Goal: Task Accomplishment & Management: Use online tool/utility

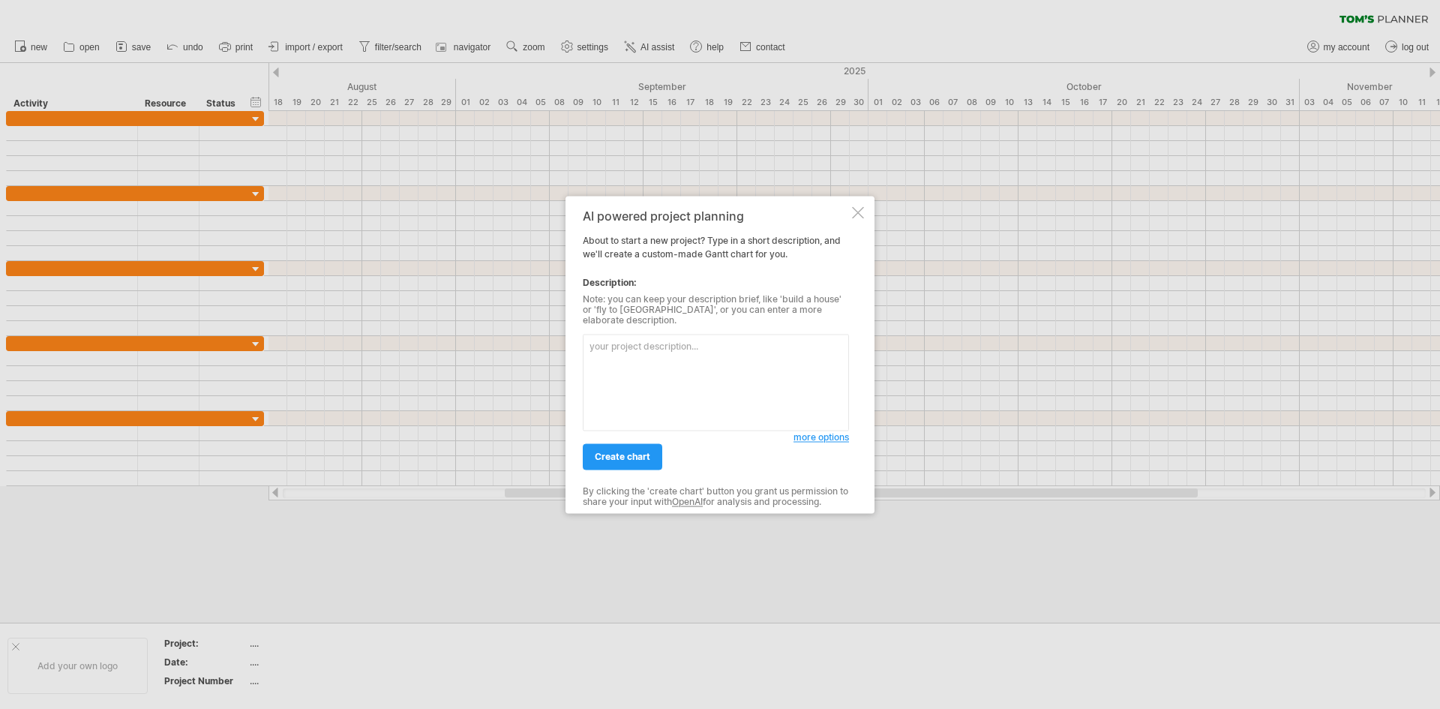
click at [644, 356] on textarea at bounding box center [716, 382] width 266 height 97
click at [718, 334] on textarea at bounding box center [716, 382] width 266 height 97
click at [696, 342] on textarea at bounding box center [716, 382] width 266 height 97
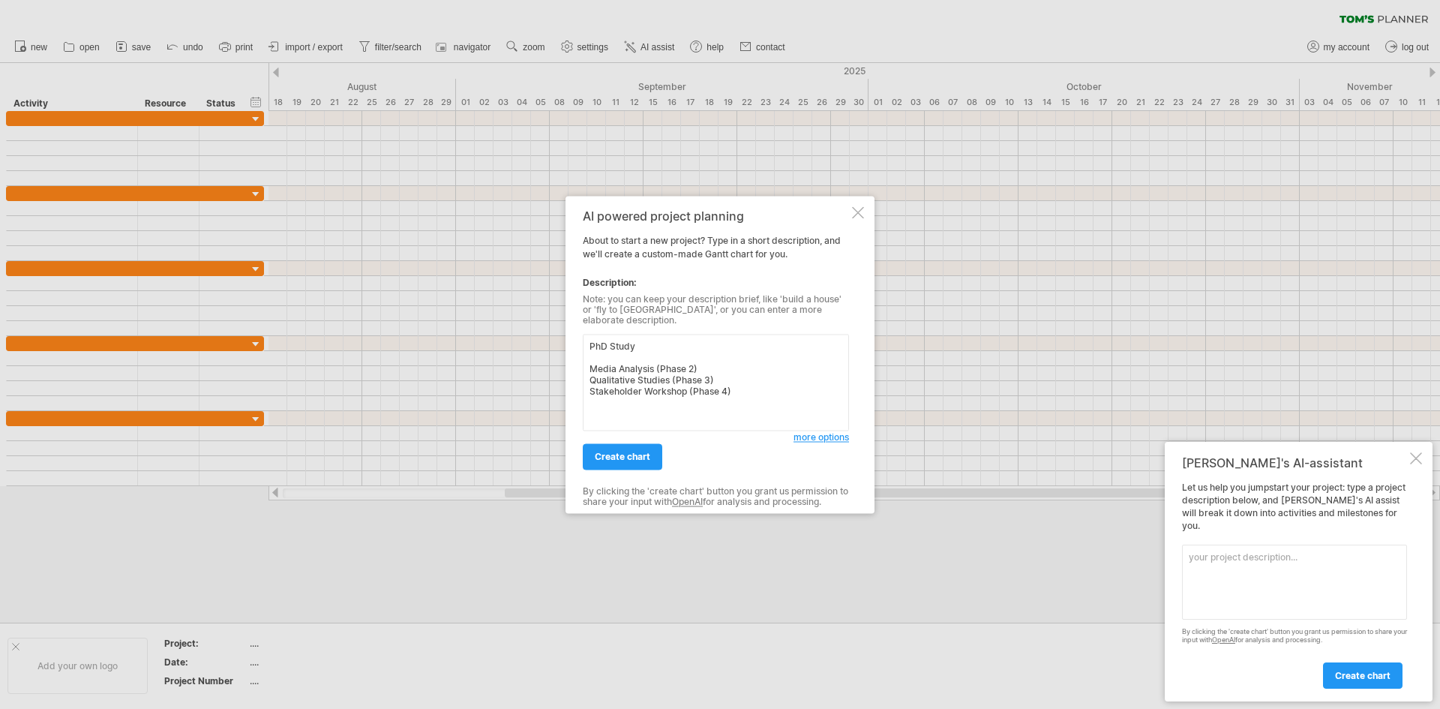
drag, startPoint x: 735, startPoint y: 389, endPoint x: 568, endPoint y: 330, distance: 177.5
click at [568, 330] on div "AI powered project planning About to start a new project? Type in a short descr…" at bounding box center [720, 354] width 309 height 317
type textarea "PhD Study Media Analysis (Phase 2) Qualitative Studies (Phase 3) Stakeholder Wo…"
click at [1263, 557] on textarea at bounding box center [1294, 582] width 225 height 75
paste textarea "PhD Study Media Analysis (Phase 2) Qualitative Studies (Phase 3) Stakeholder Wo…"
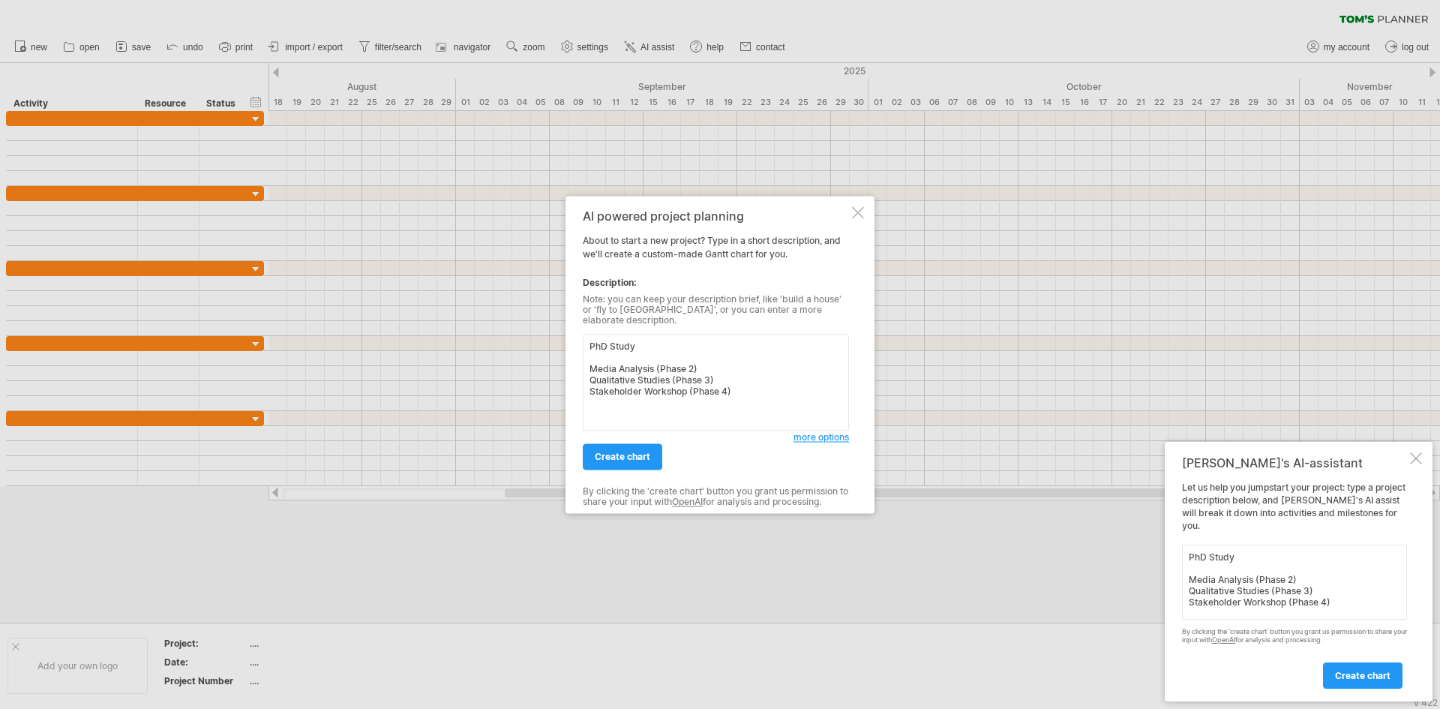
click at [1321, 570] on textarea "PhD Study Media Analysis (Phase 2) Qualitative Studies (Phase 3) Stakeholder Wo…" at bounding box center [1294, 582] width 225 height 75
click at [1314, 576] on textarea "PhD Study Media Analysis (Phase 2) Qualitative Studies (Phase 3) Stakeholder Wo…" at bounding box center [1294, 582] width 225 height 75
click at [1340, 603] on textarea "PhD Study Media Analysis (Phase 2) [DATE] Qualitative Studies (Phase 3) Stakeho…" at bounding box center [1294, 582] width 225 height 75
type textarea "PhD Study Media Analysis (Phase 2) [DATE] Qualitative Studies (Phase 3) Stakeho…"
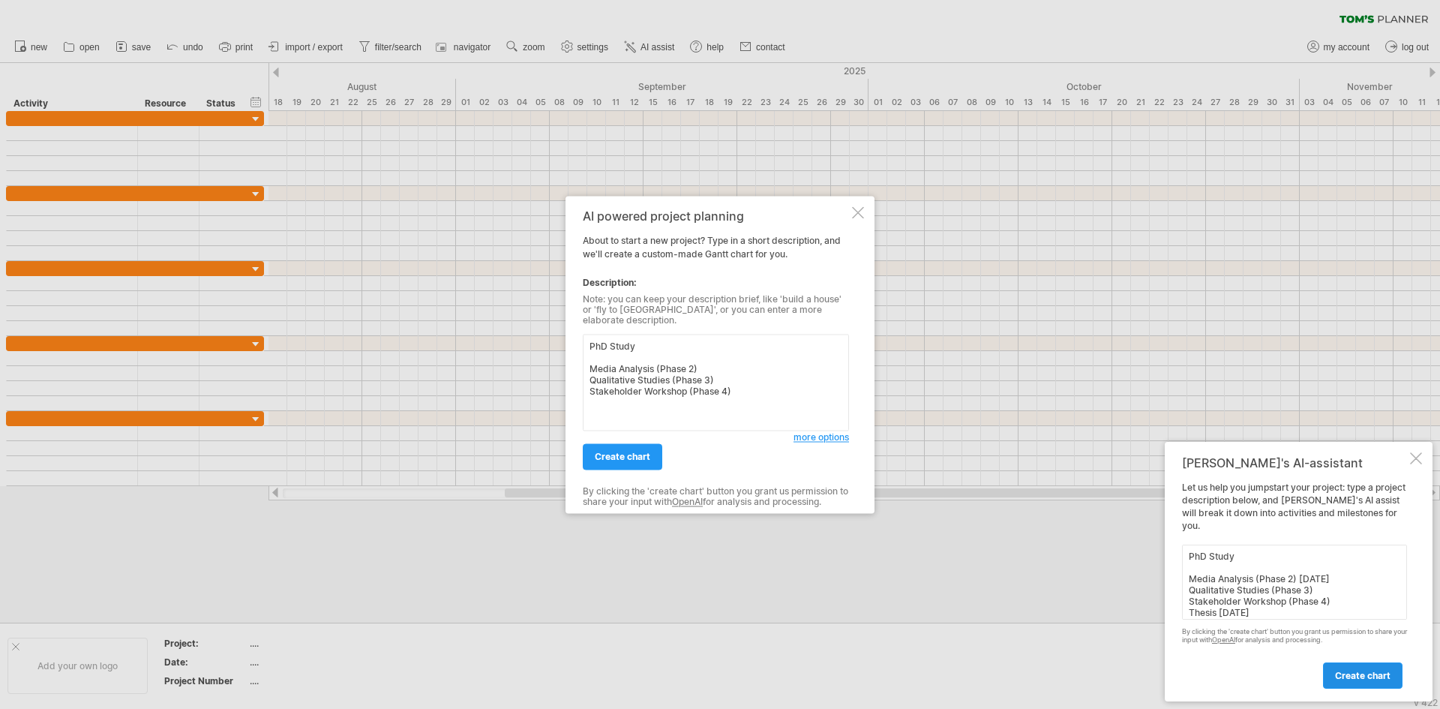
click at [1384, 665] on link "create chart" at bounding box center [1363, 675] width 80 height 26
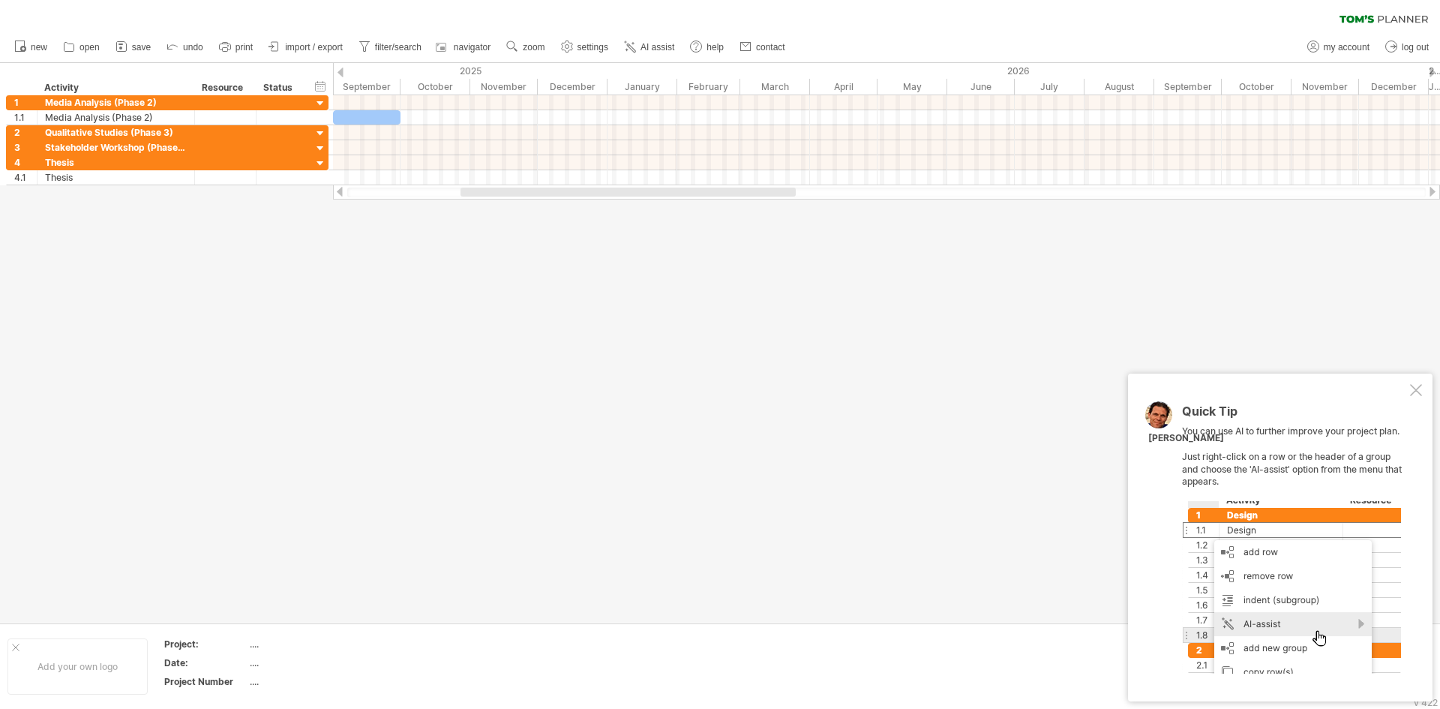
click at [1414, 392] on div at bounding box center [1416, 390] width 12 height 12
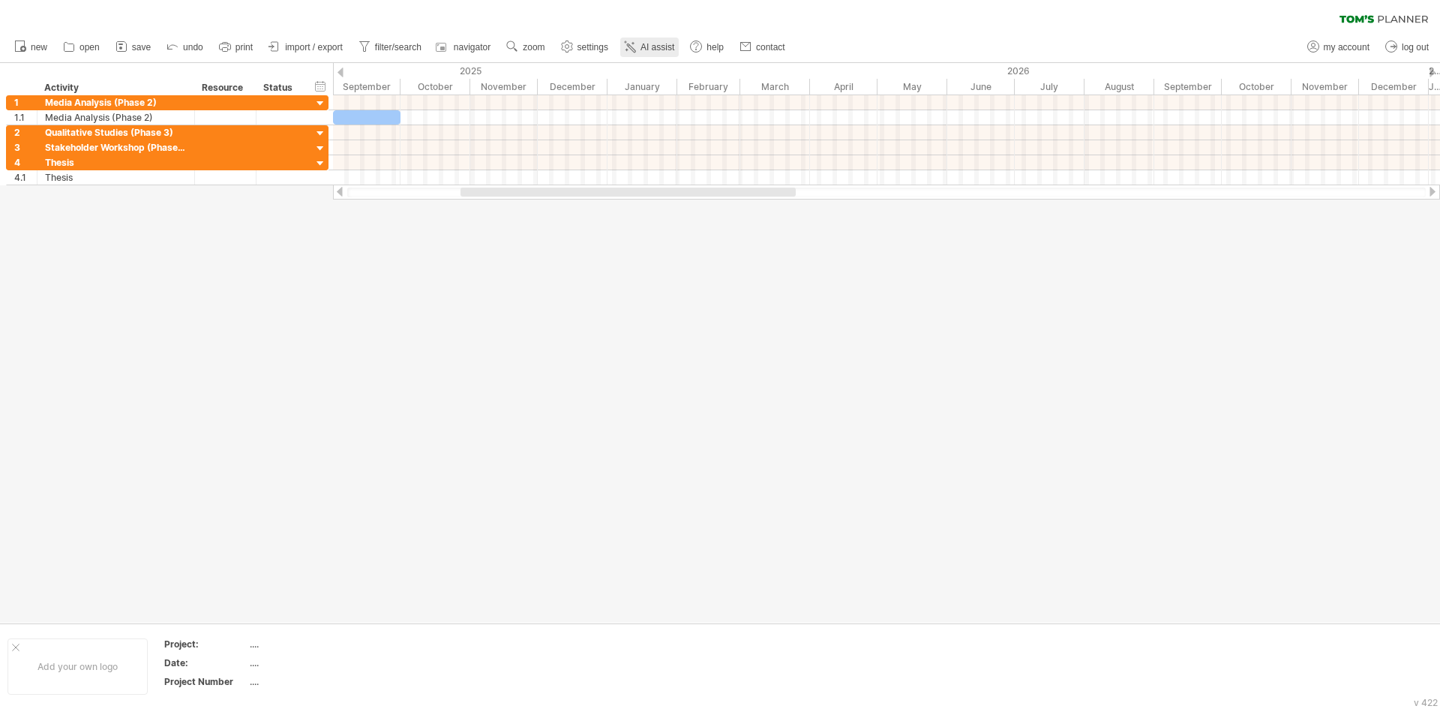
click at [653, 47] on span "AI assist" at bounding box center [658, 47] width 34 height 11
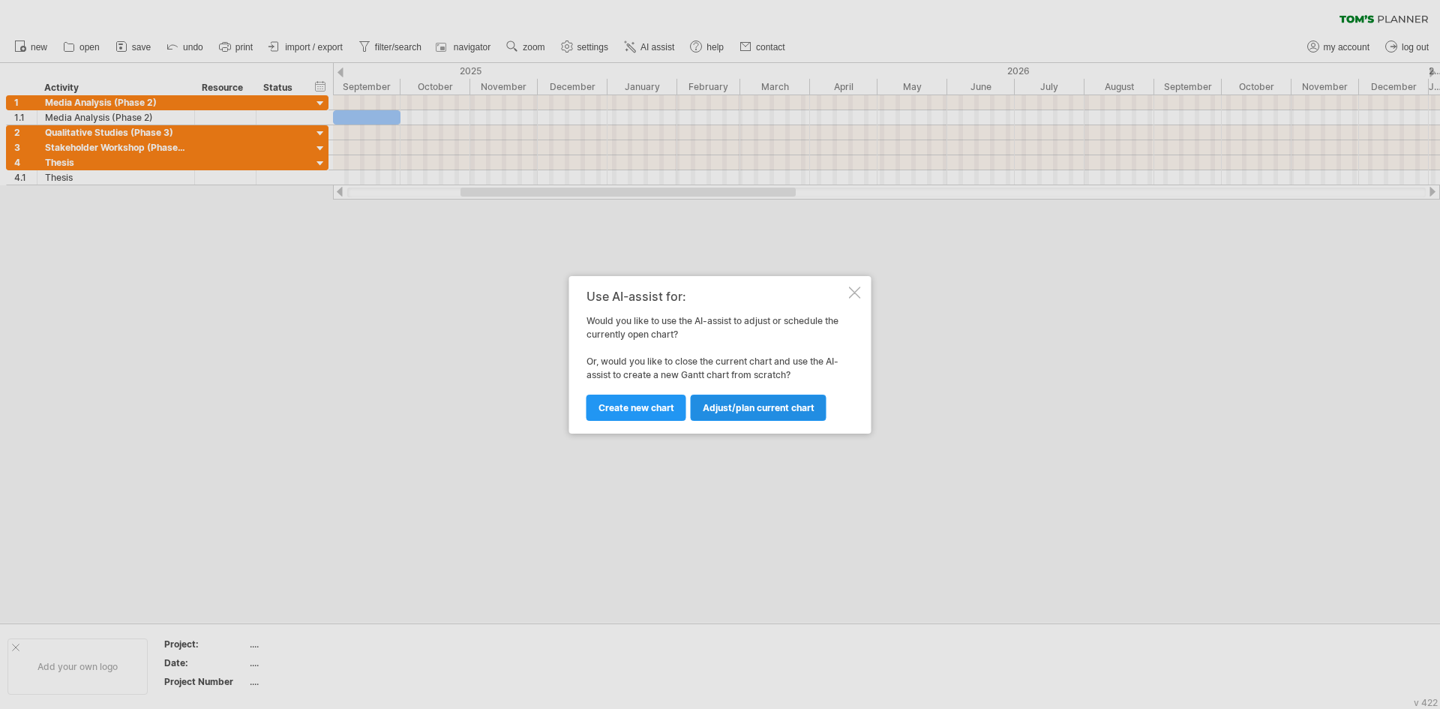
click at [718, 404] on span "Adjust/plan current chart" at bounding box center [759, 407] width 112 height 11
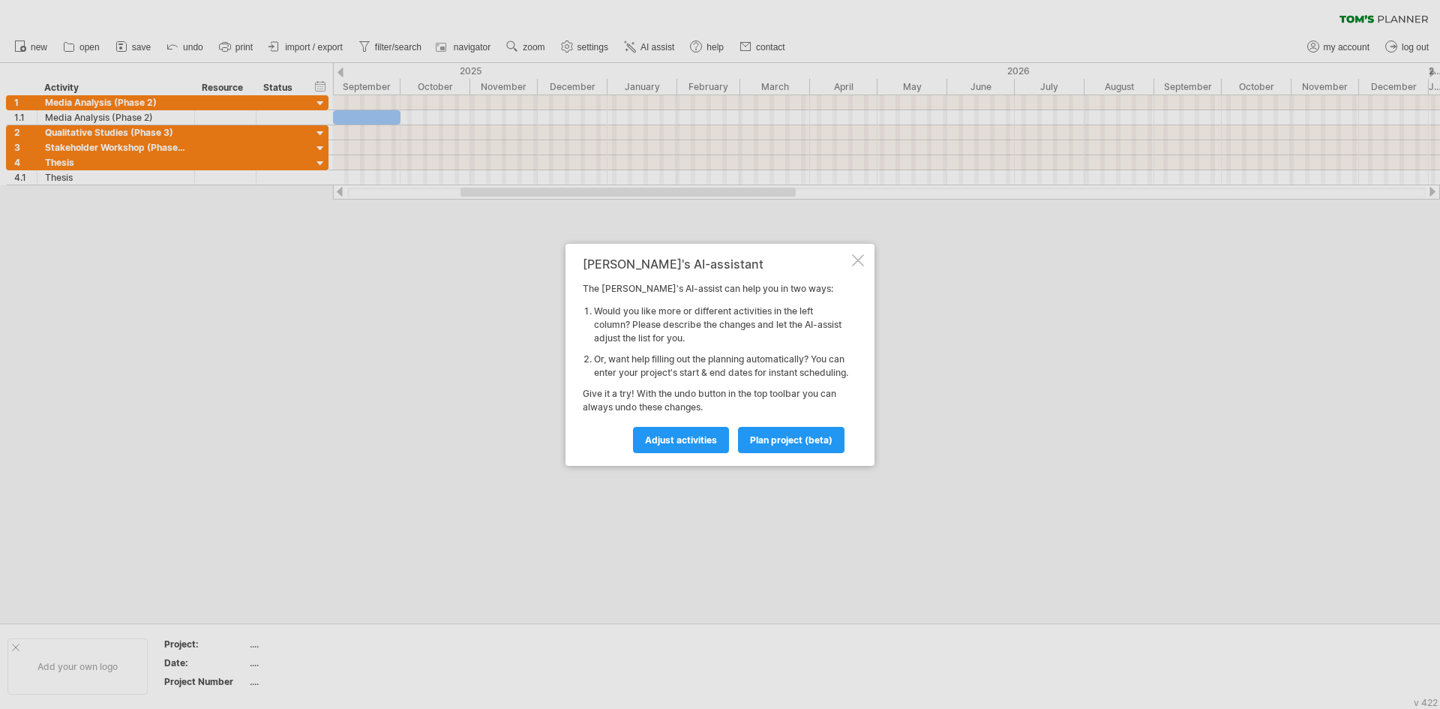
click at [191, 43] on div at bounding box center [720, 354] width 1440 height 709
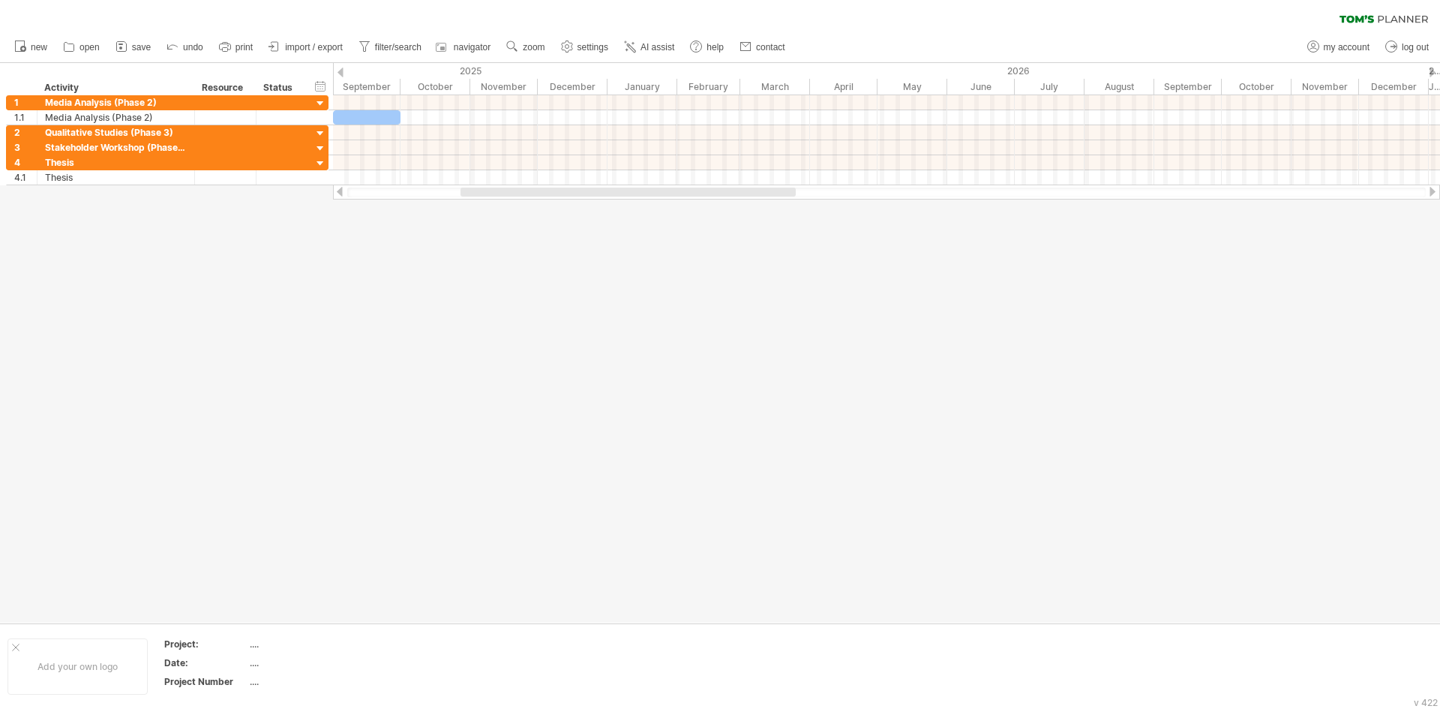
click at [191, 43] on span "undo" at bounding box center [193, 47] width 20 height 11
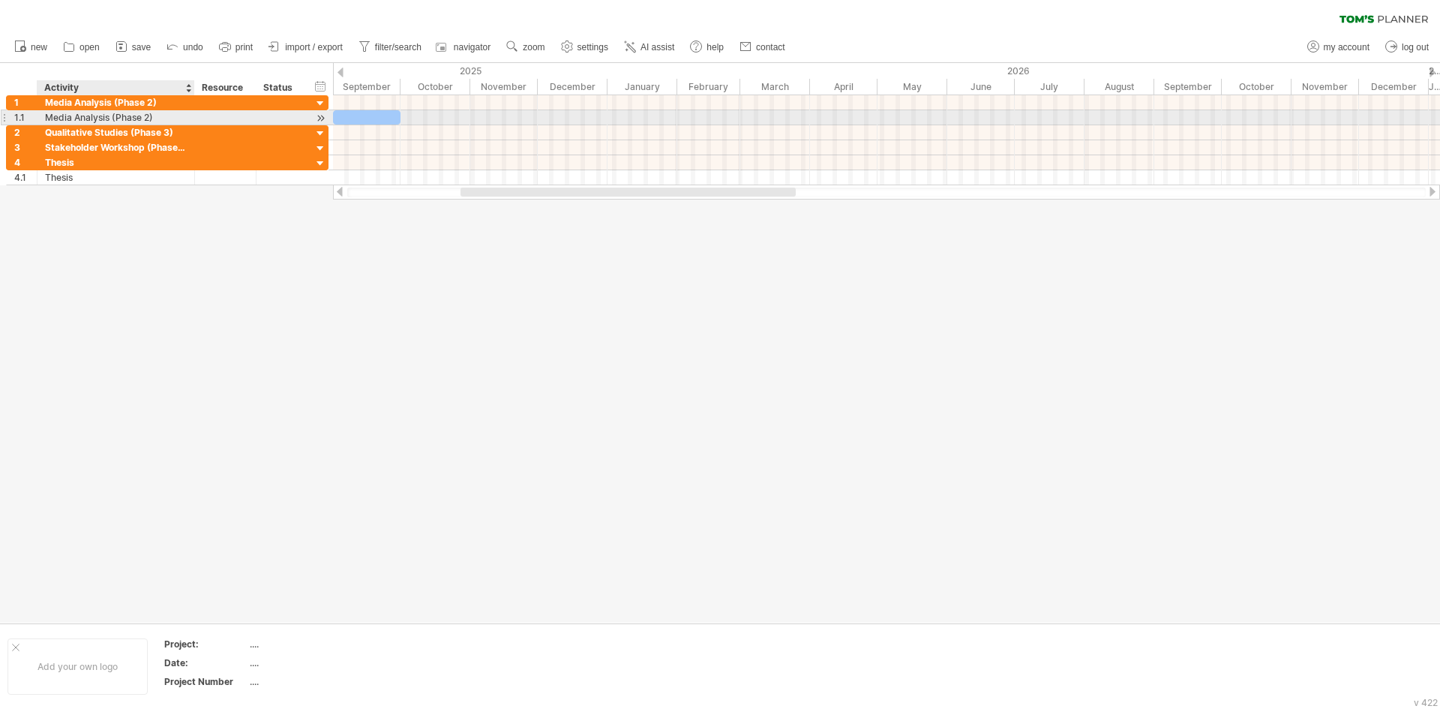
click at [122, 115] on div "Media Analysis (Phase 2)" at bounding box center [116, 117] width 142 height 14
click at [319, 119] on div at bounding box center [321, 118] width 14 height 16
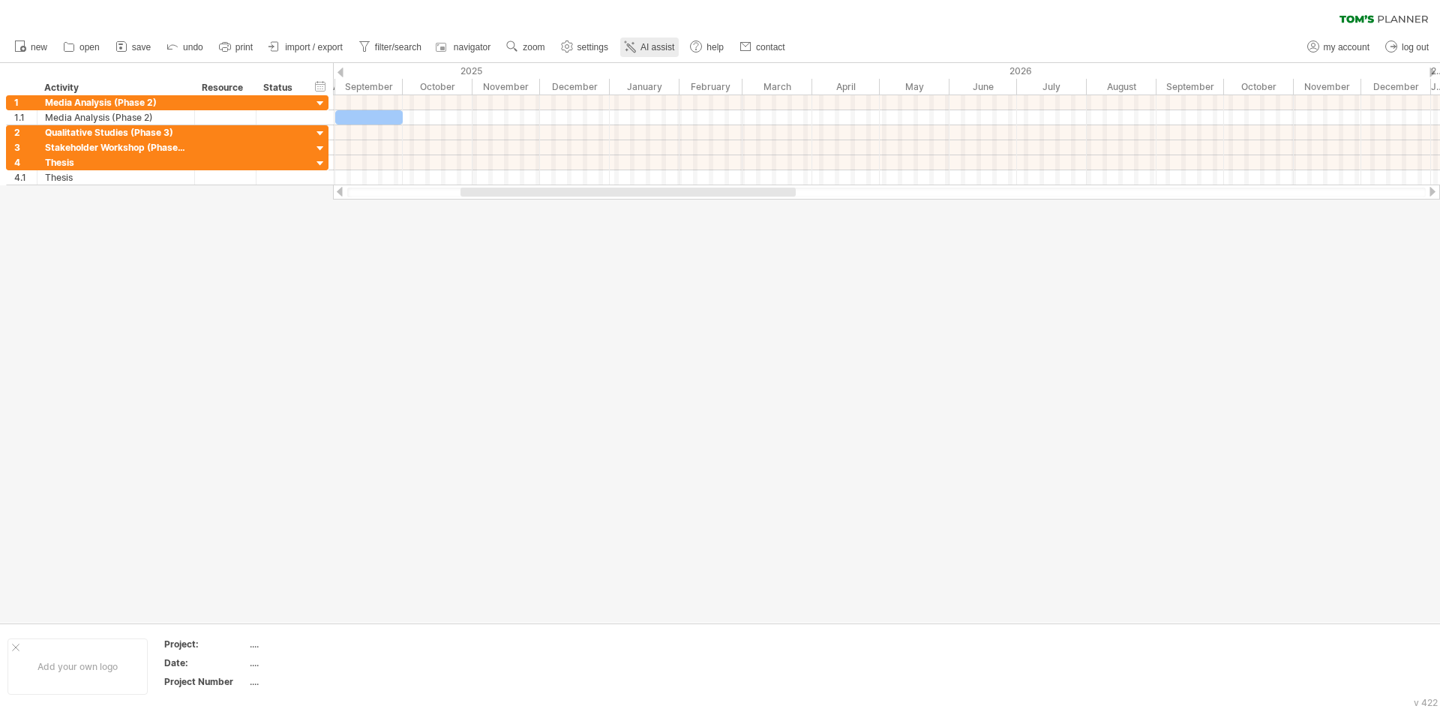
click at [653, 47] on span "AI assist" at bounding box center [658, 47] width 34 height 11
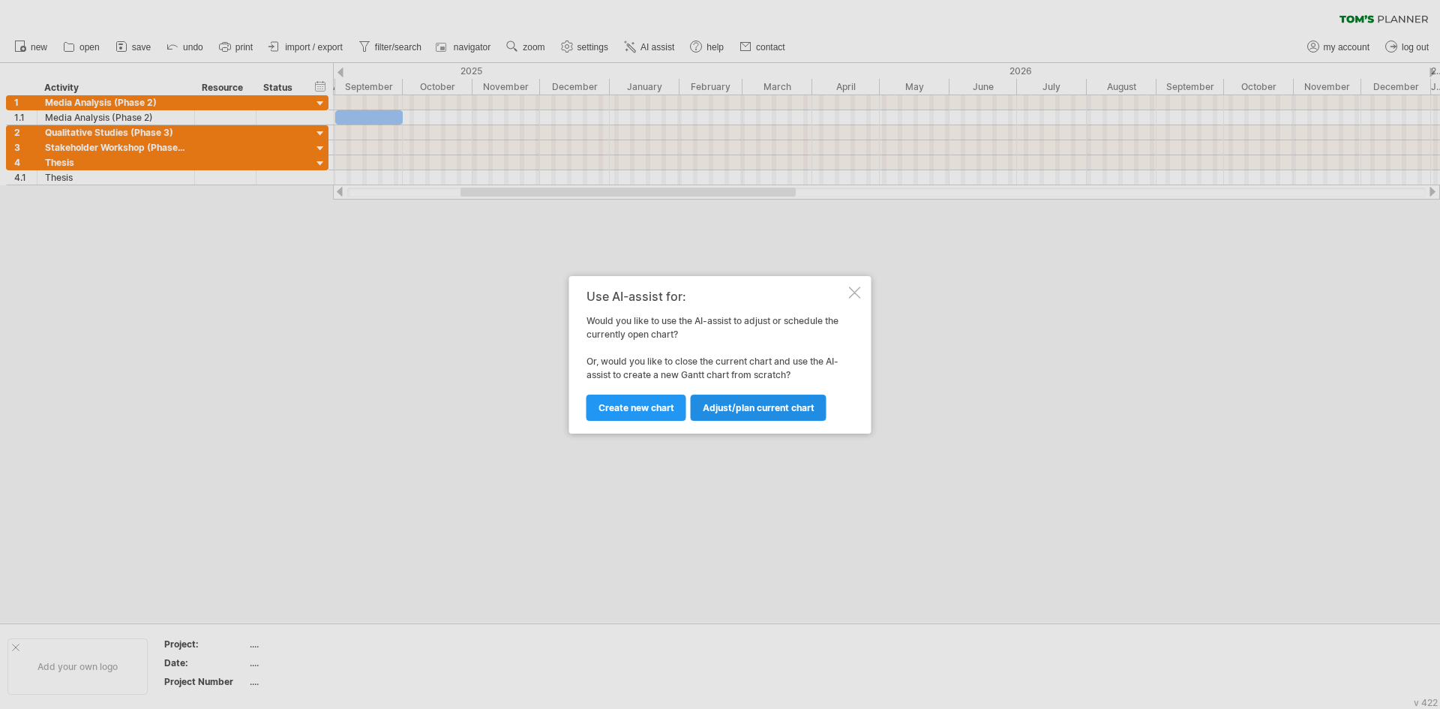
click at [739, 414] on link "Adjust/plan current chart" at bounding box center [759, 408] width 136 height 26
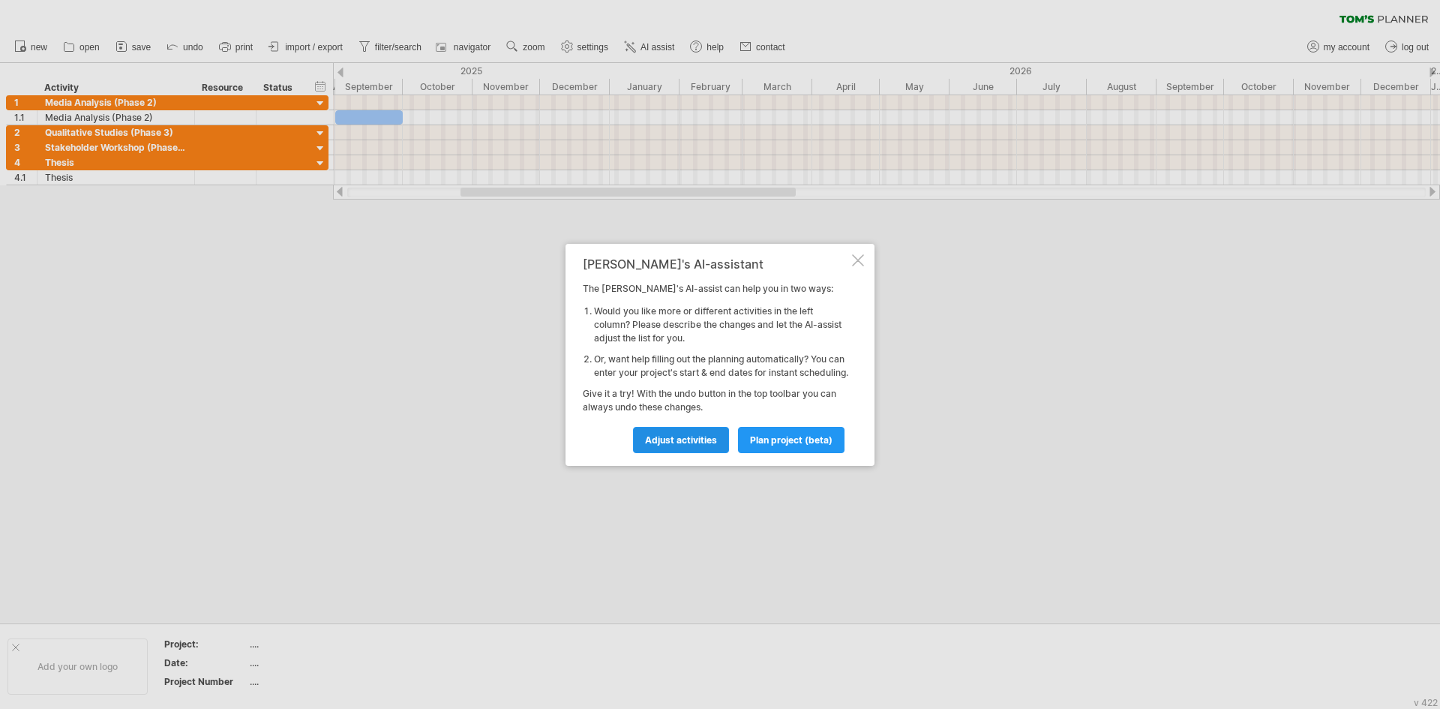
click at [707, 443] on span "Adjust activities" at bounding box center [681, 439] width 72 height 11
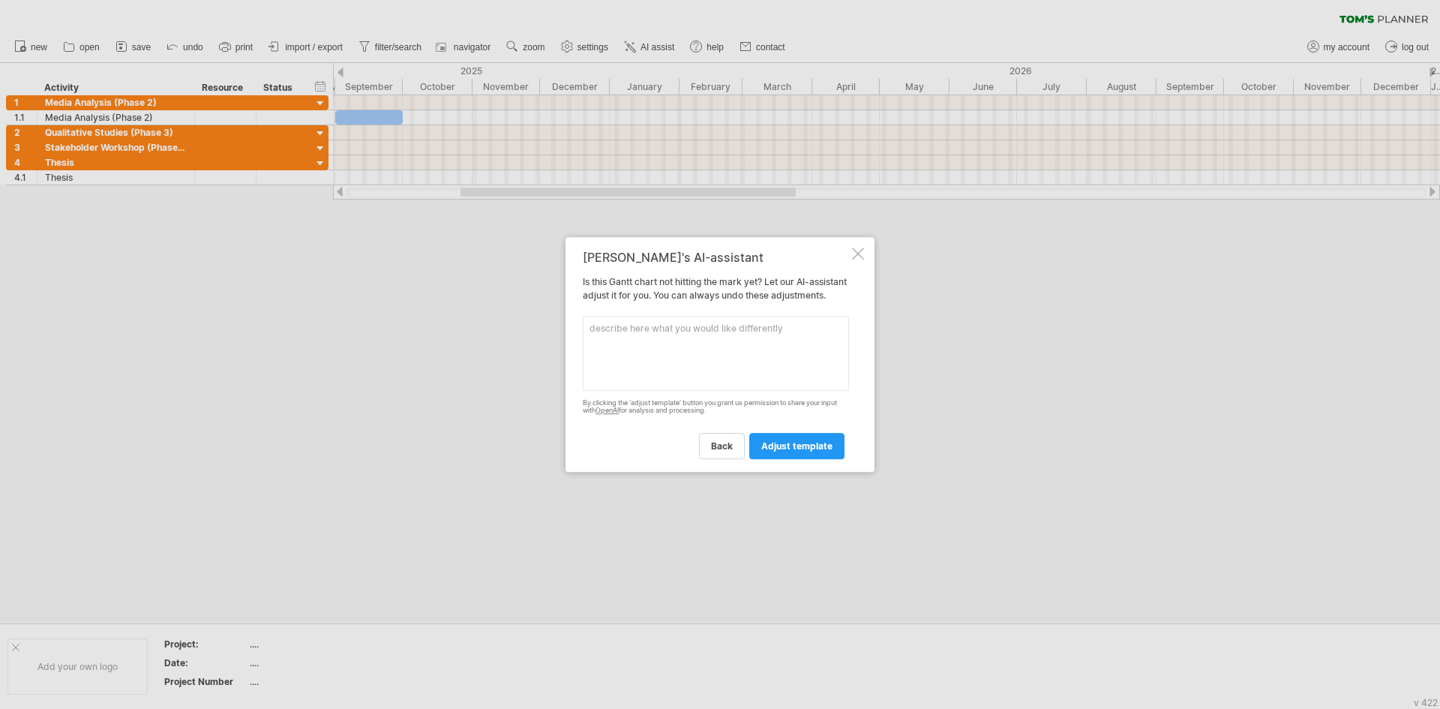
click at [658, 350] on textarea at bounding box center [716, 353] width 266 height 75
type textarea "add all the tasks required at each phase"
click at [828, 459] on link "adjust template" at bounding box center [796, 446] width 95 height 26
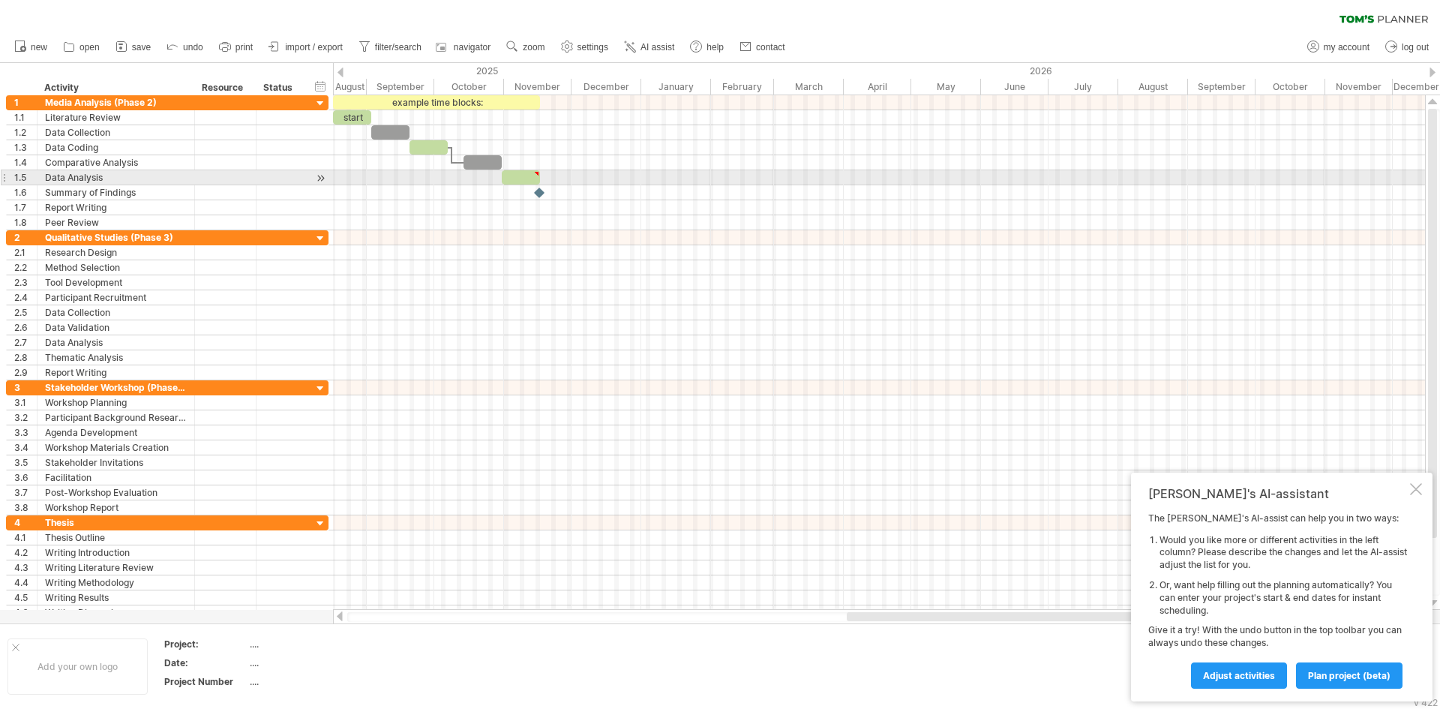
type textarea "**********"
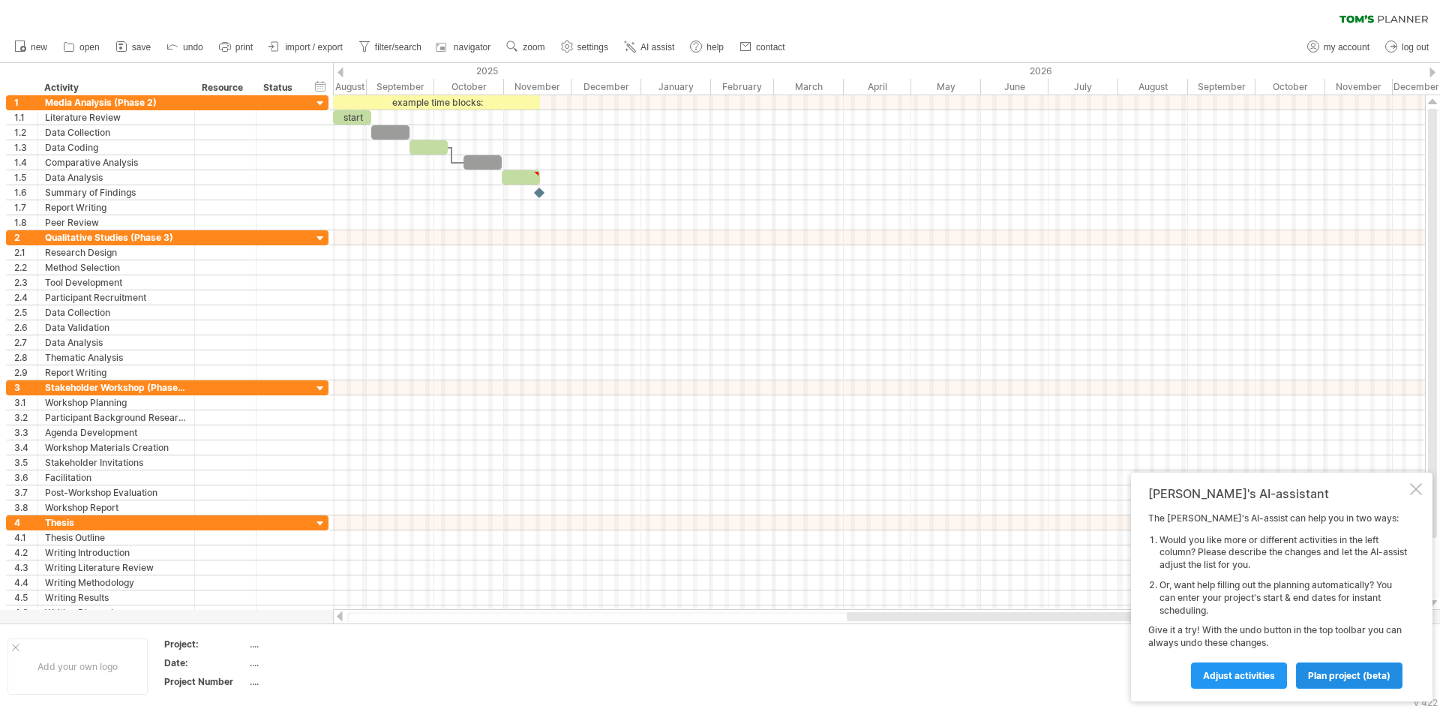
click at [1348, 670] on span "plan project (beta)" at bounding box center [1349, 675] width 83 height 11
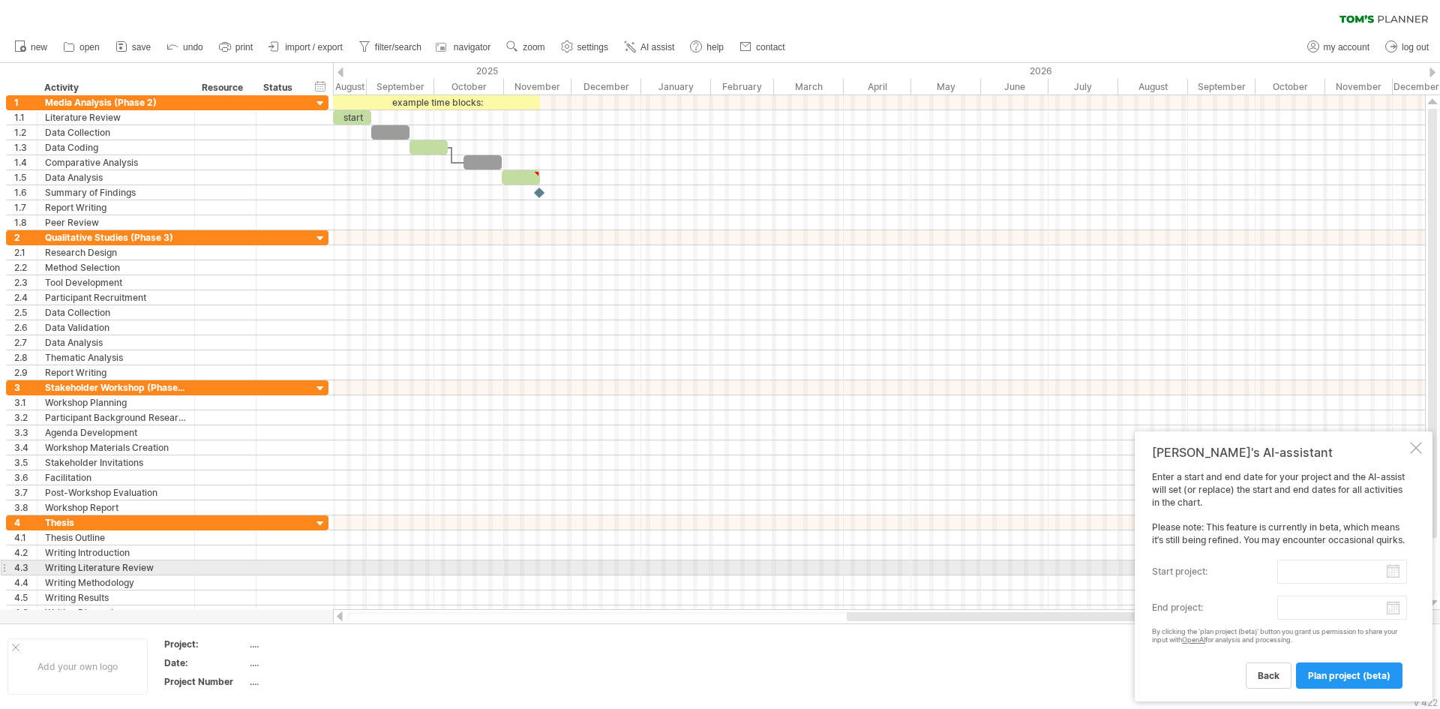
click at [1392, 572] on input "start project:" at bounding box center [1342, 572] width 130 height 24
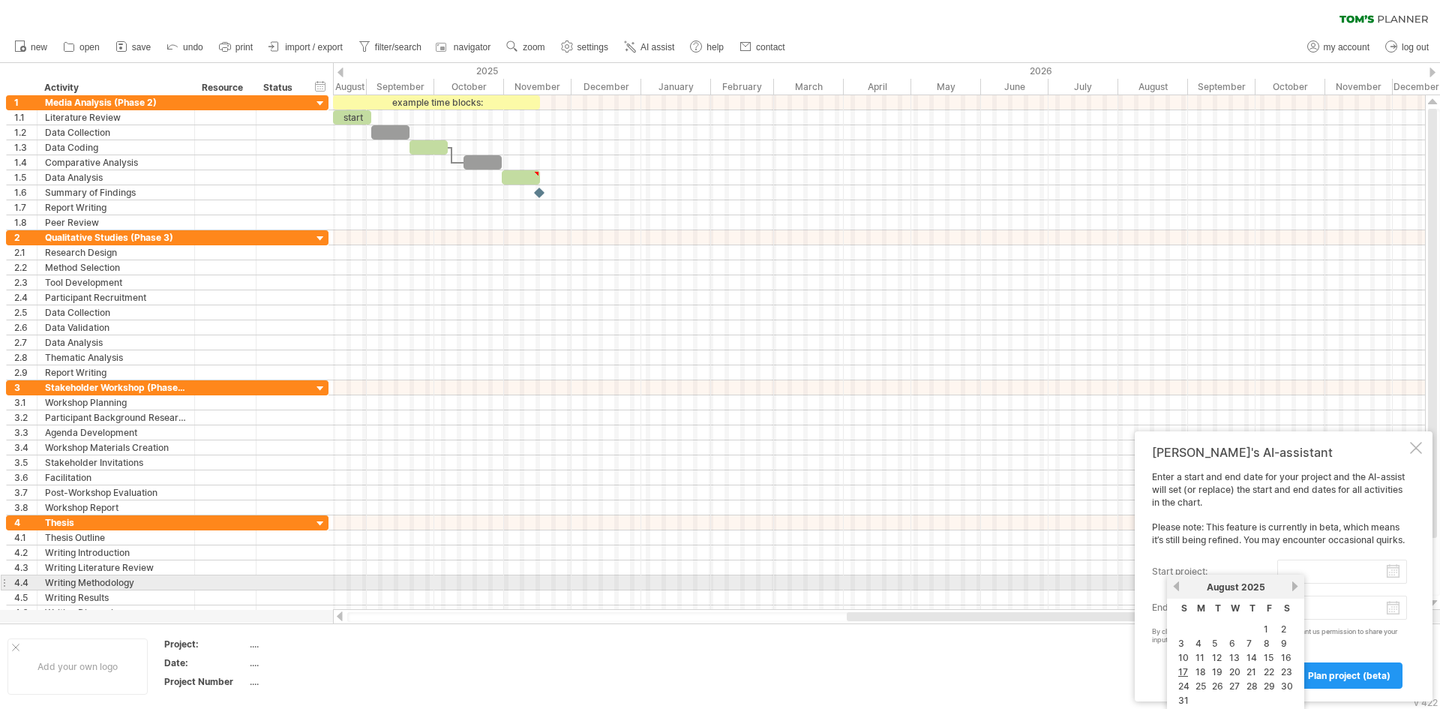
click at [1294, 586] on link "next" at bounding box center [1294, 586] width 11 height 11
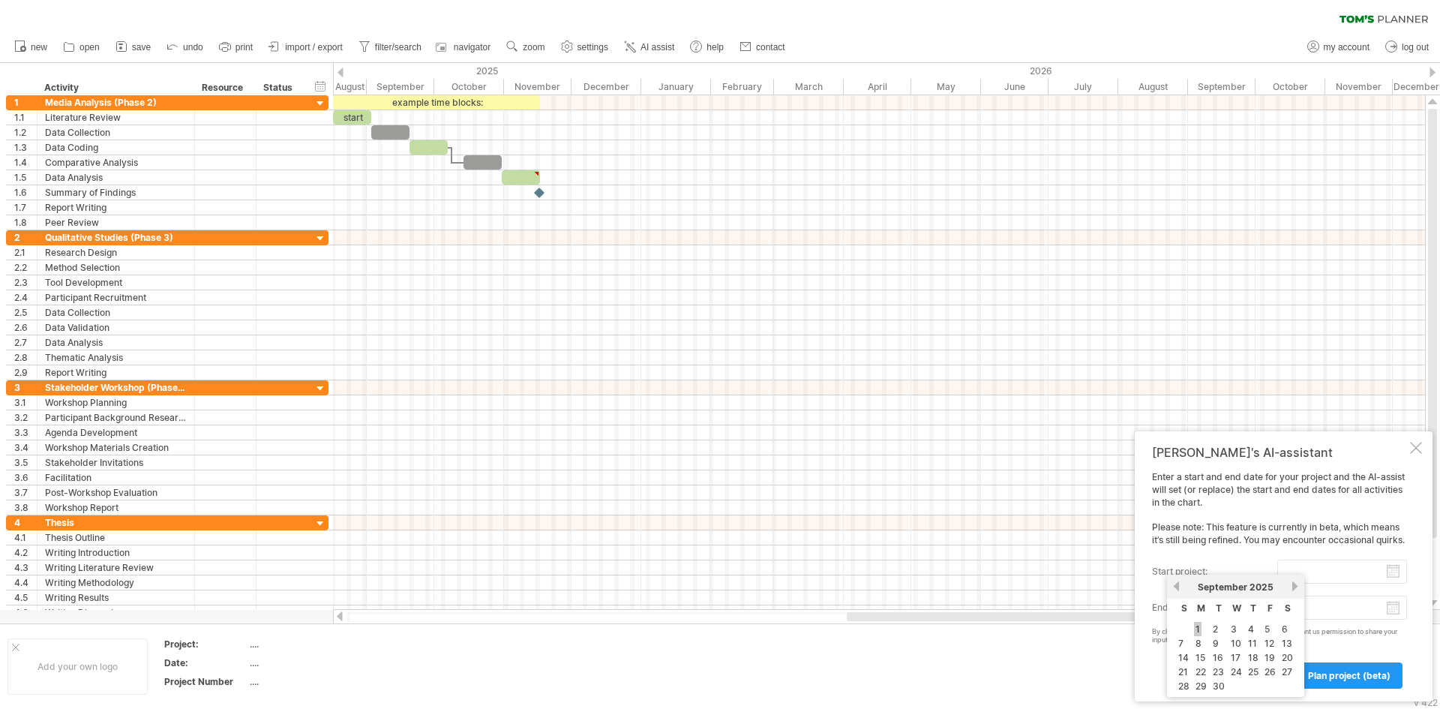
click at [1196, 632] on link "1" at bounding box center [1198, 629] width 8 height 14
type input "********"
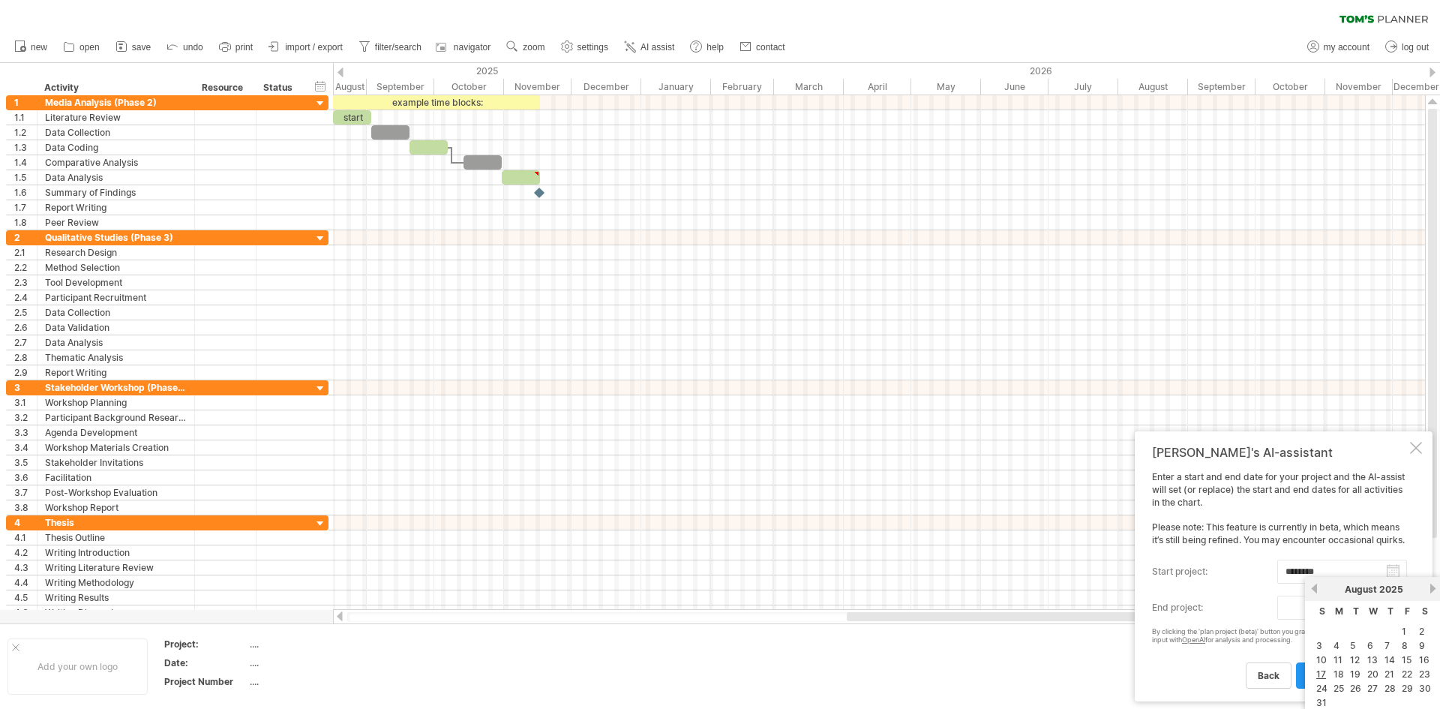
click at [1392, 614] on body "progress(100%) Trying to reach [DOMAIN_NAME] Connected again... 0% clear filter…" at bounding box center [720, 356] width 1440 height 712
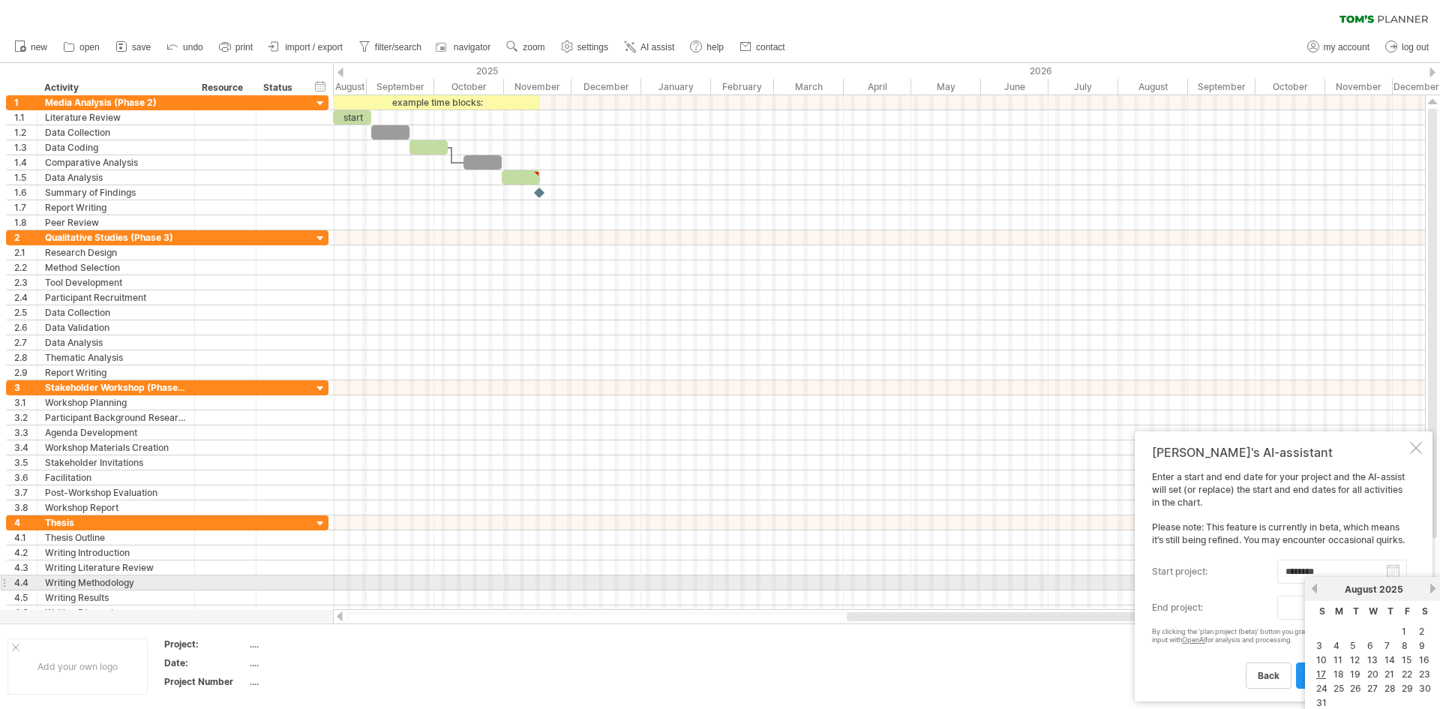
click at [1431, 587] on link "next" at bounding box center [1433, 588] width 11 height 11
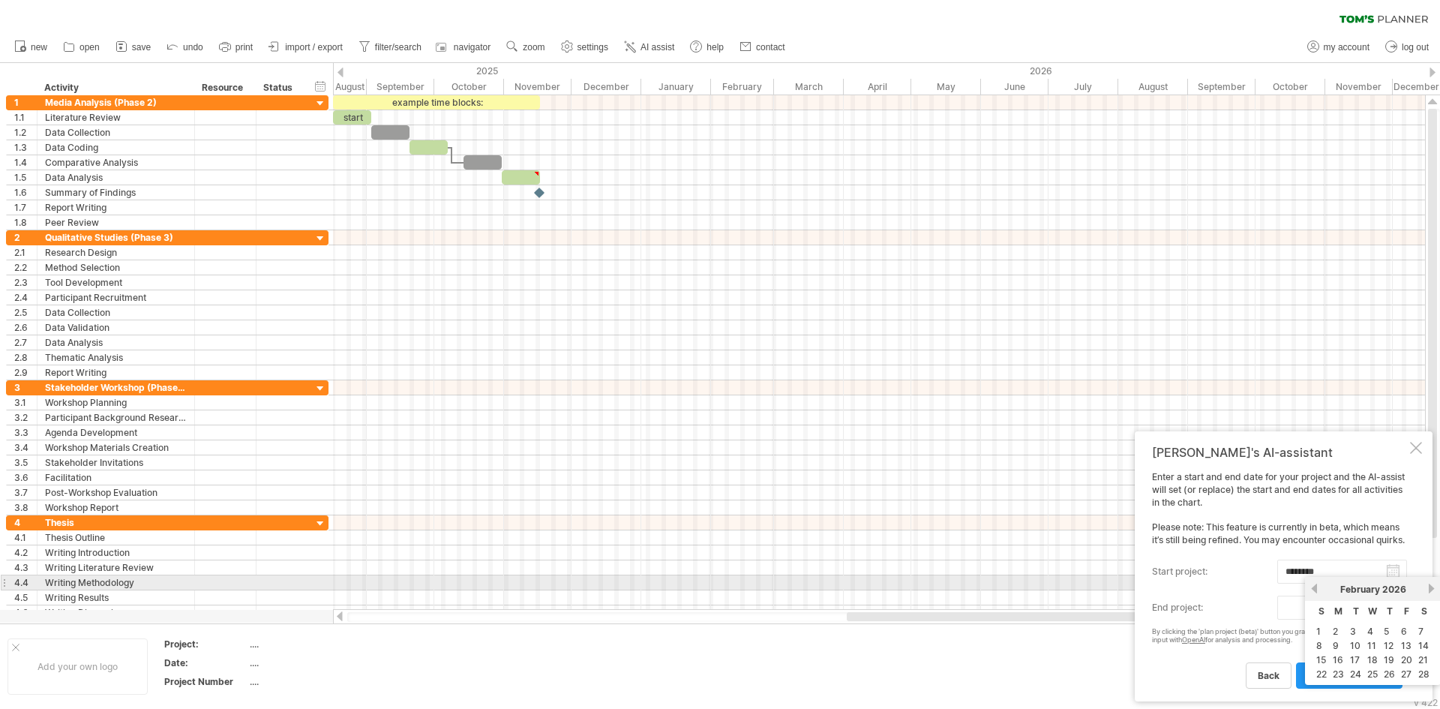
click at [1431, 587] on link "next" at bounding box center [1431, 588] width 11 height 11
click at [1431, 587] on link "next" at bounding box center [1433, 588] width 11 height 11
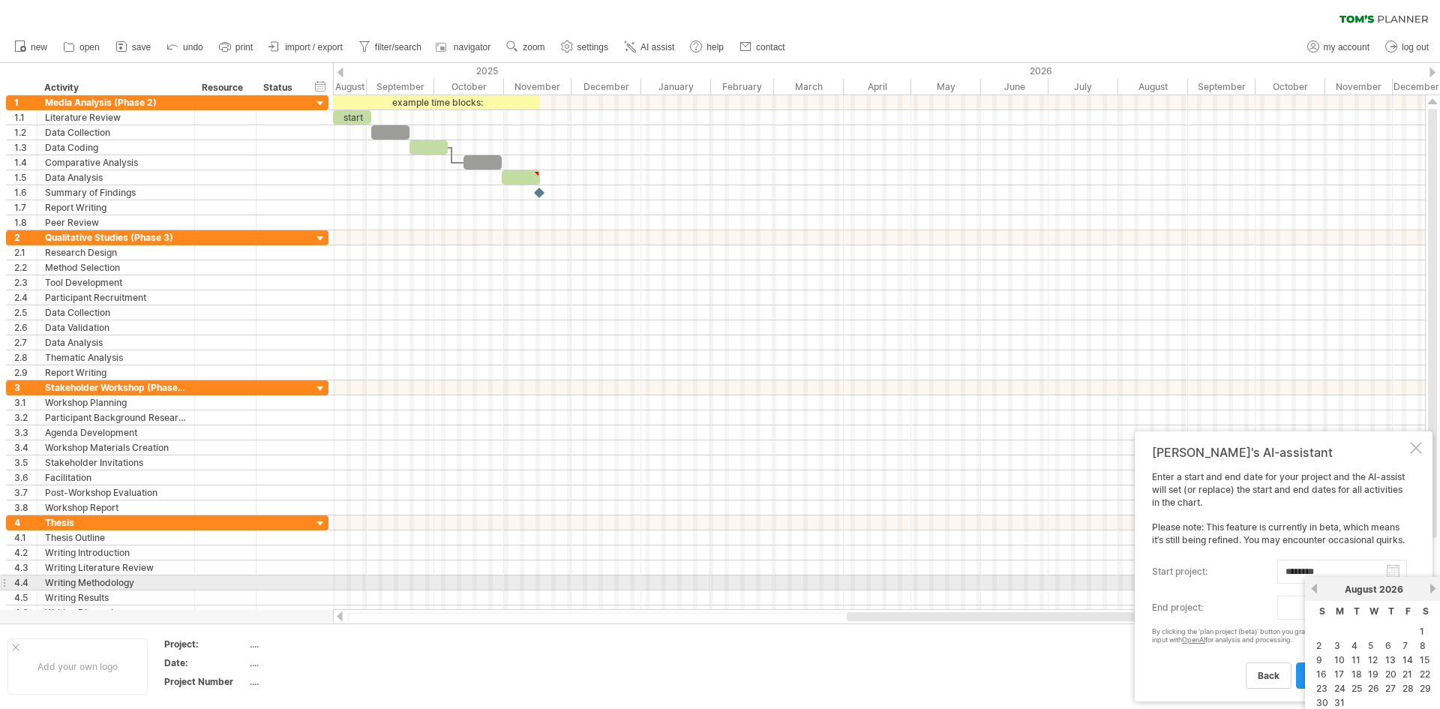
click at [1431, 587] on link "next" at bounding box center [1433, 588] width 11 height 11
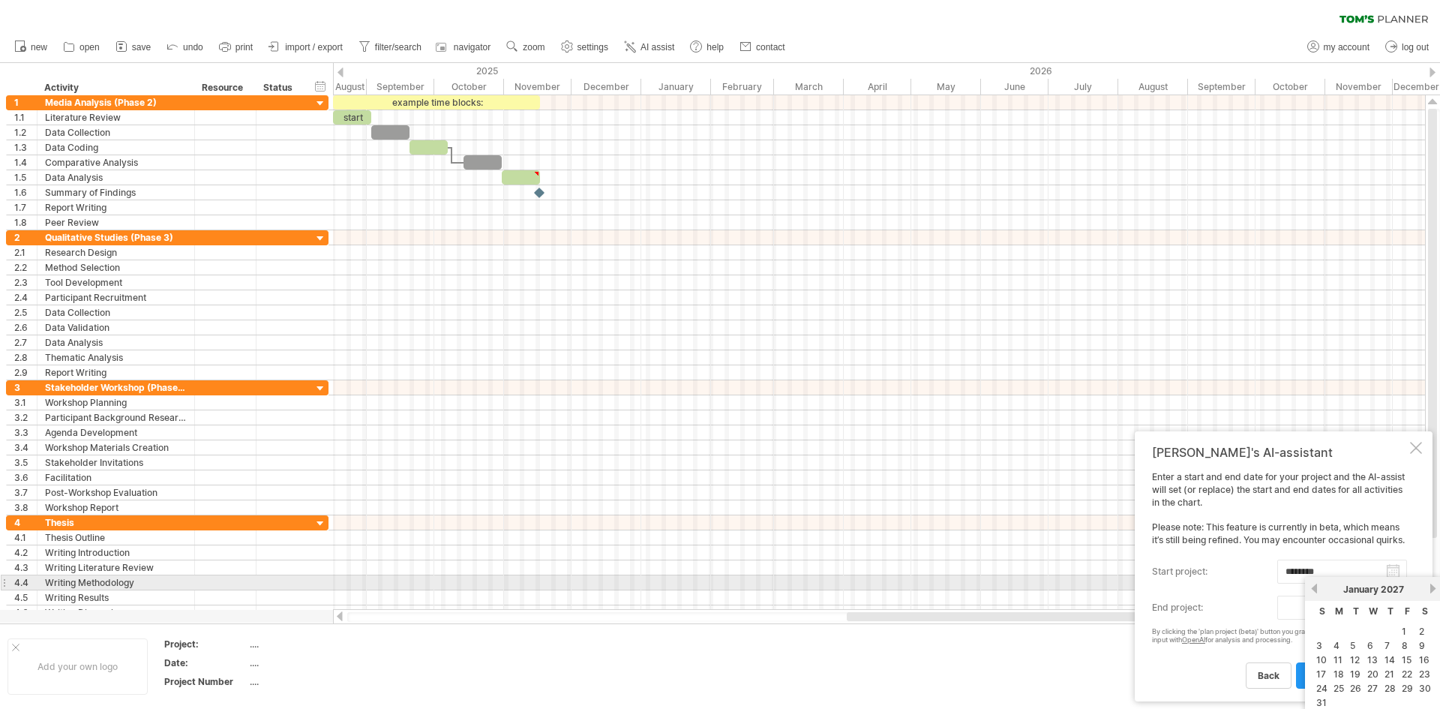
click at [1431, 587] on link "next" at bounding box center [1433, 588] width 11 height 11
click at [1431, 587] on link "next" at bounding box center [1431, 588] width 11 height 11
click at [1431, 587] on link "next" at bounding box center [1433, 588] width 11 height 11
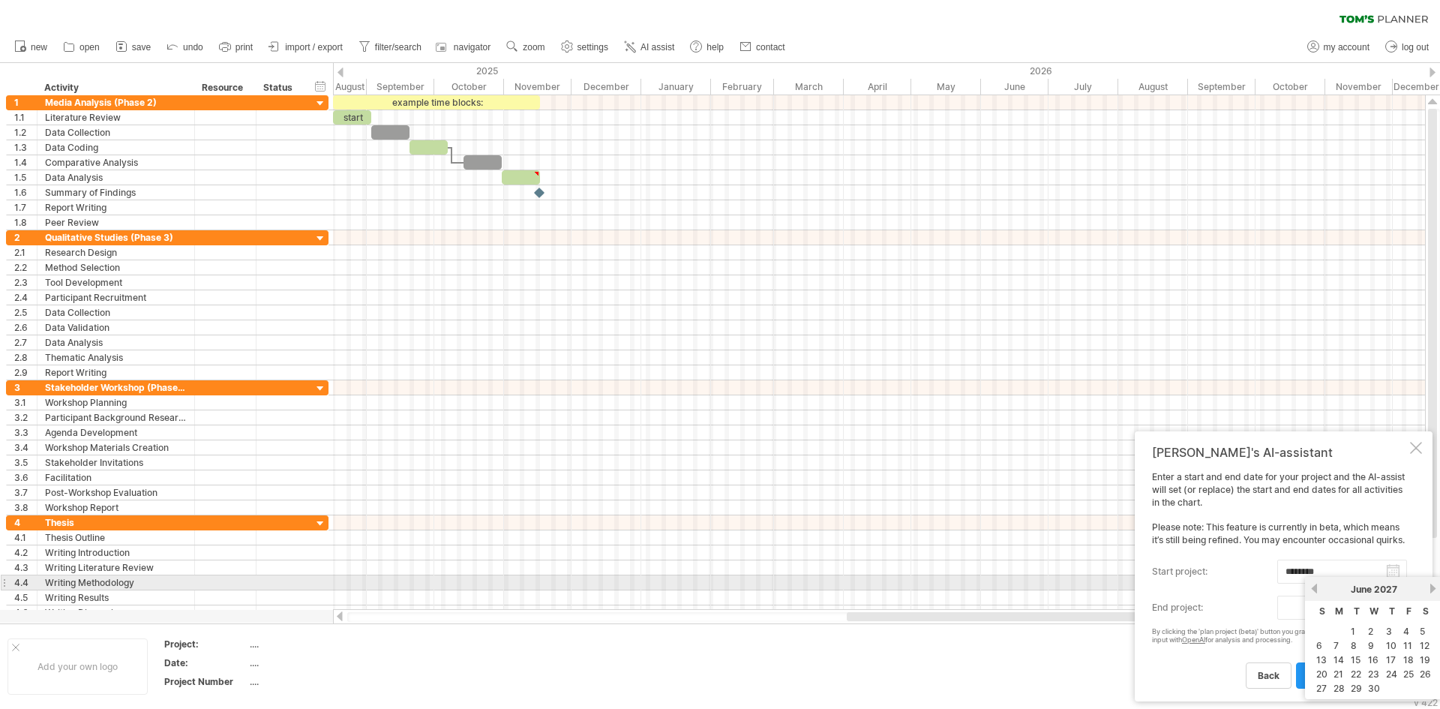
click at [1431, 587] on link "next" at bounding box center [1433, 588] width 11 height 11
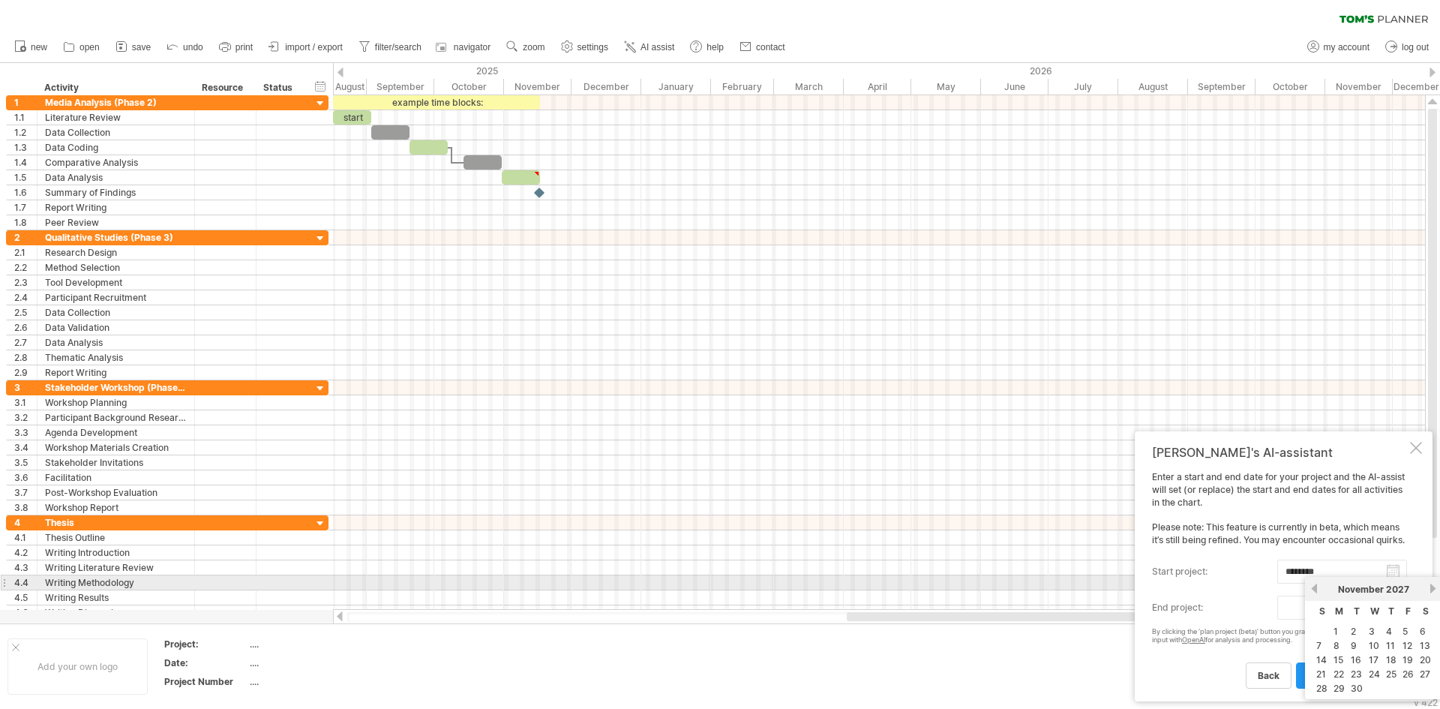
click at [1431, 587] on link "next" at bounding box center [1433, 588] width 11 height 11
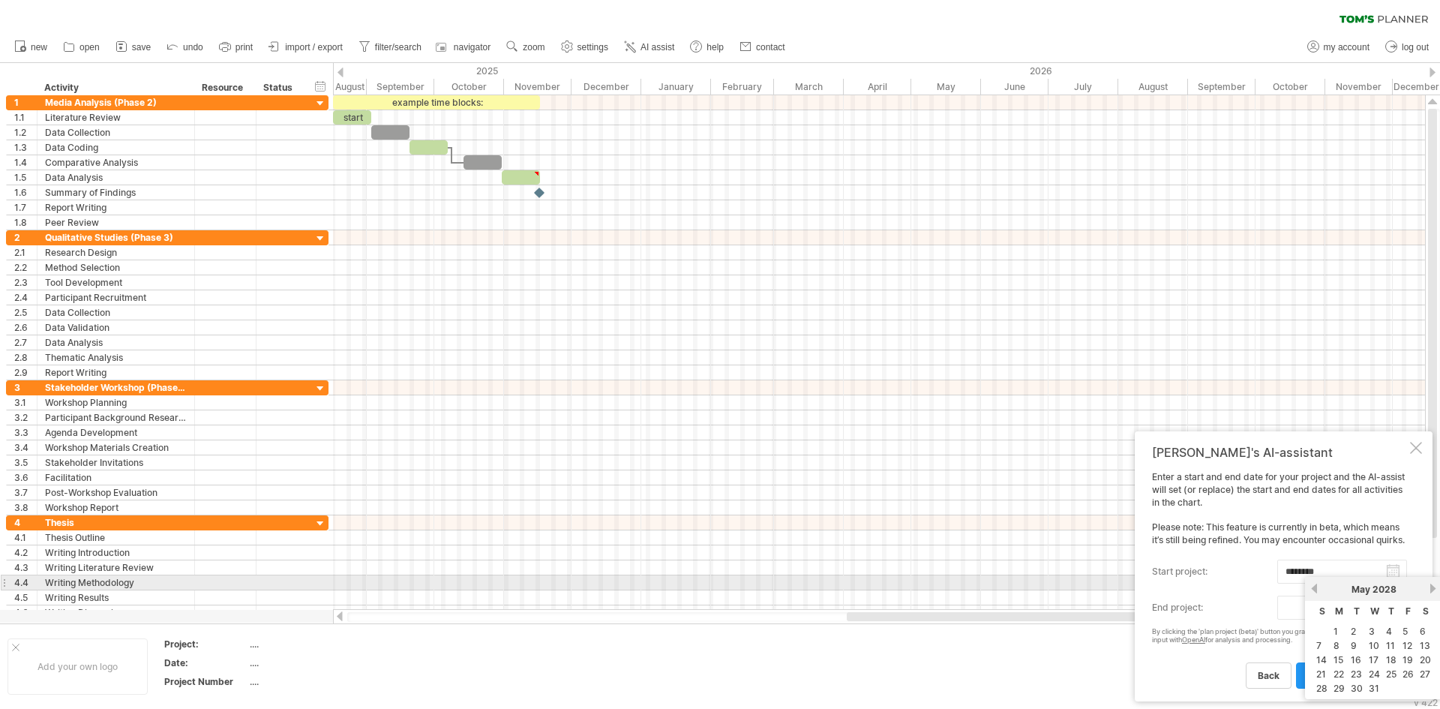
click at [1431, 587] on link "next" at bounding box center [1433, 588] width 11 height 11
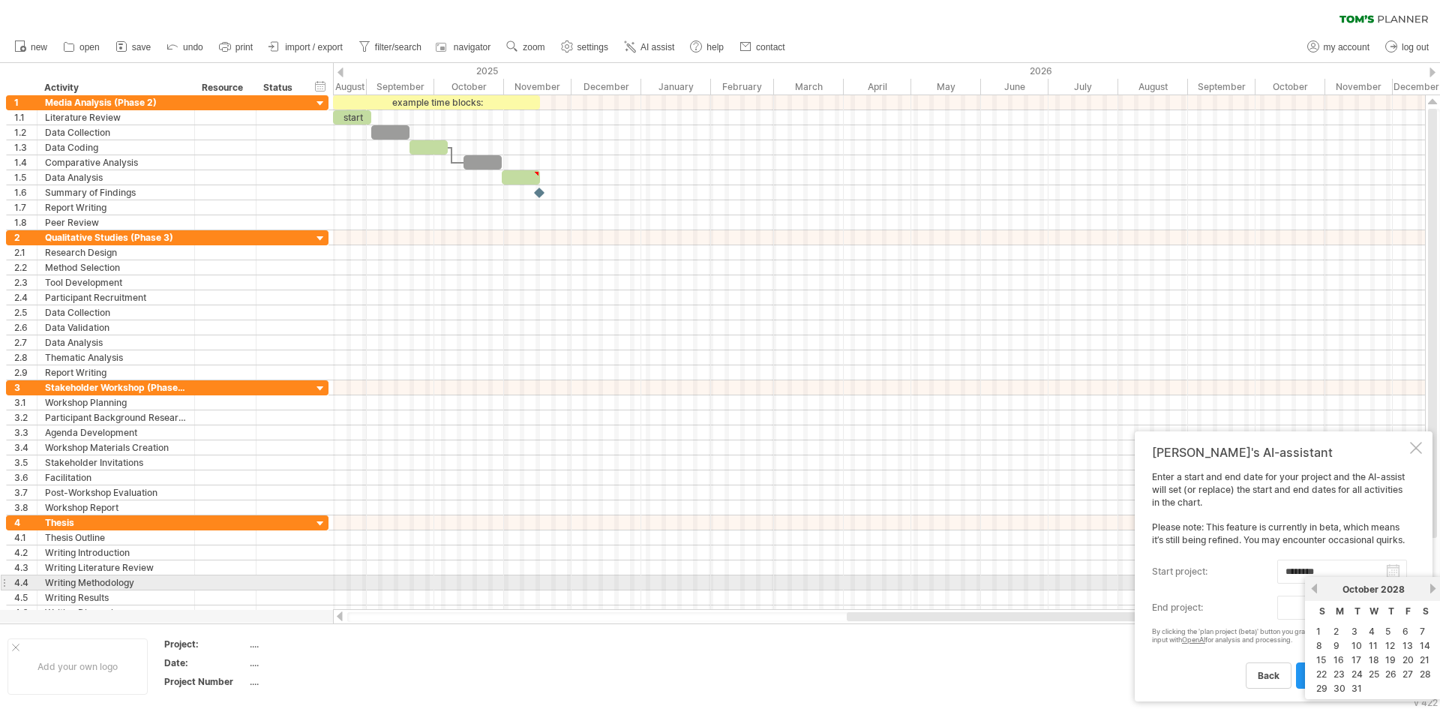
click at [1431, 587] on link "next" at bounding box center [1433, 588] width 11 height 11
click at [1431, 587] on link "next" at bounding box center [1431, 588] width 11 height 11
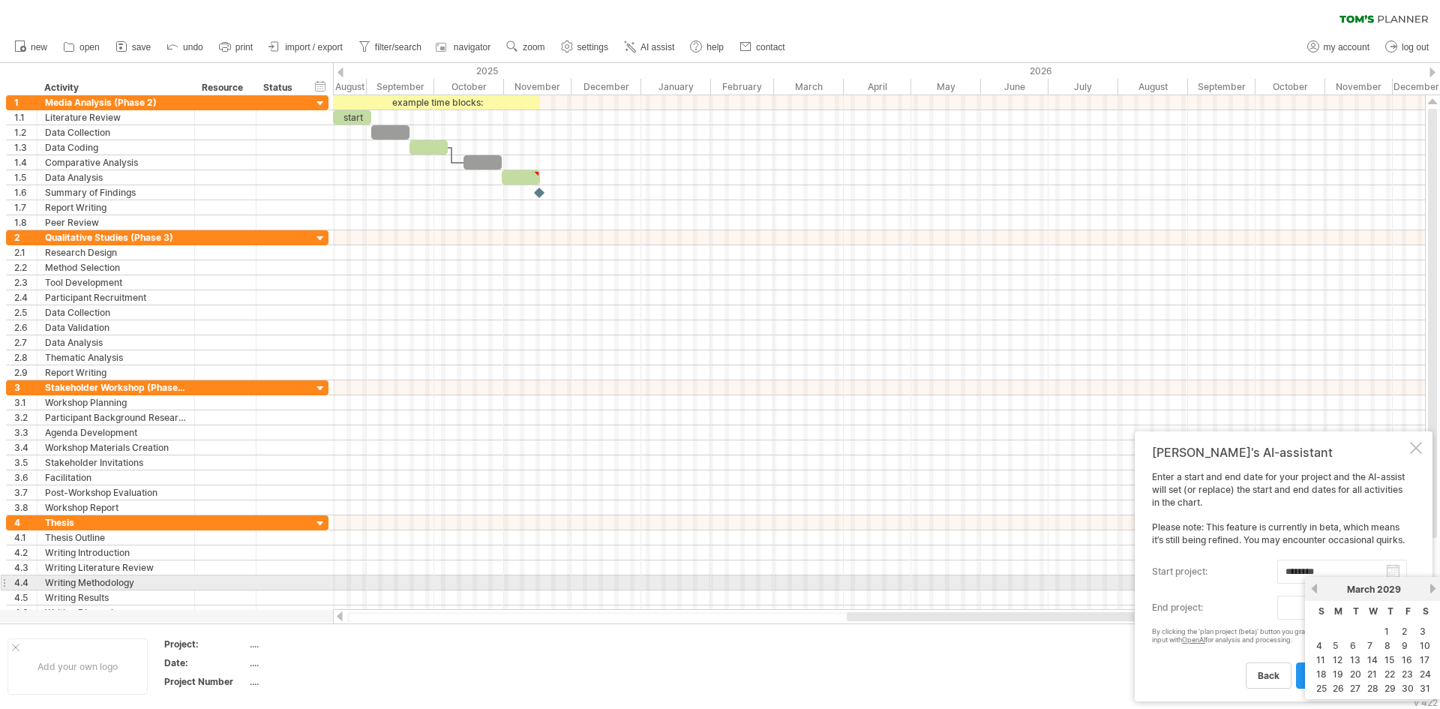
click at [1431, 587] on link "next" at bounding box center [1433, 588] width 11 height 11
click at [1317, 582] on div "previous next [DATE]" at bounding box center [1373, 589] width 137 height 24
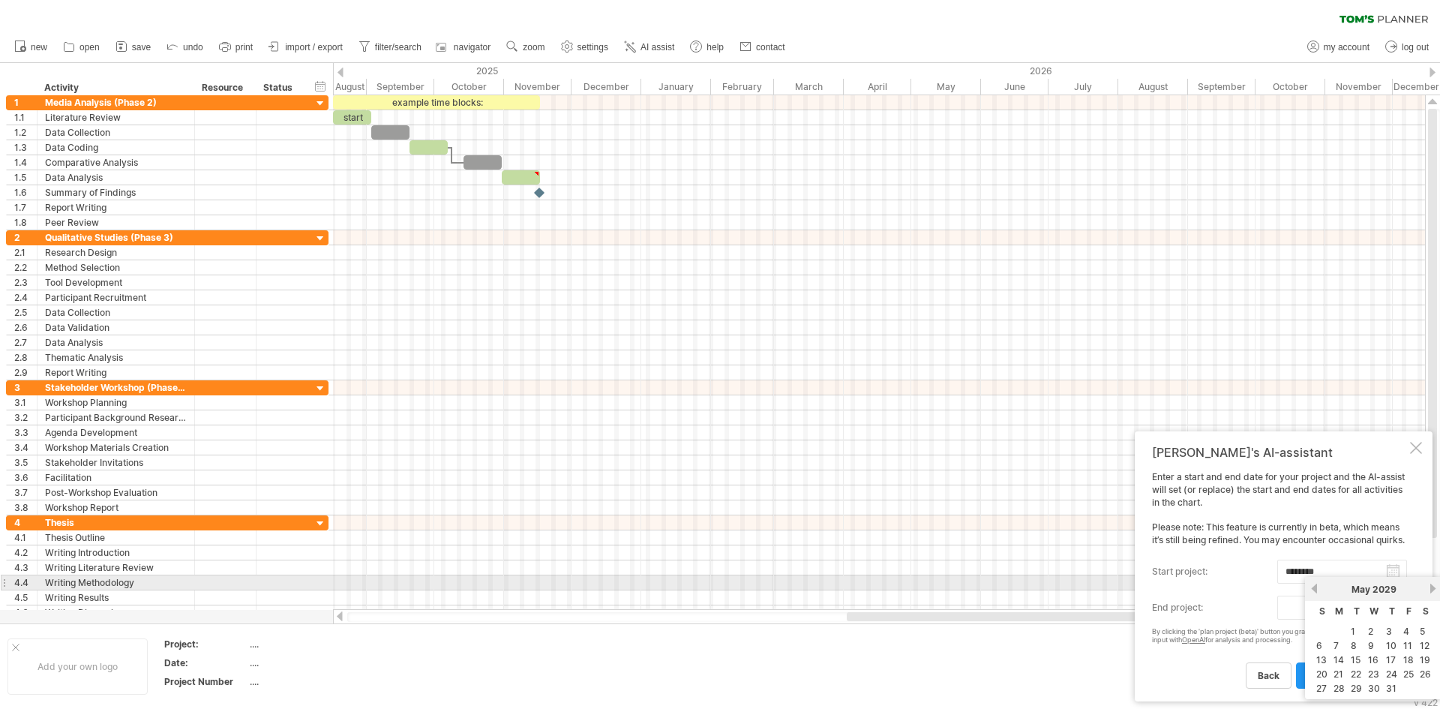
click at [1317, 582] on div "previous next [DATE]" at bounding box center [1373, 589] width 137 height 24
click at [1315, 590] on link "previous" at bounding box center [1314, 588] width 11 height 11
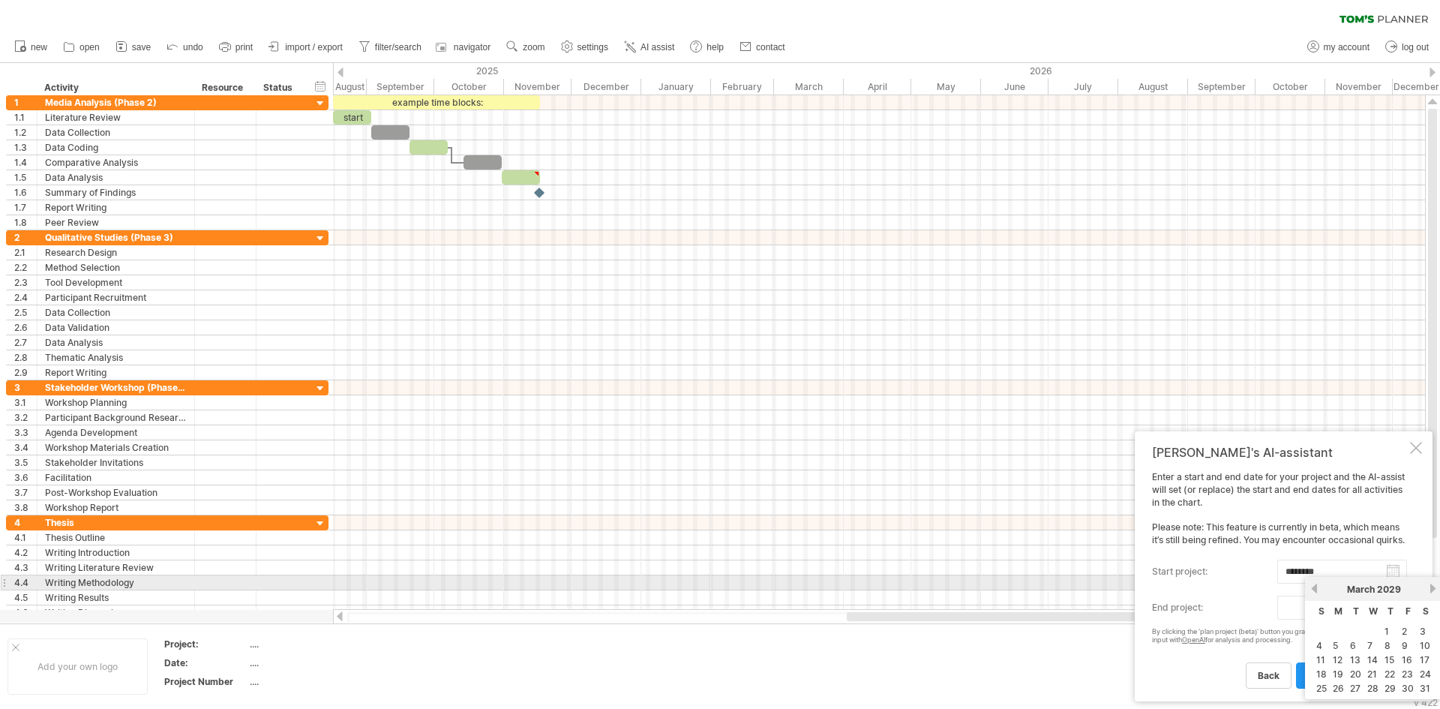
click at [1315, 590] on link "previous" at bounding box center [1314, 588] width 11 height 11
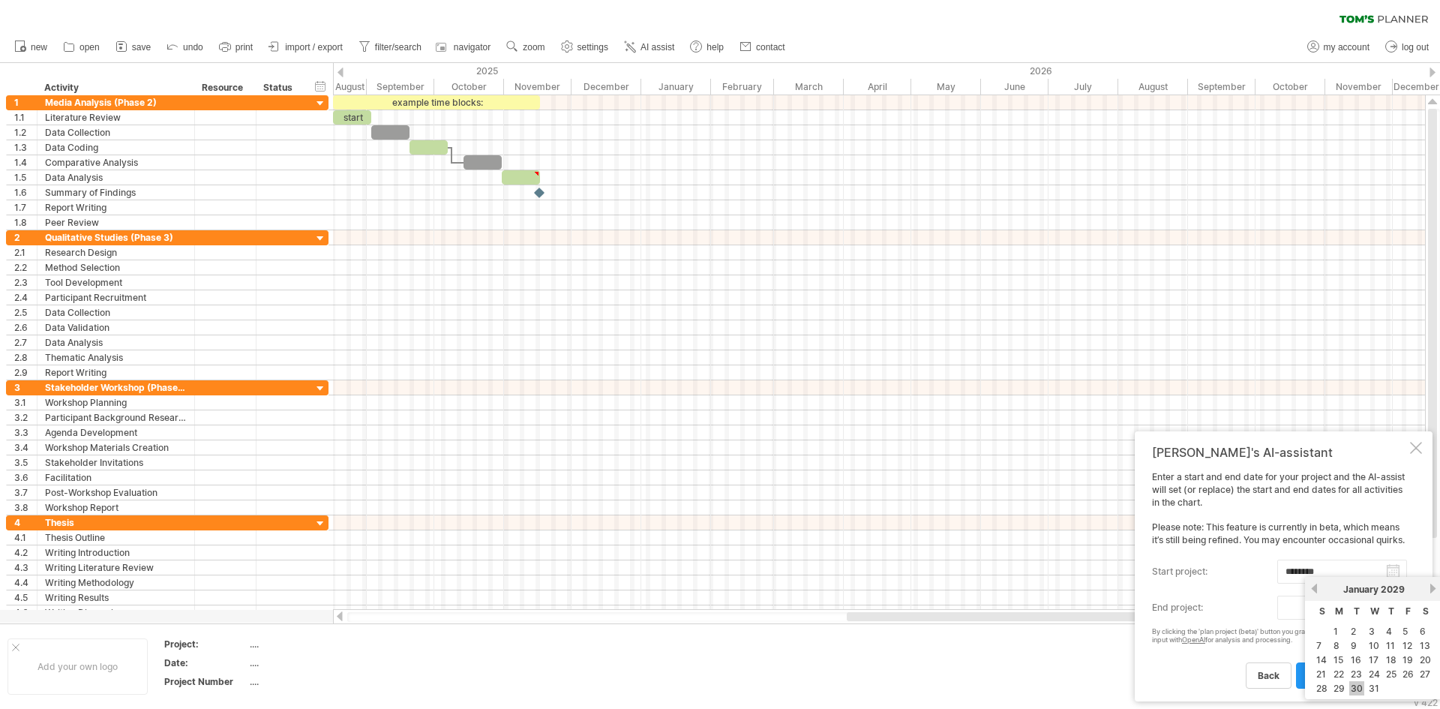
click at [1362, 686] on link "30" at bounding box center [1357, 688] width 15 height 14
type input "********"
click at [1345, 671] on span "plan project (beta)" at bounding box center [1349, 675] width 83 height 11
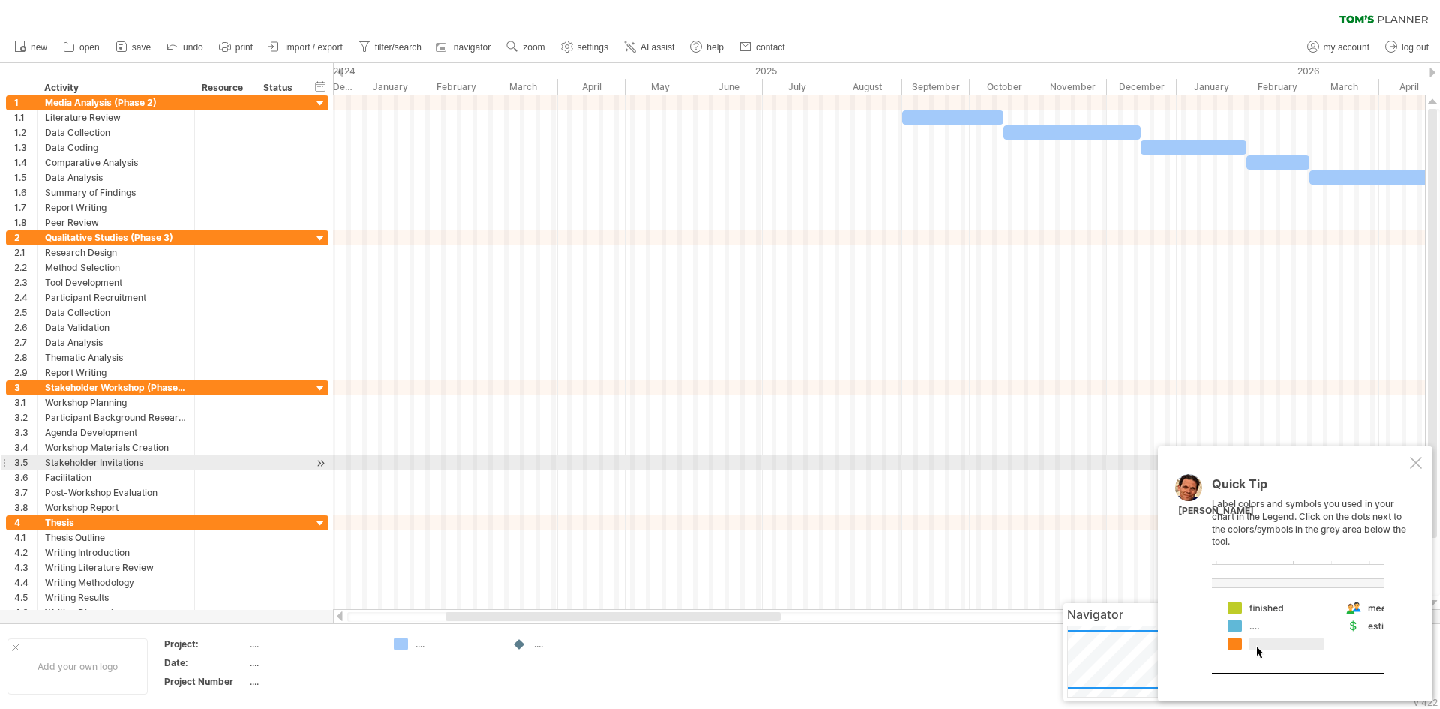
click at [1414, 467] on div at bounding box center [1416, 463] width 12 height 12
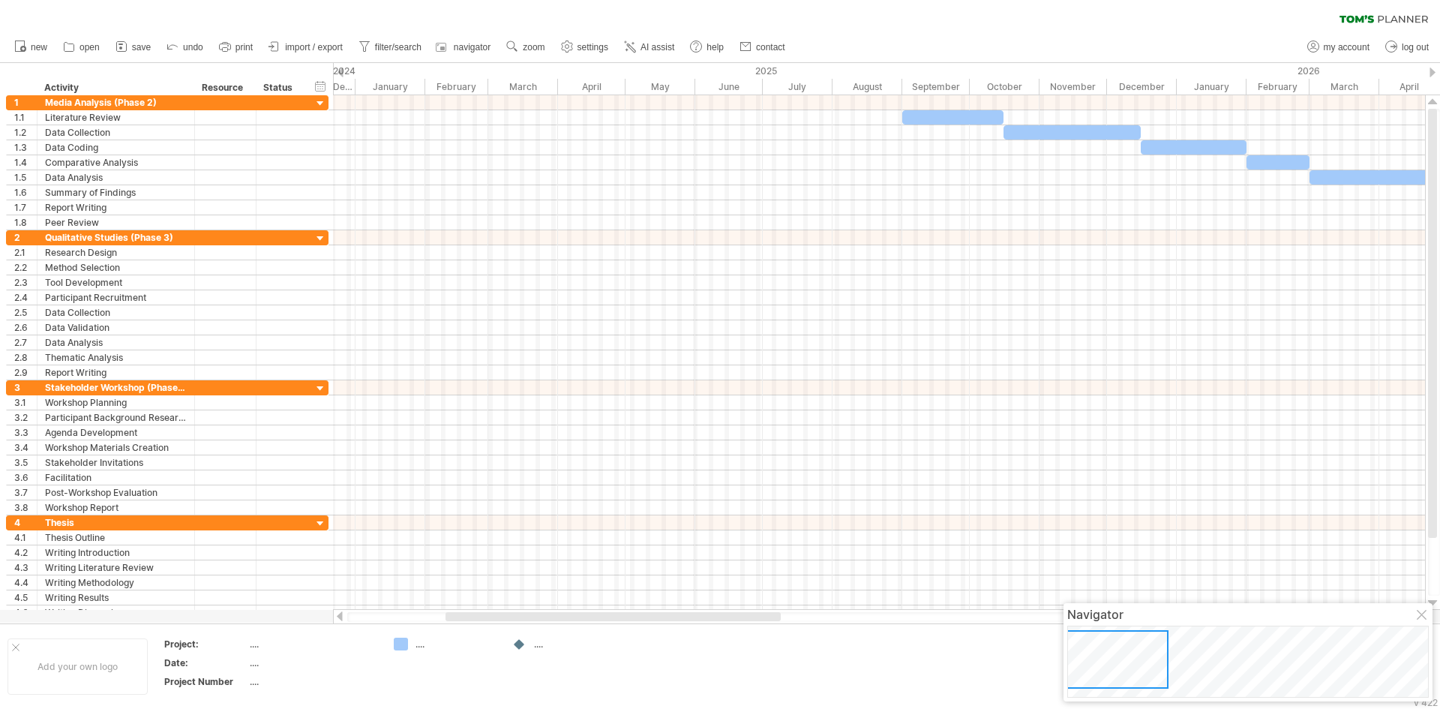
click at [1413, 623] on div "Navigator" at bounding box center [1248, 652] width 369 height 98
click at [1091, 668] on div at bounding box center [1106, 659] width 126 height 59
click at [302, 47] on span "import / export" at bounding box center [314, 47] width 58 height 11
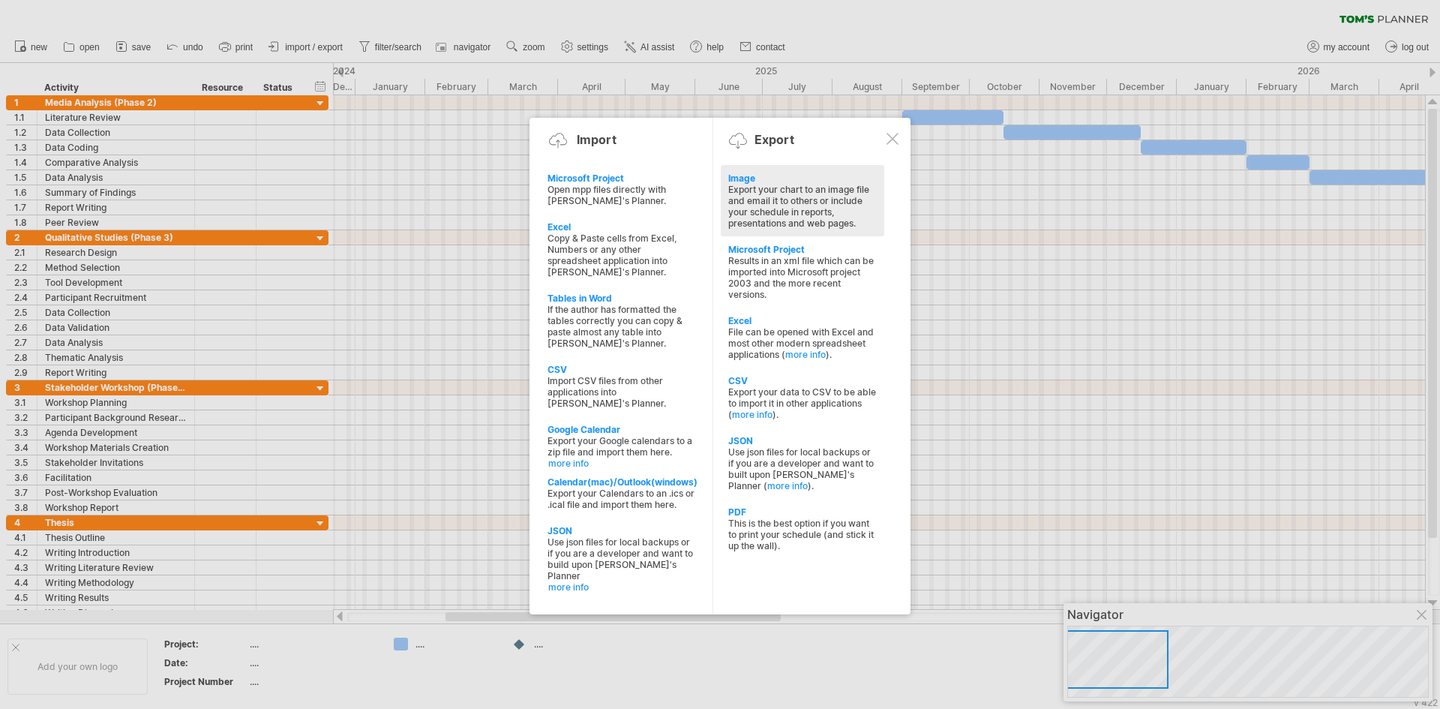
click at [764, 194] on div "Export your chart to an image file and email it to others or include your sched…" at bounding box center [802, 206] width 149 height 45
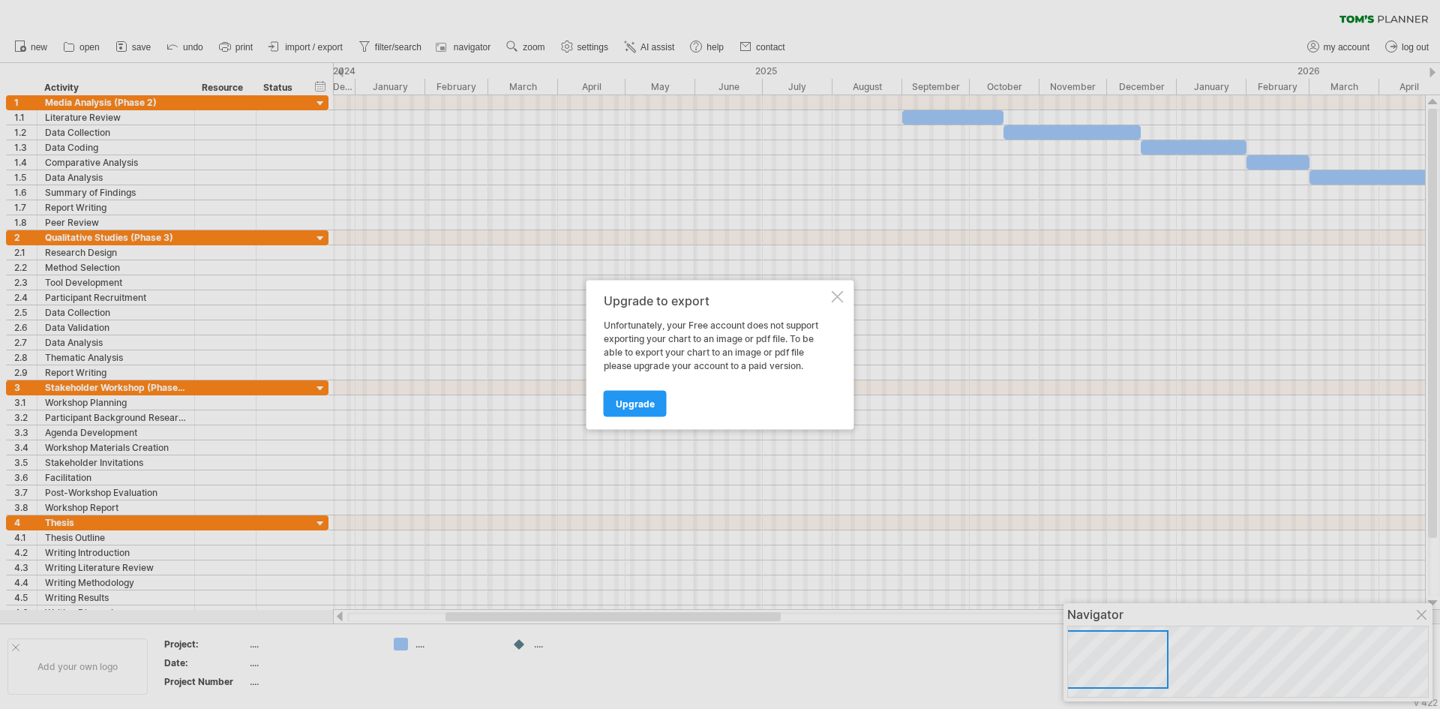
click at [836, 292] on div at bounding box center [838, 296] width 12 height 12
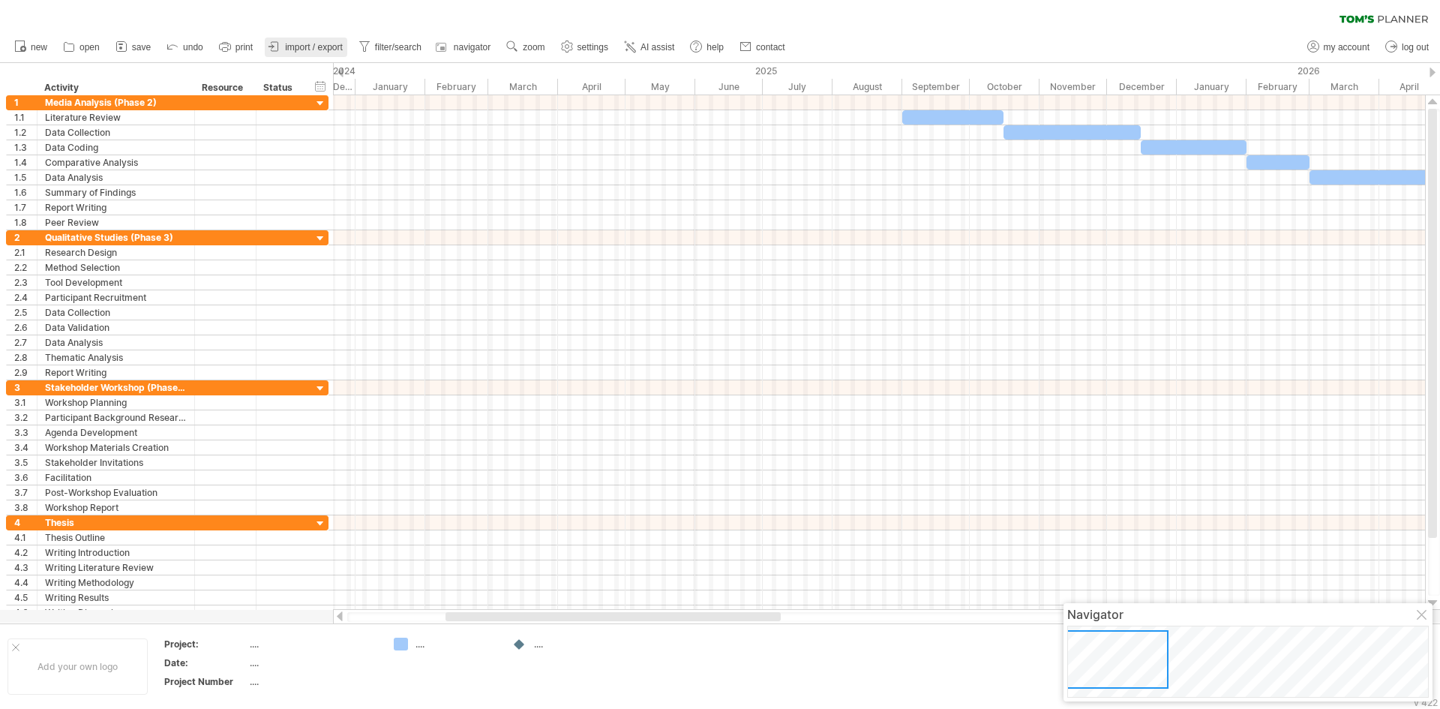
click at [305, 46] on span "import / export" at bounding box center [314, 47] width 58 height 11
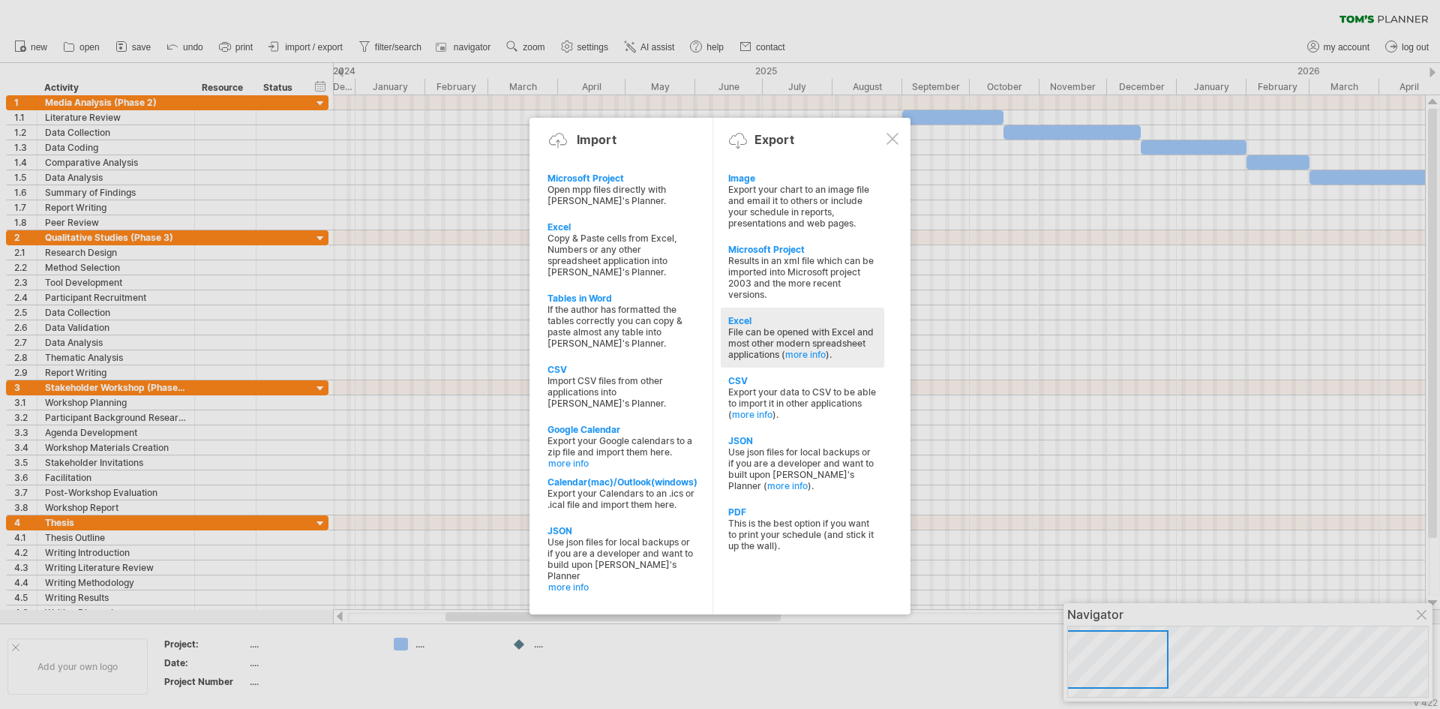
click at [788, 347] on div "File can be opened with Excel and most other modern spreadsheet applications ( …" at bounding box center [802, 343] width 149 height 34
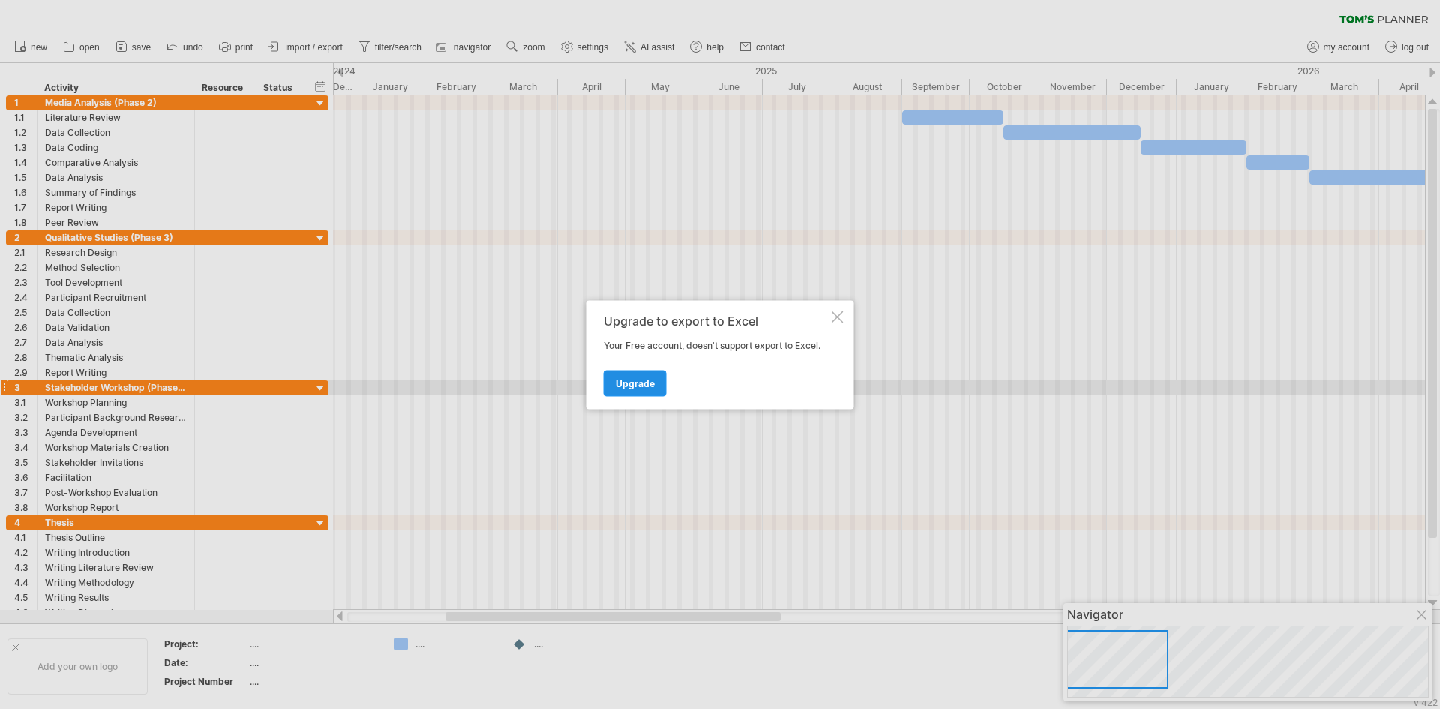
click at [646, 388] on span "Upgrade" at bounding box center [635, 382] width 39 height 11
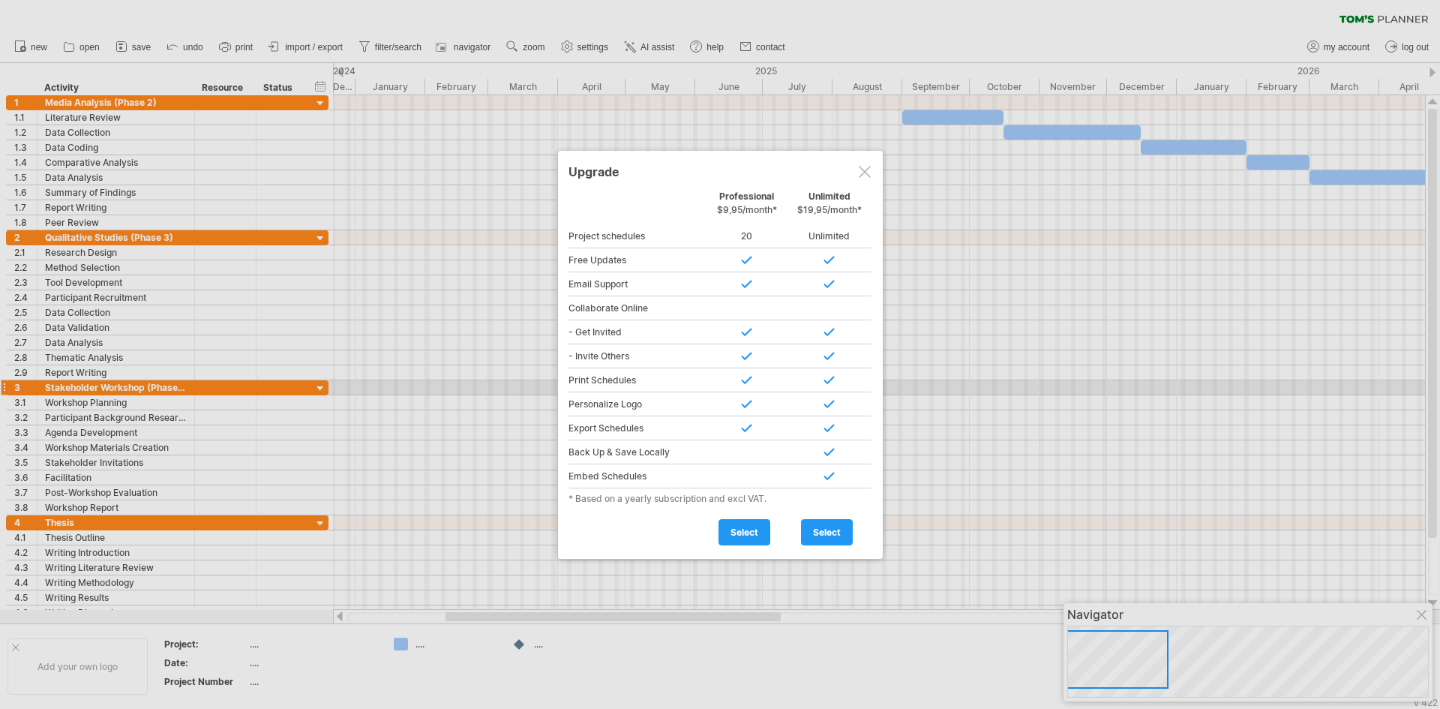
click at [861, 173] on div at bounding box center [865, 172] width 12 height 12
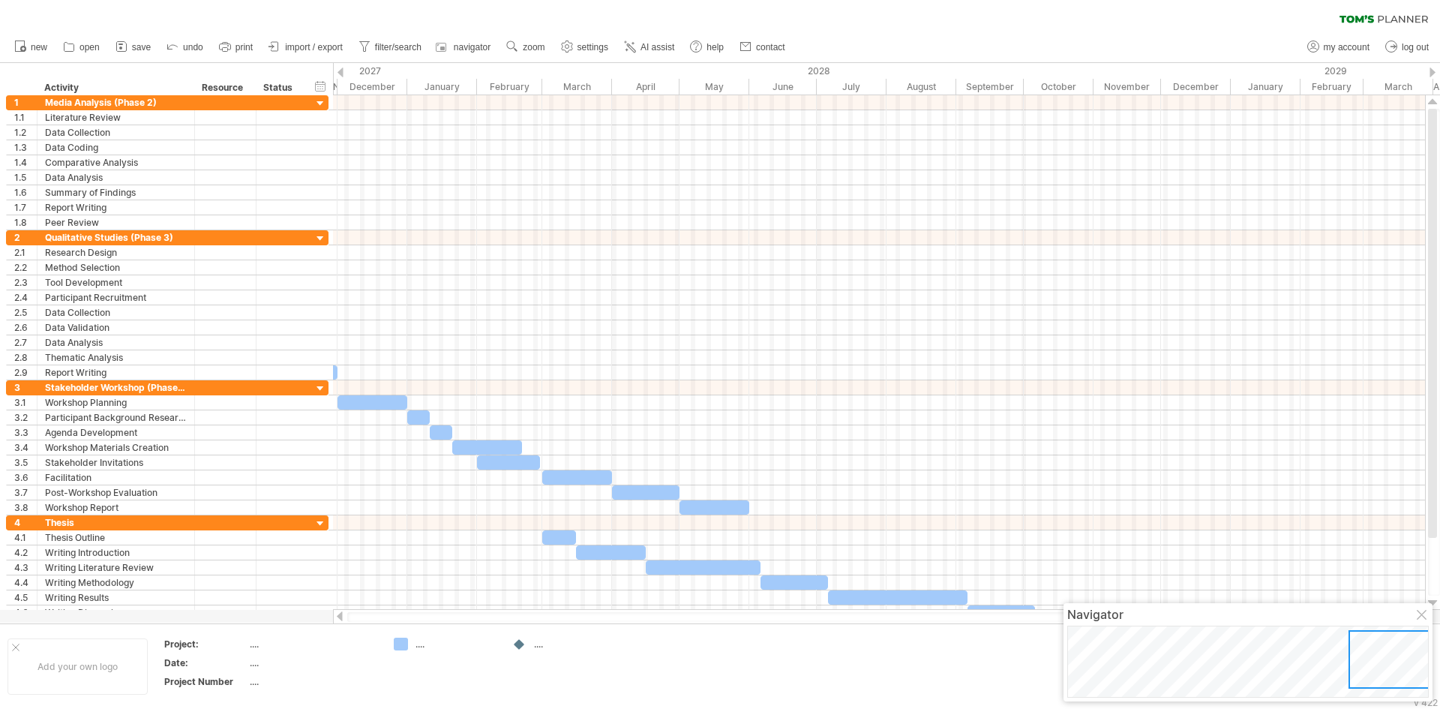
click at [1204, 644] on body "progress(100%) Trying to reach [DOMAIN_NAME] Connected again... 0% clear filter…" at bounding box center [720, 356] width 1440 height 712
click at [290, 44] on span "import / export" at bounding box center [314, 47] width 58 height 11
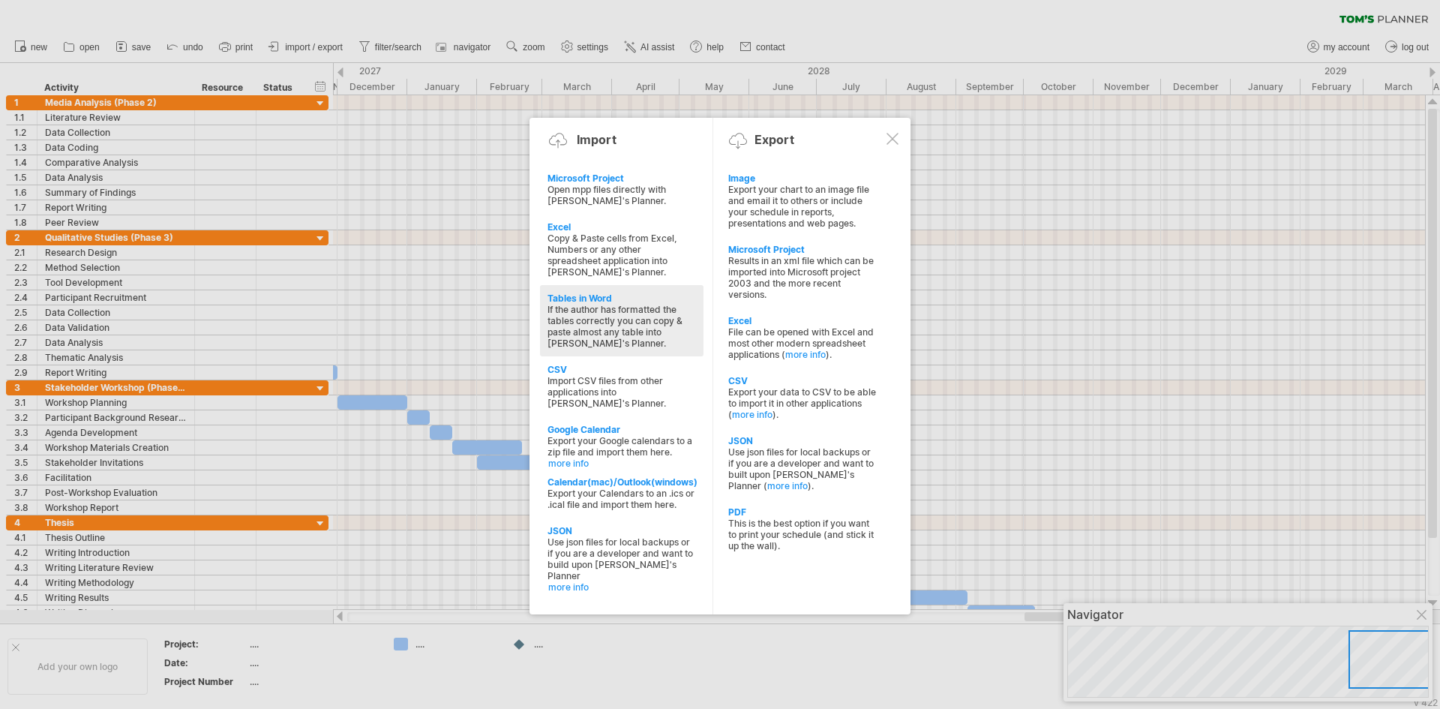
click at [573, 315] on div "If the author has formatted the tables correctly you can copy & paste almost an…" at bounding box center [622, 326] width 149 height 45
type textarea "**********"
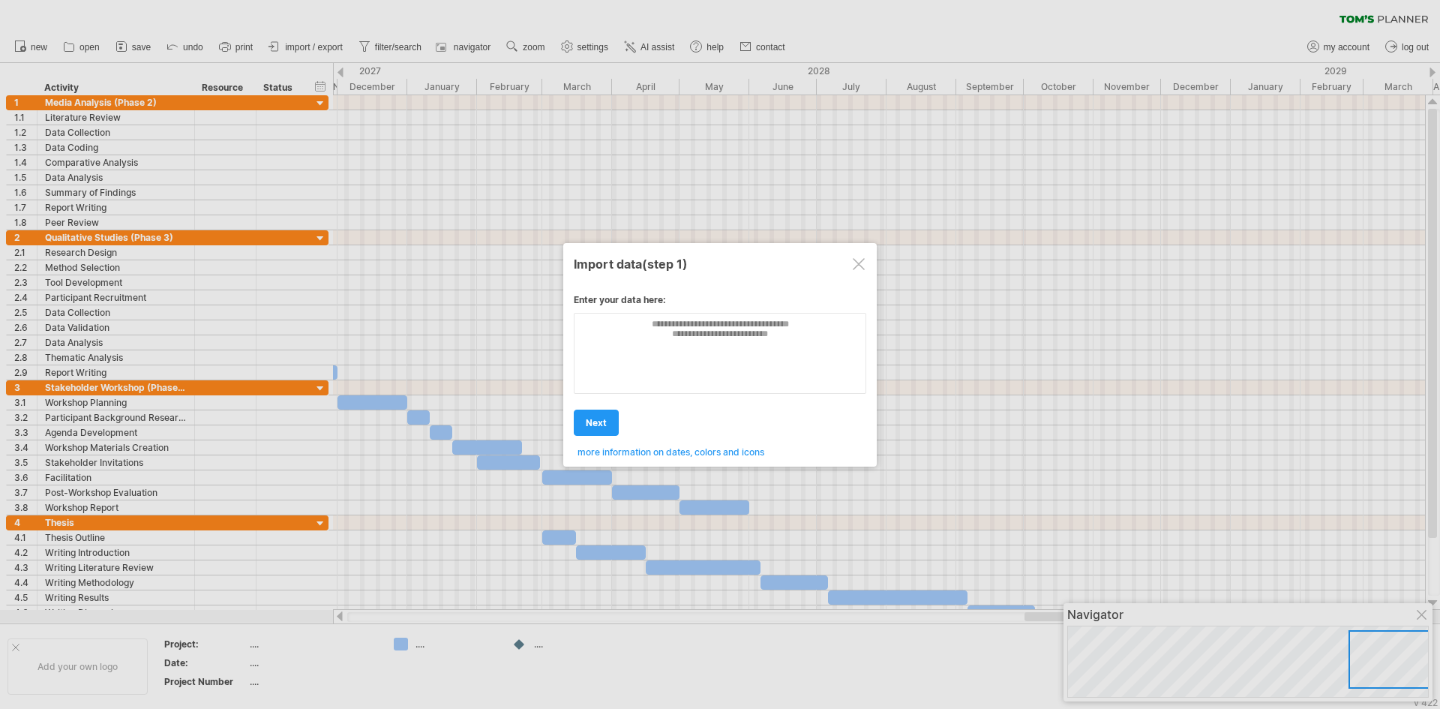
click at [859, 267] on div at bounding box center [859, 264] width 12 height 12
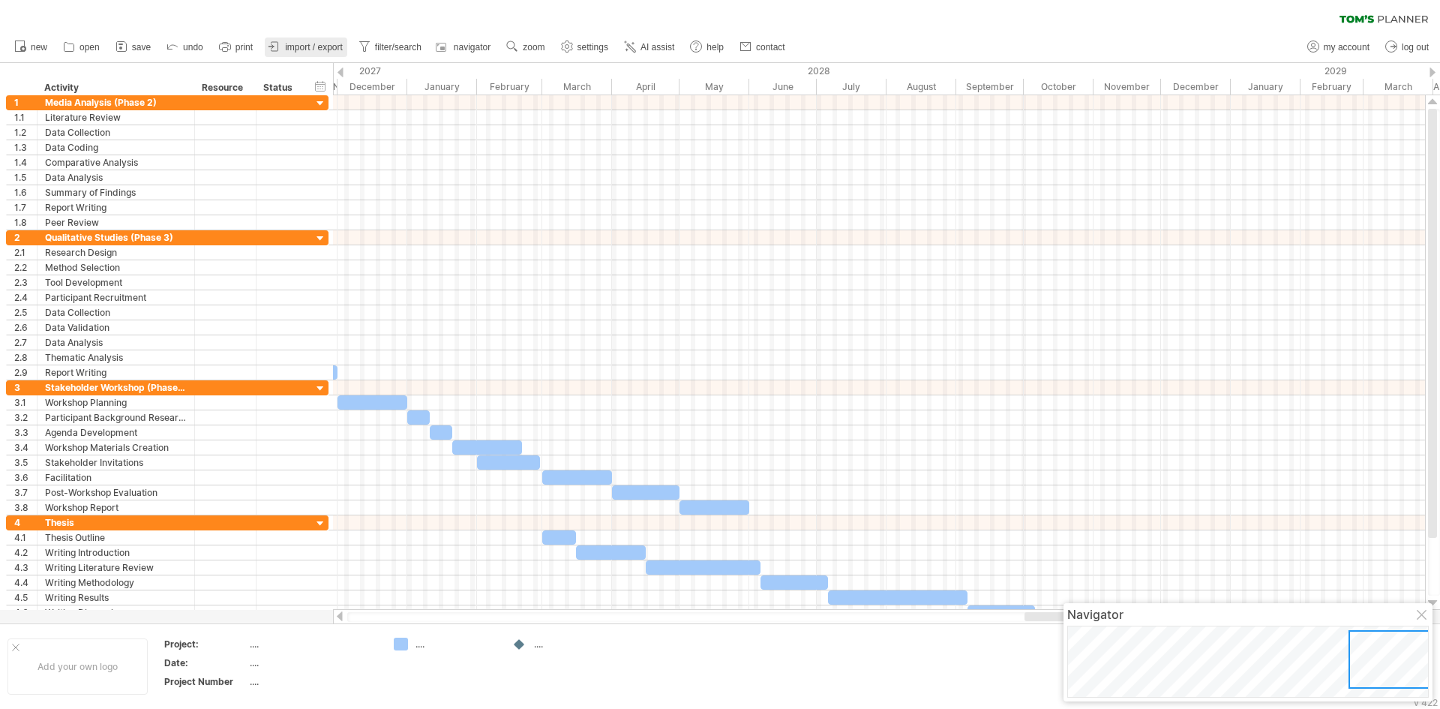
click at [326, 44] on span "import / export" at bounding box center [314, 47] width 58 height 11
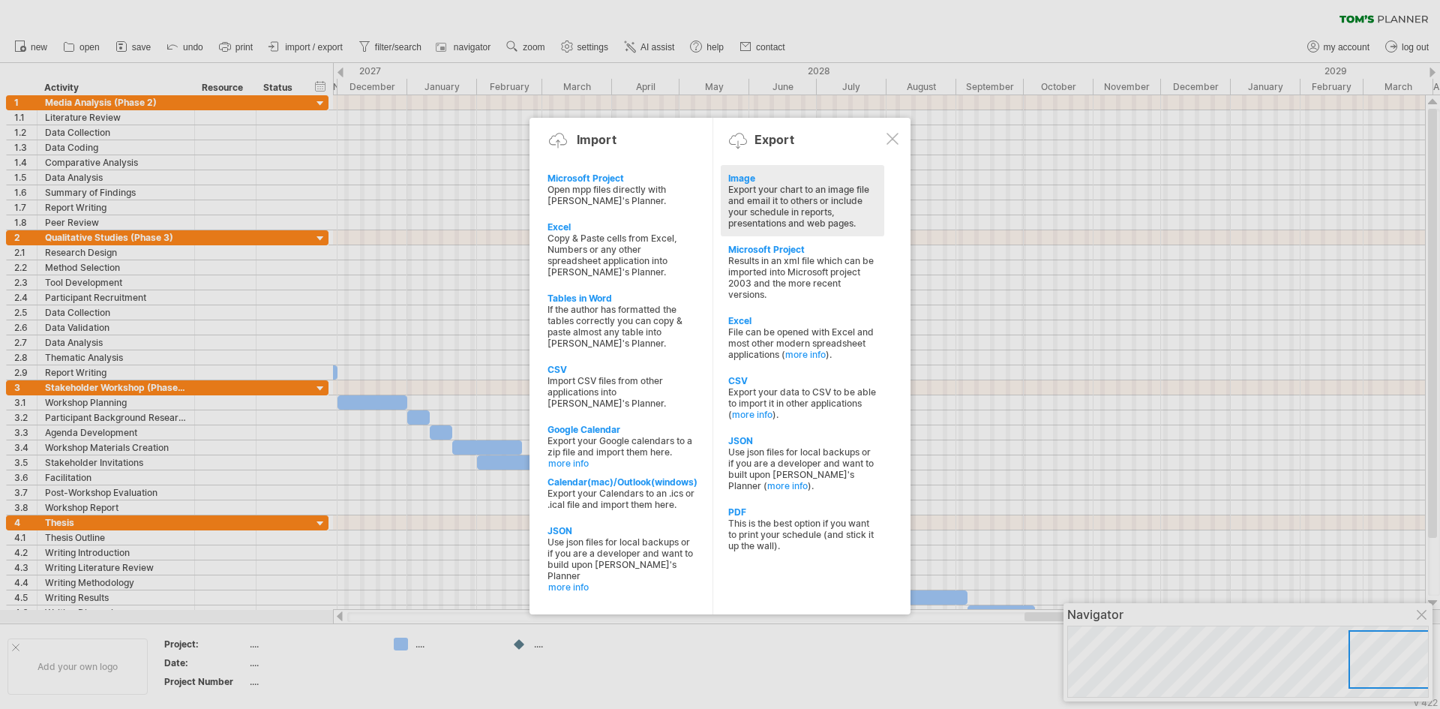
click at [761, 221] on div "Export your chart to an image file and email it to others or include your sched…" at bounding box center [802, 206] width 149 height 45
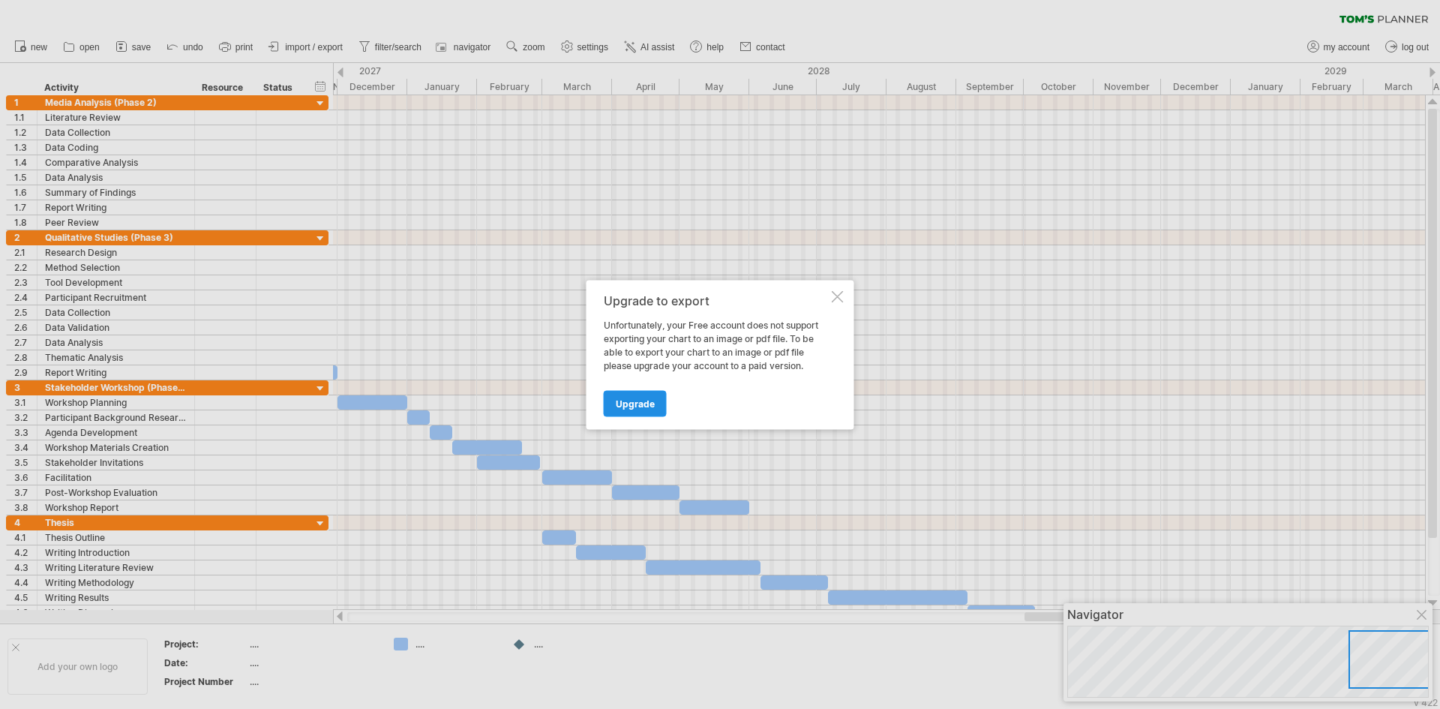
click at [630, 403] on span "Upgrade" at bounding box center [635, 403] width 39 height 11
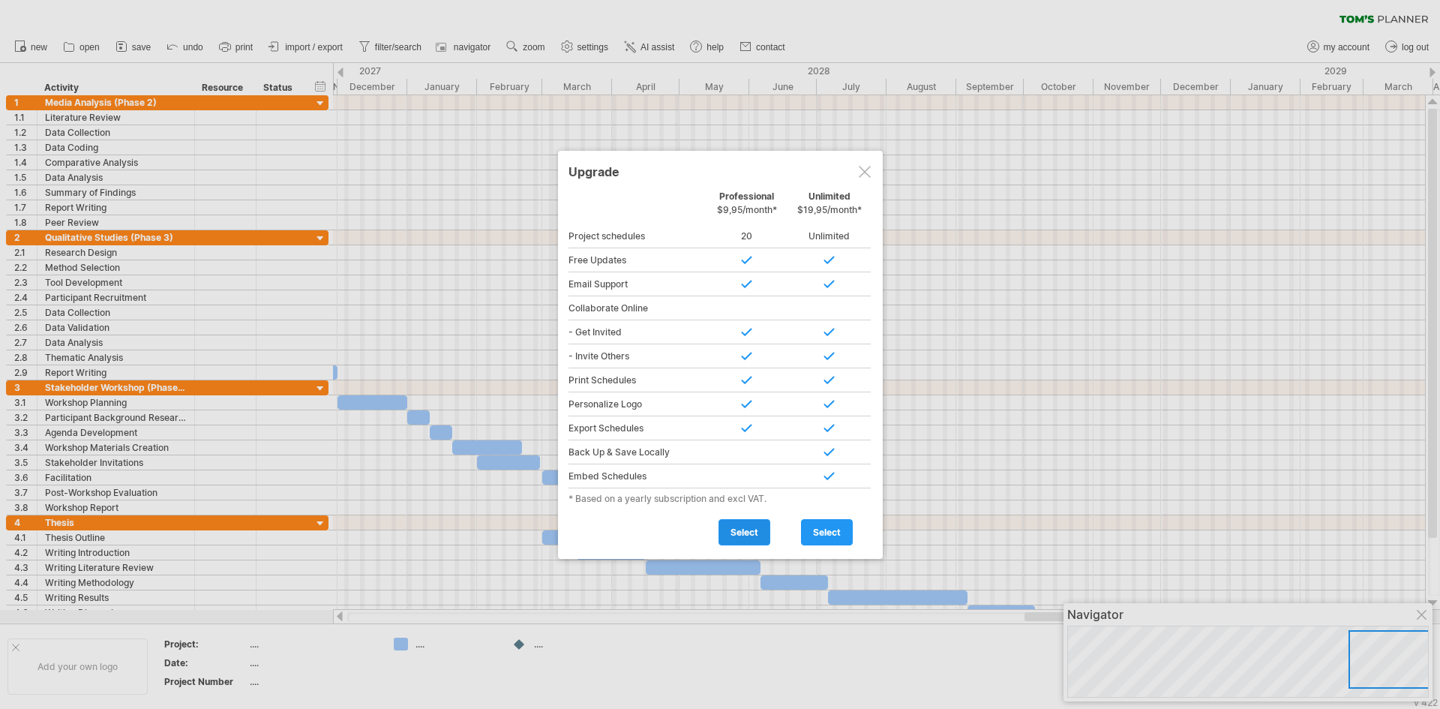
click at [745, 531] on span "select" at bounding box center [745, 532] width 28 height 11
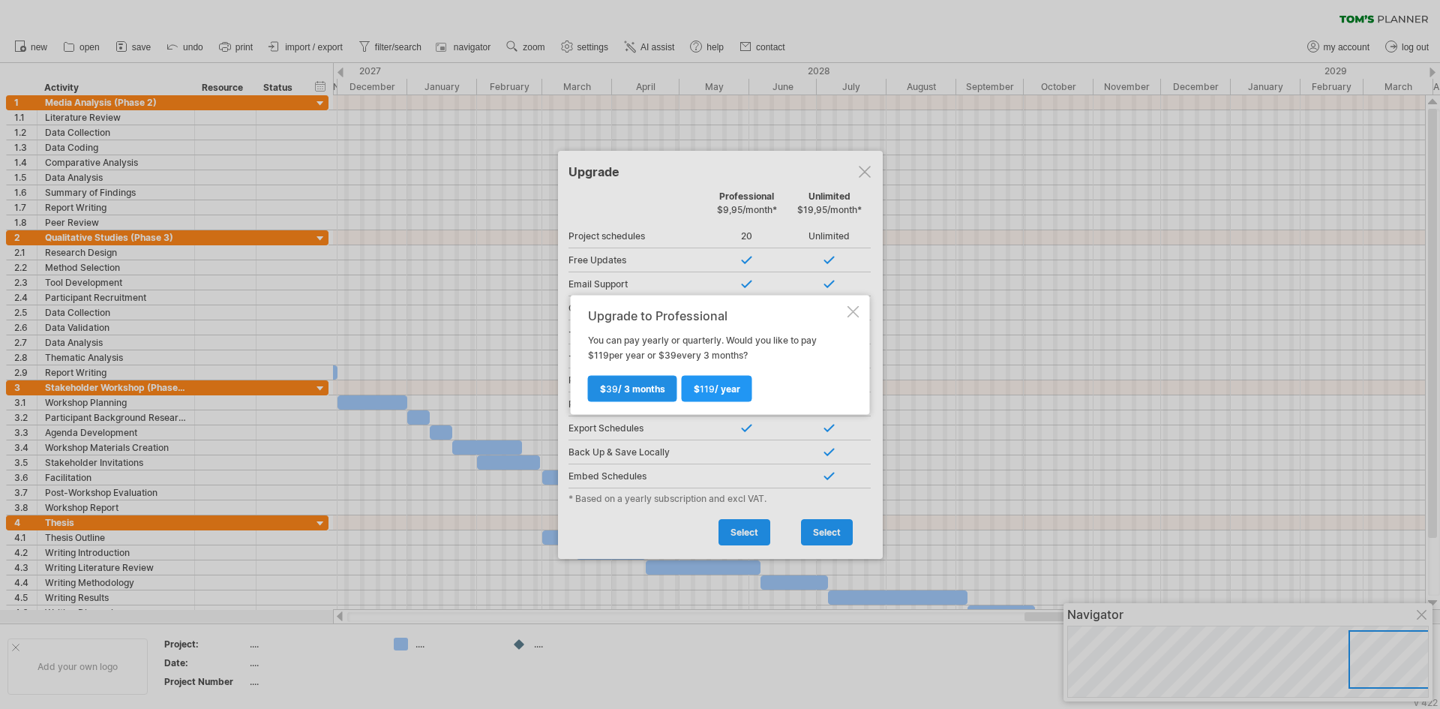
click at [616, 391] on span "39" at bounding box center [612, 388] width 12 height 11
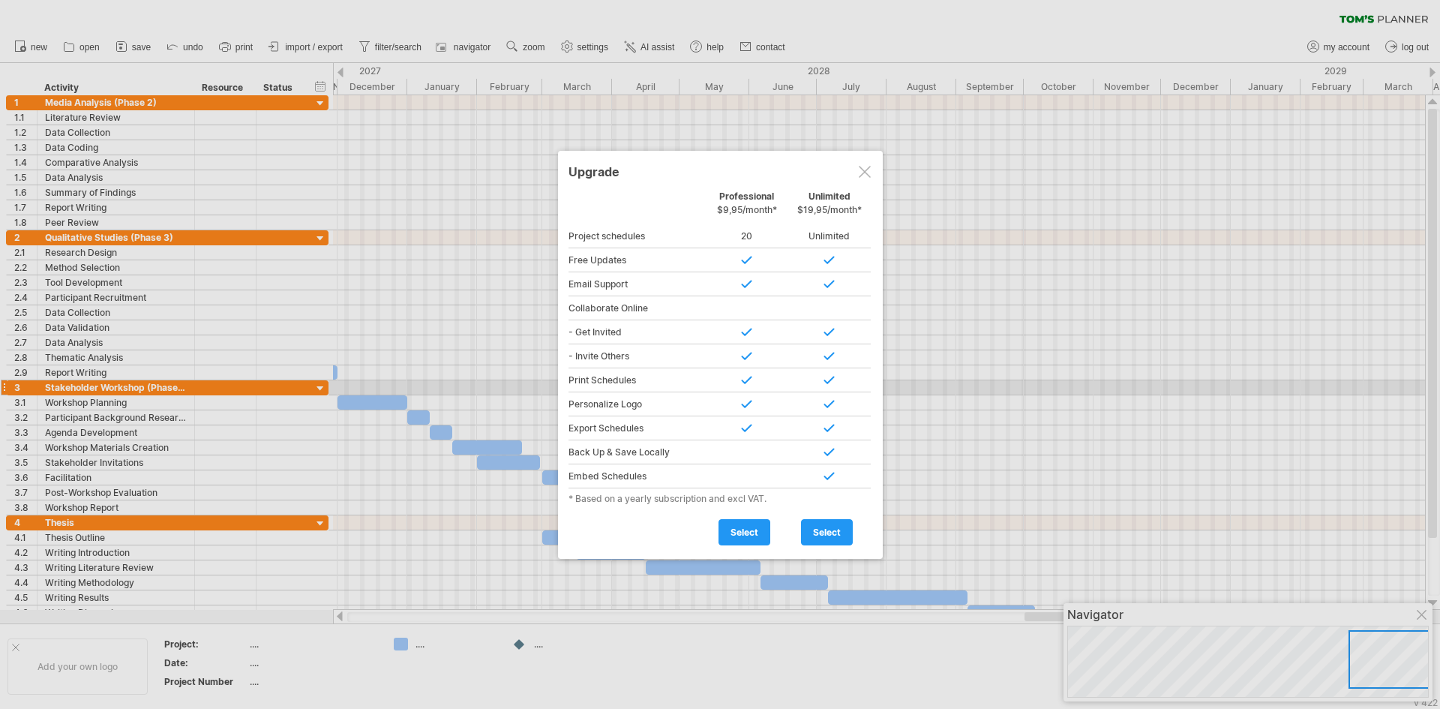
type input "**********"
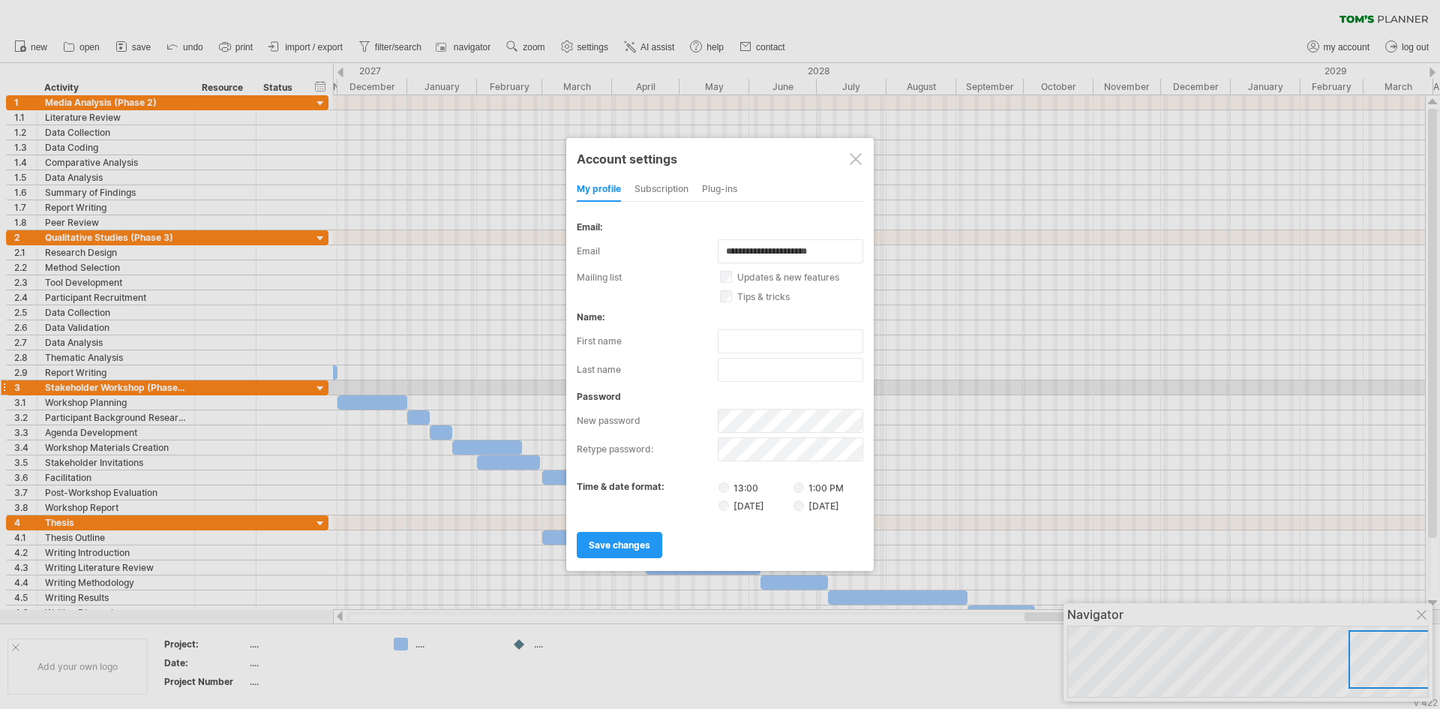
click at [671, 185] on div "subscription" at bounding box center [662, 190] width 54 height 24
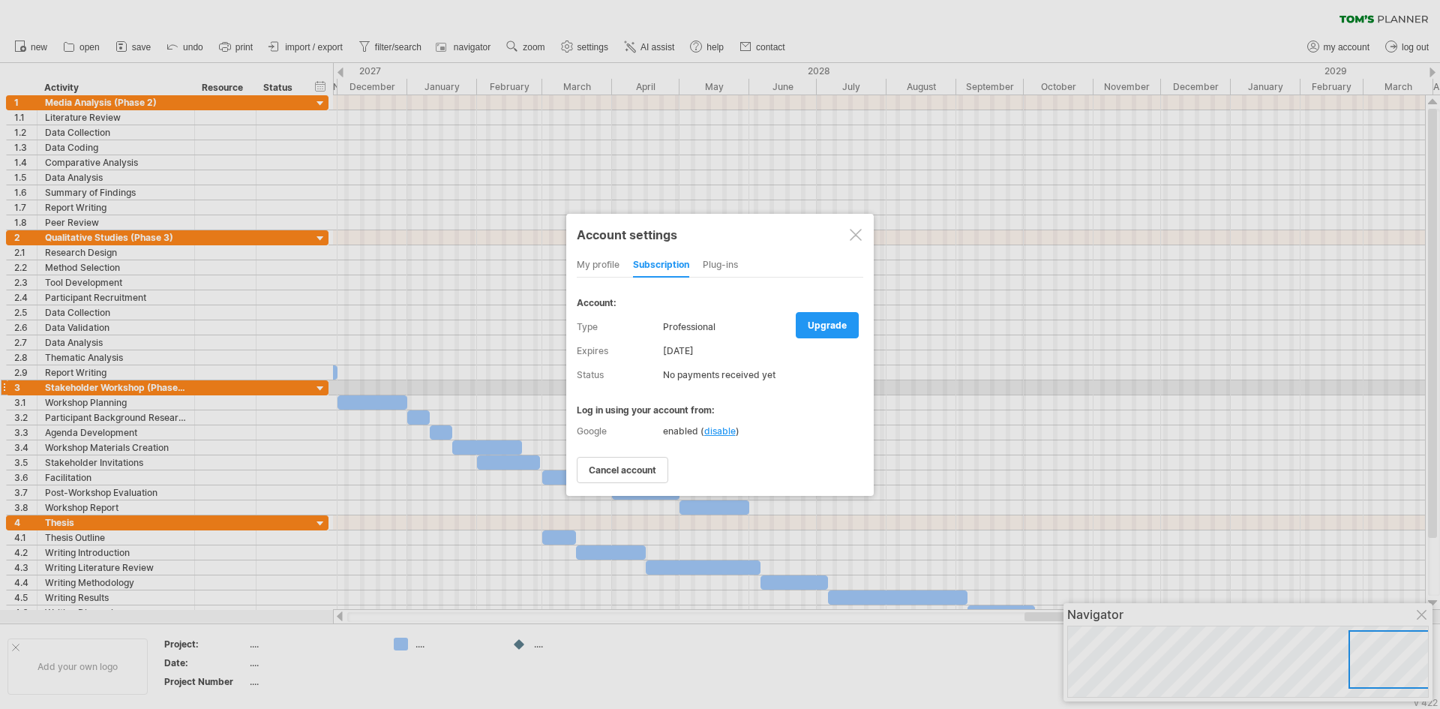
click at [859, 235] on div at bounding box center [856, 235] width 12 height 12
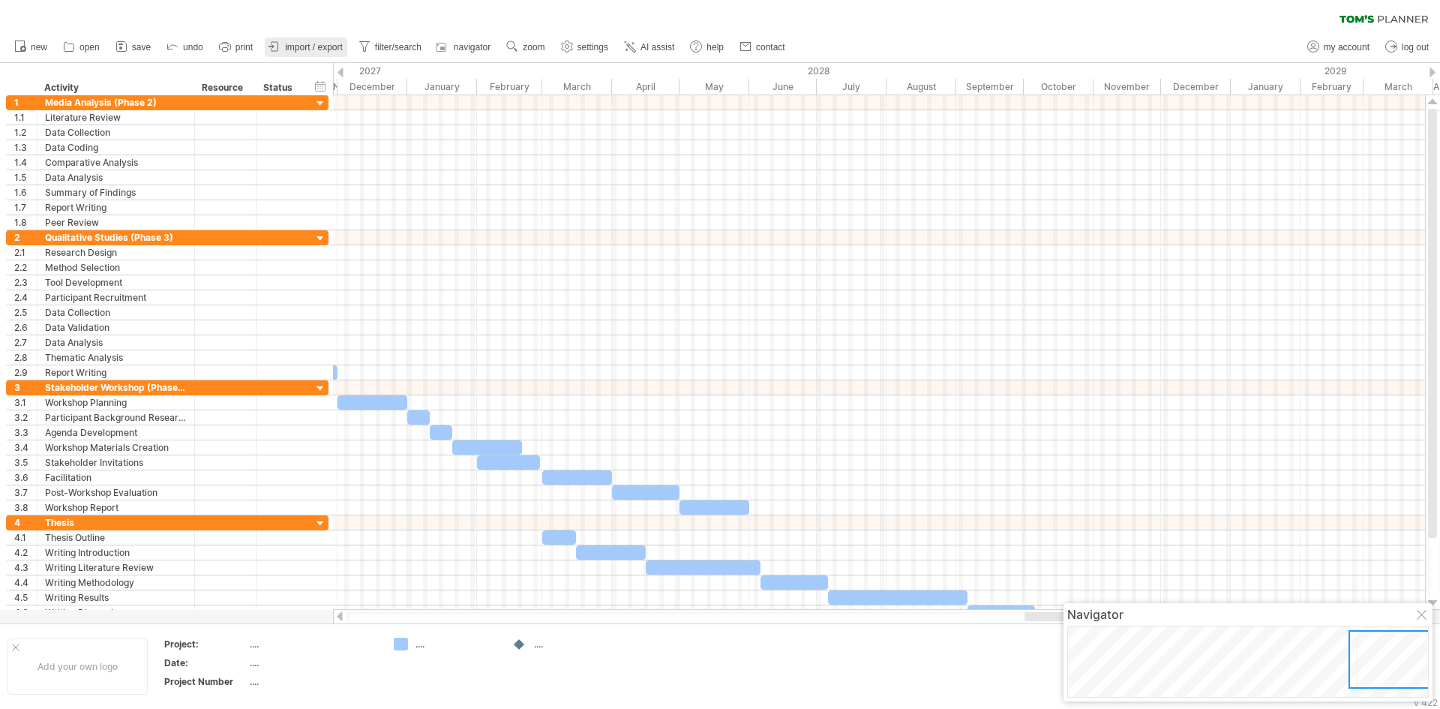
click at [315, 48] on span "import / export" at bounding box center [314, 47] width 58 height 11
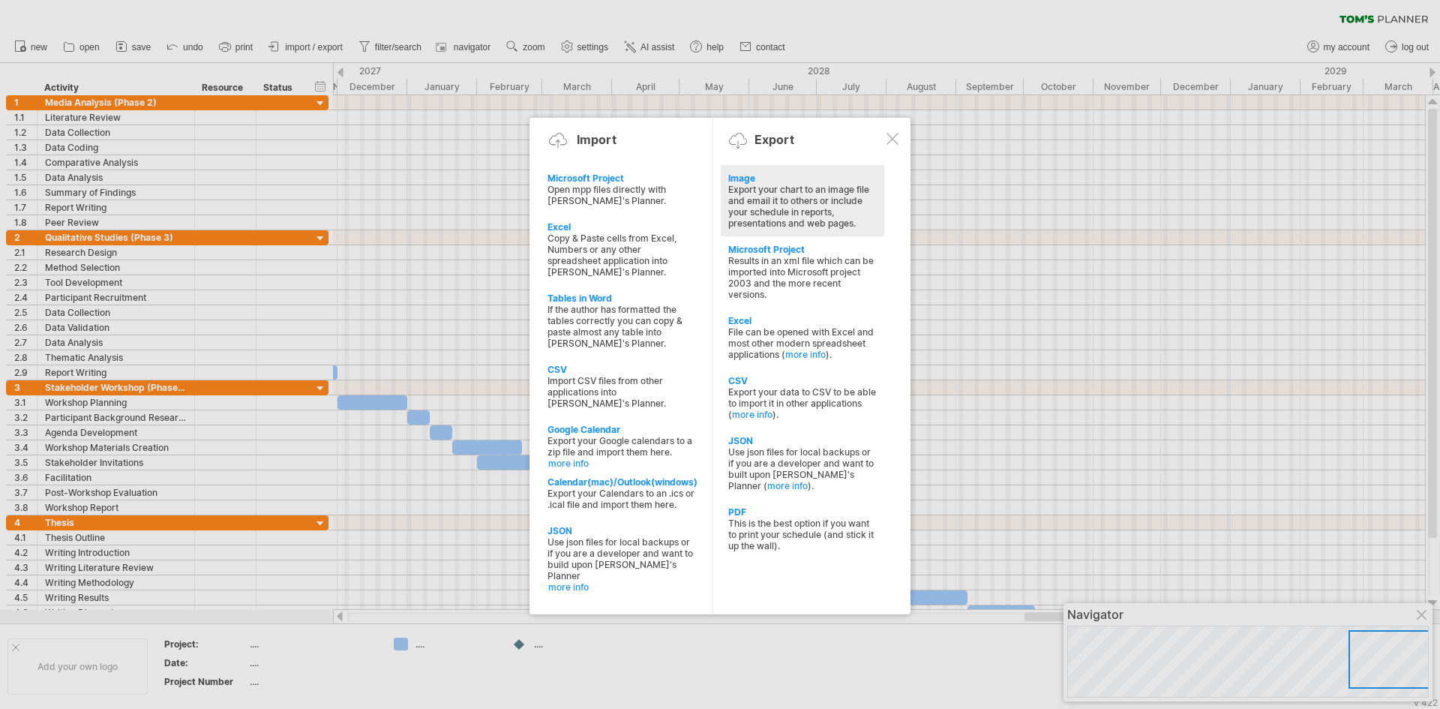
click at [818, 218] on div "Export your chart to an image file and email it to others or include your sched…" at bounding box center [802, 206] width 149 height 45
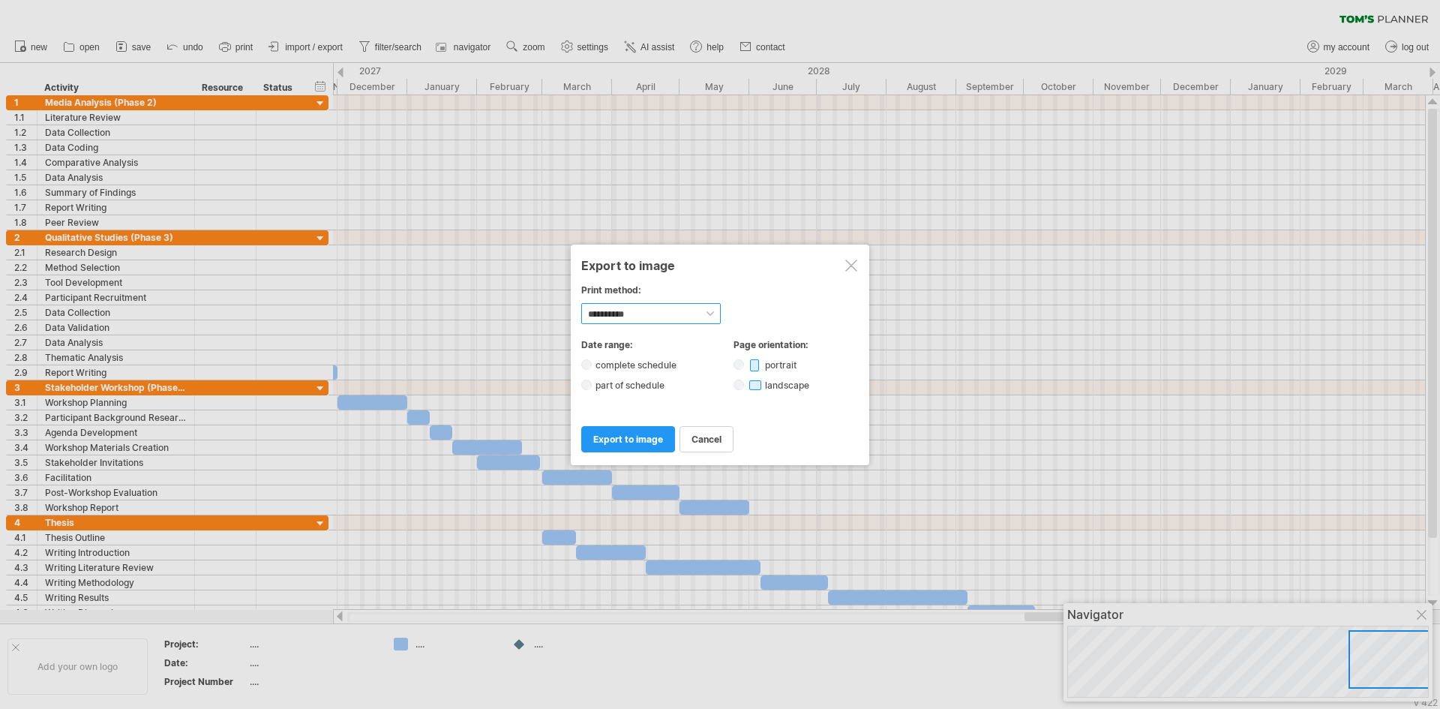
click at [707, 311] on select "**********" at bounding box center [651, 313] width 140 height 21
click at [581, 303] on select "**********" at bounding box center [651, 313] width 140 height 21
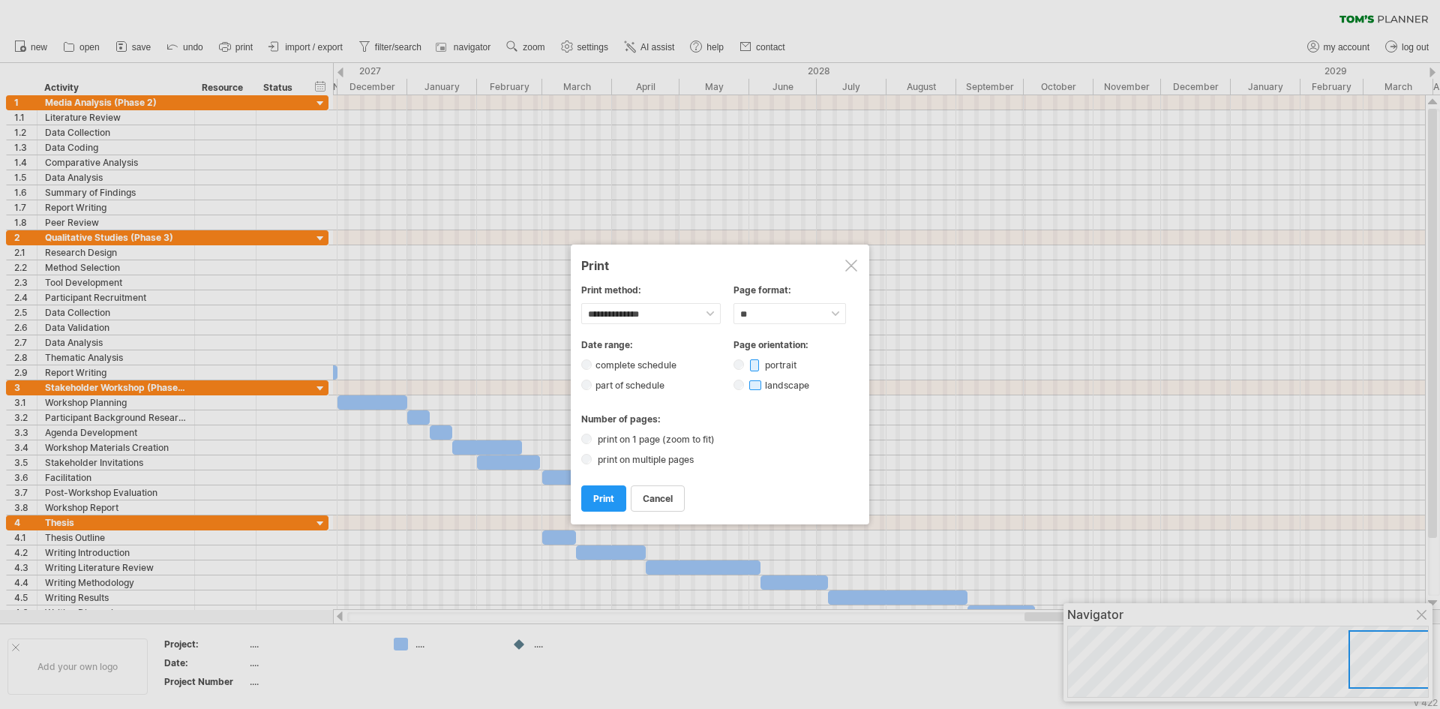
click at [847, 263] on div at bounding box center [851, 266] width 12 height 12
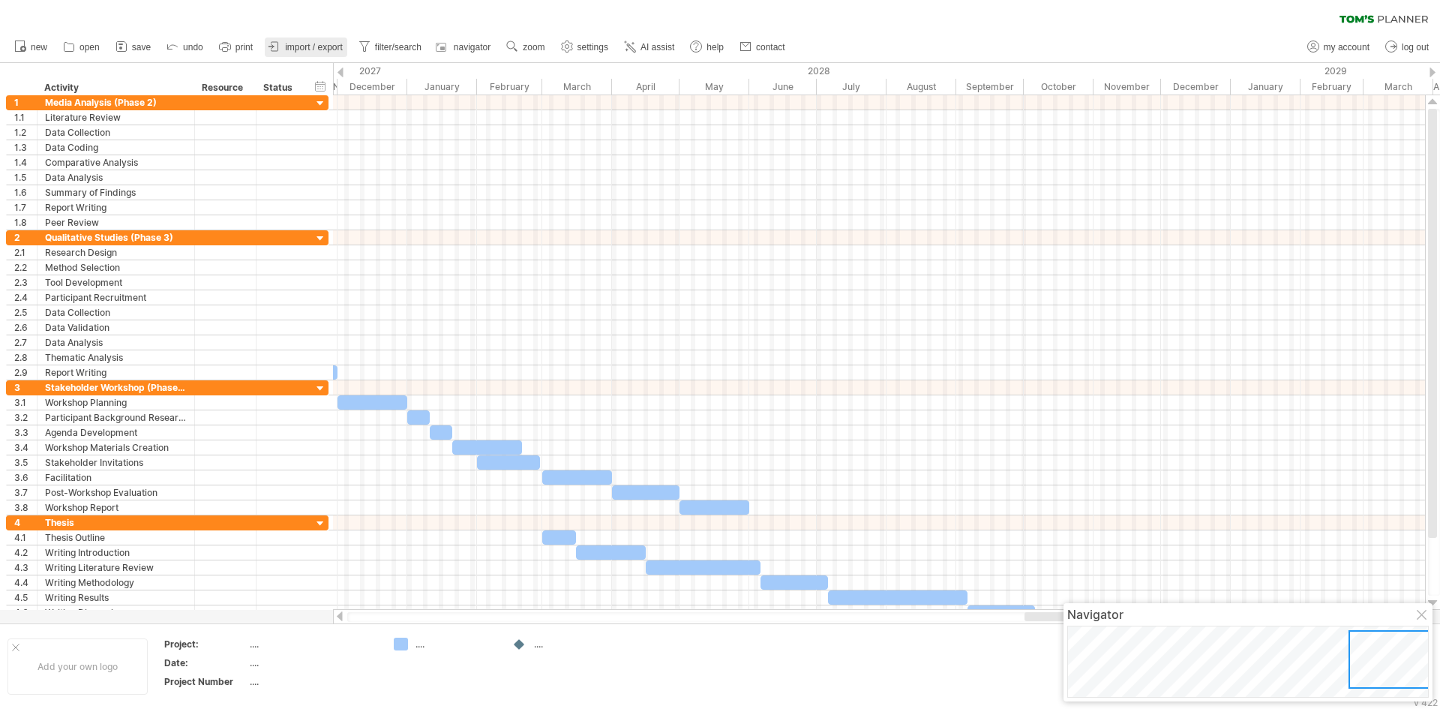
click at [303, 46] on span "import / export" at bounding box center [314, 47] width 58 height 11
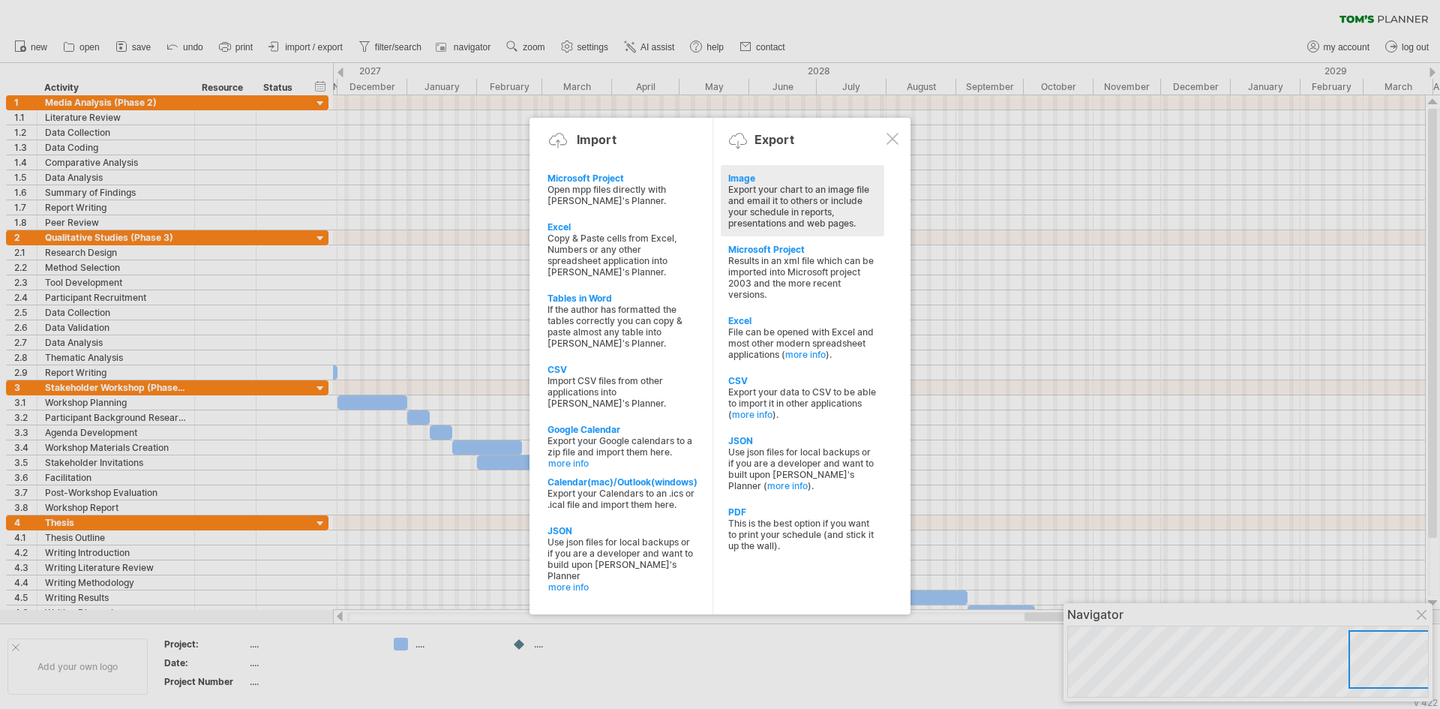
click at [797, 203] on div "Export your chart to an image file and email it to others or include your sched…" at bounding box center [802, 206] width 149 height 45
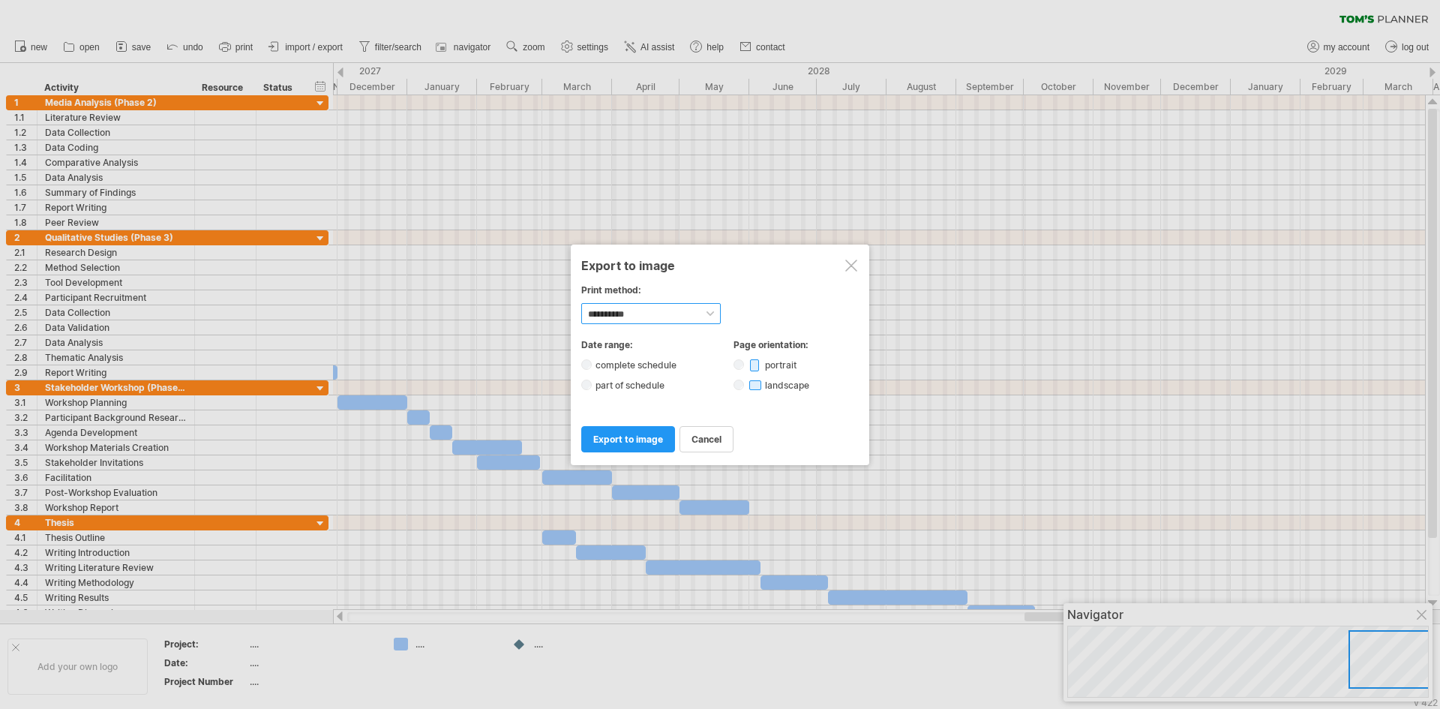
click at [701, 312] on select "**********" at bounding box center [651, 313] width 140 height 21
click at [581, 303] on select "**********" at bounding box center [651, 313] width 140 height 21
click at [641, 438] on span "export to image" at bounding box center [628, 439] width 70 height 11
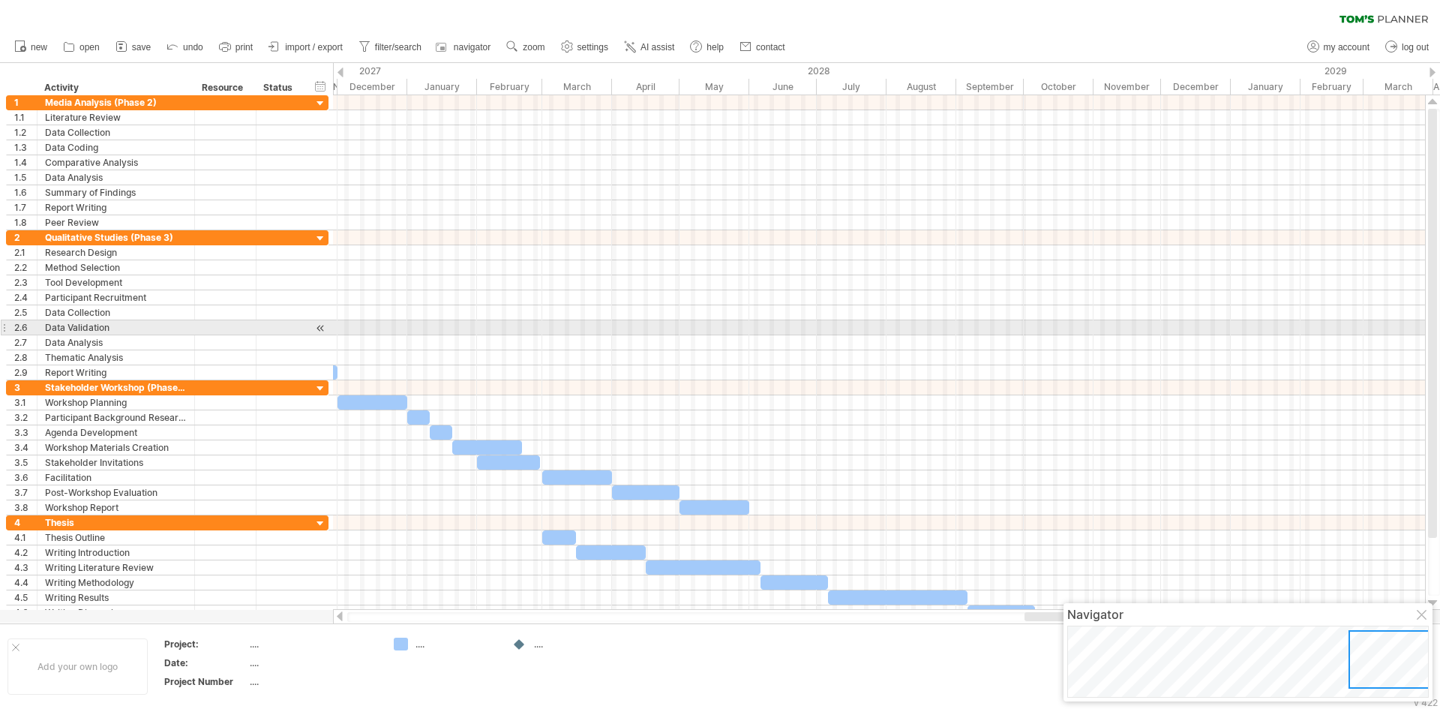
click at [608, 329] on div at bounding box center [879, 327] width 1092 height 15
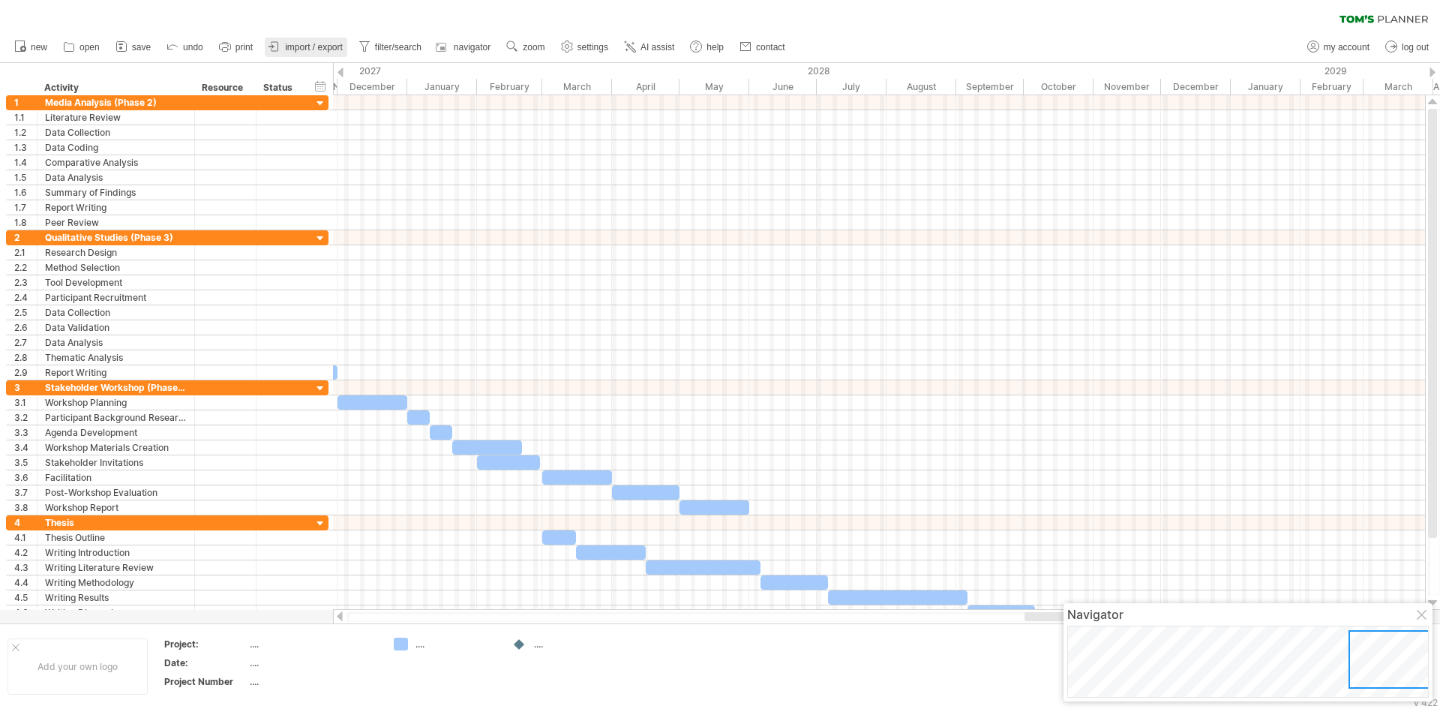
click at [302, 46] on span "import / export" at bounding box center [314, 47] width 58 height 11
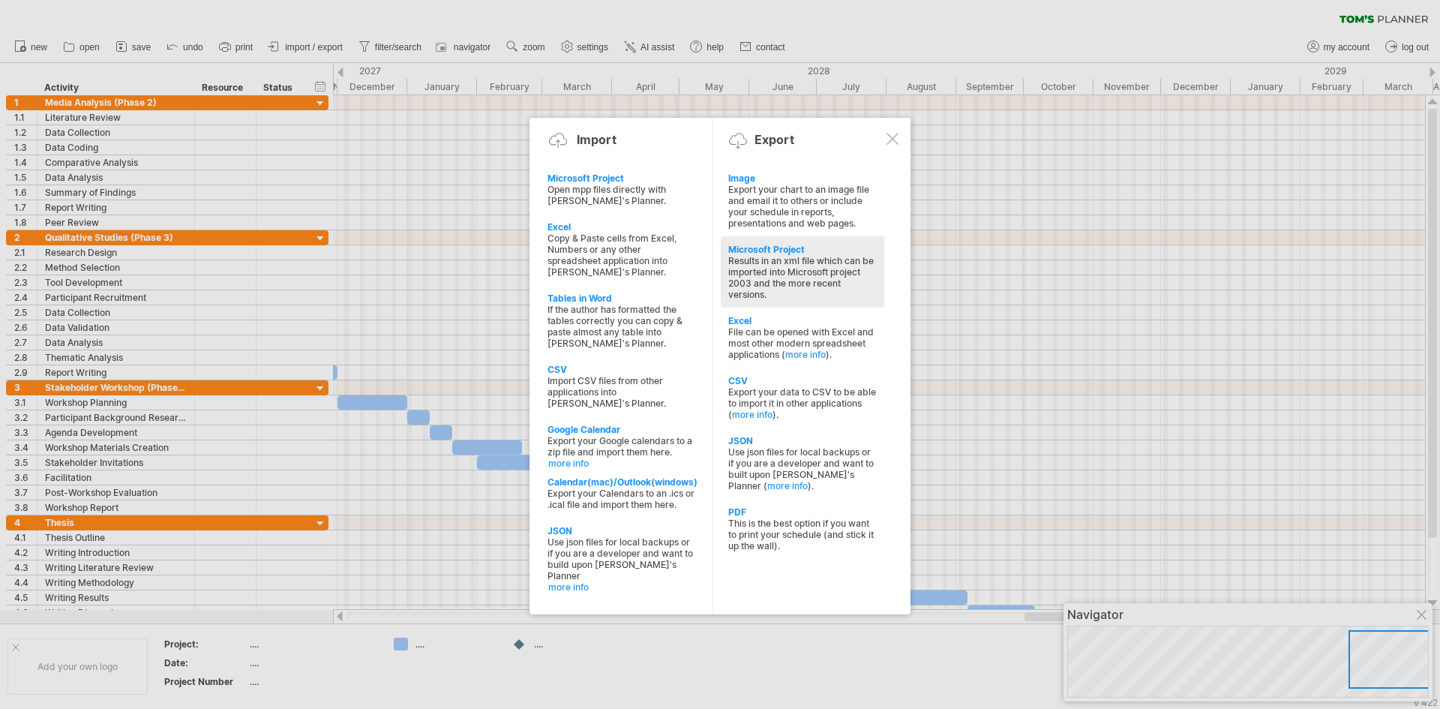
click at [776, 261] on div "Results in an xml file which can be imported into Microsoft project 2003 and th…" at bounding box center [802, 277] width 149 height 45
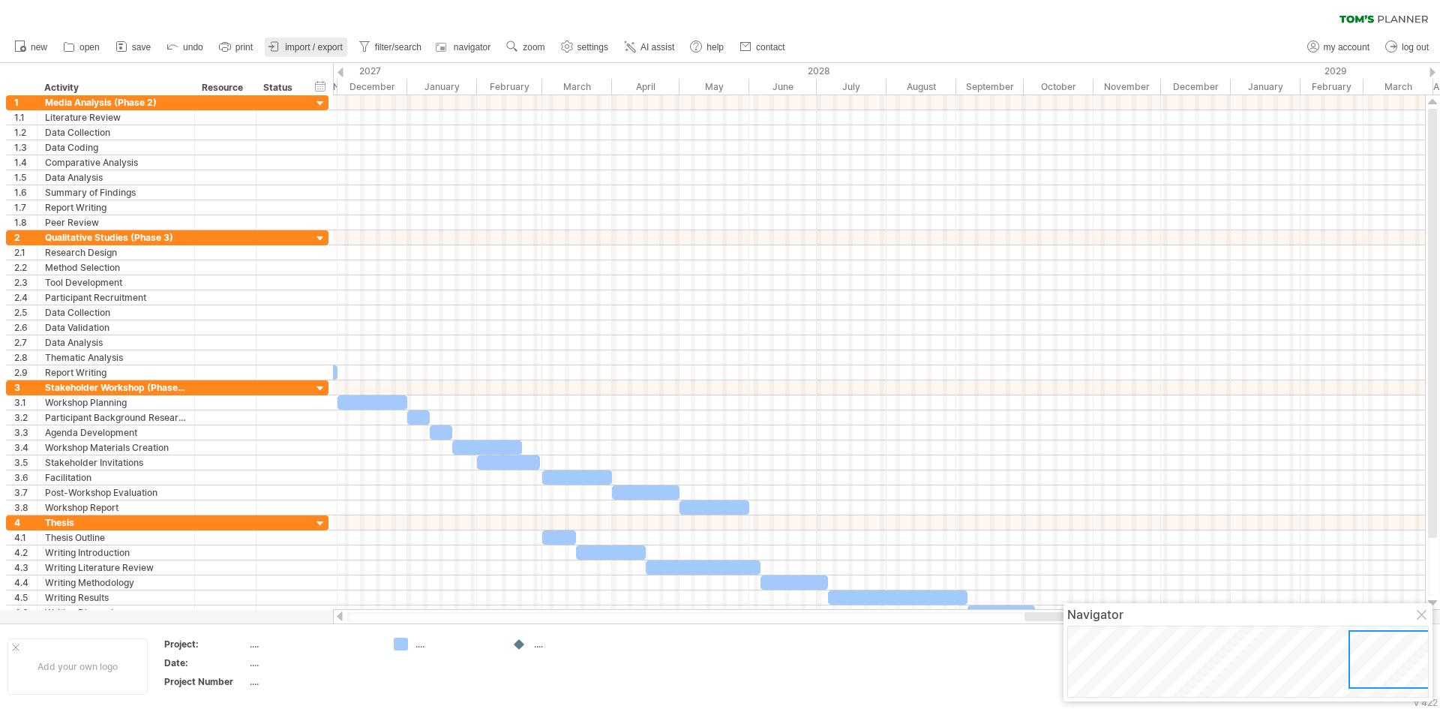
click at [304, 44] on span "import / export" at bounding box center [314, 47] width 58 height 11
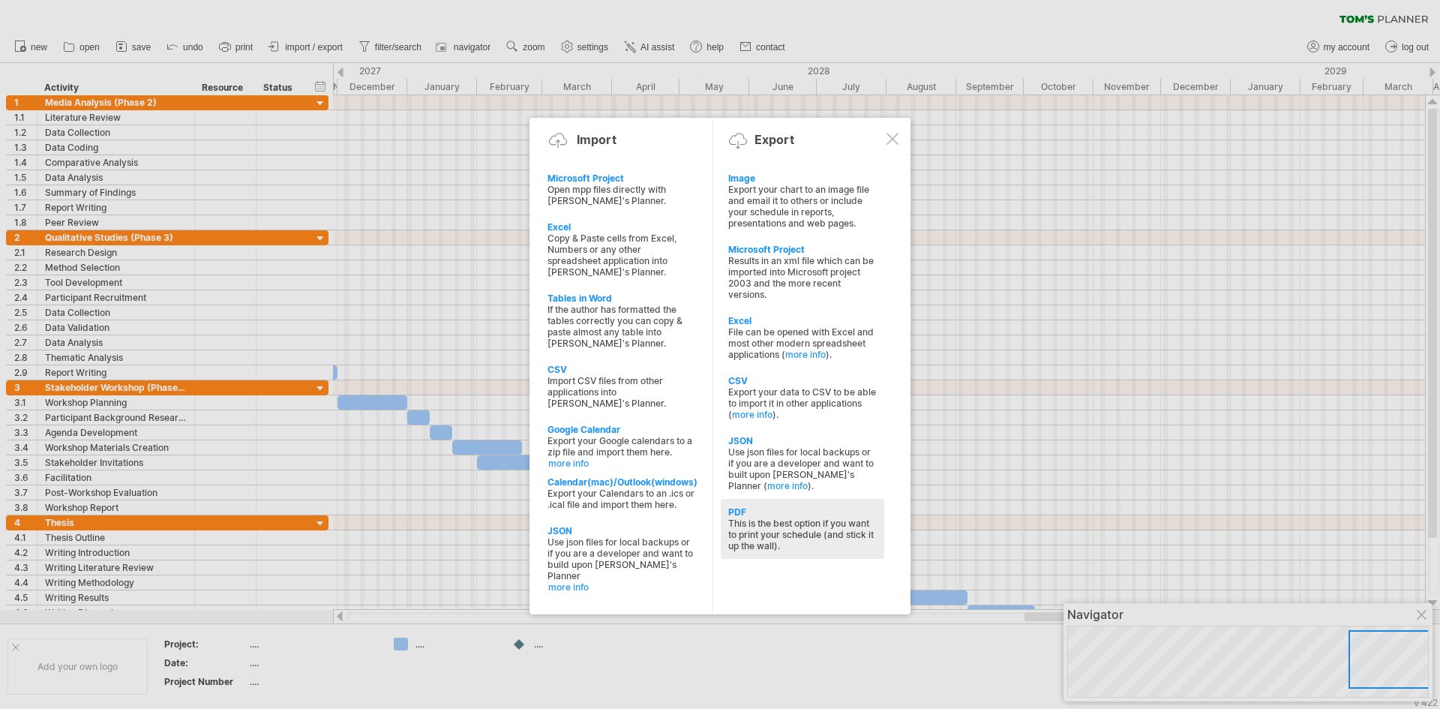
click at [809, 536] on div "This is the best option if you want to print your schedule (and stick it up the…" at bounding box center [802, 535] width 149 height 34
select select "*********"
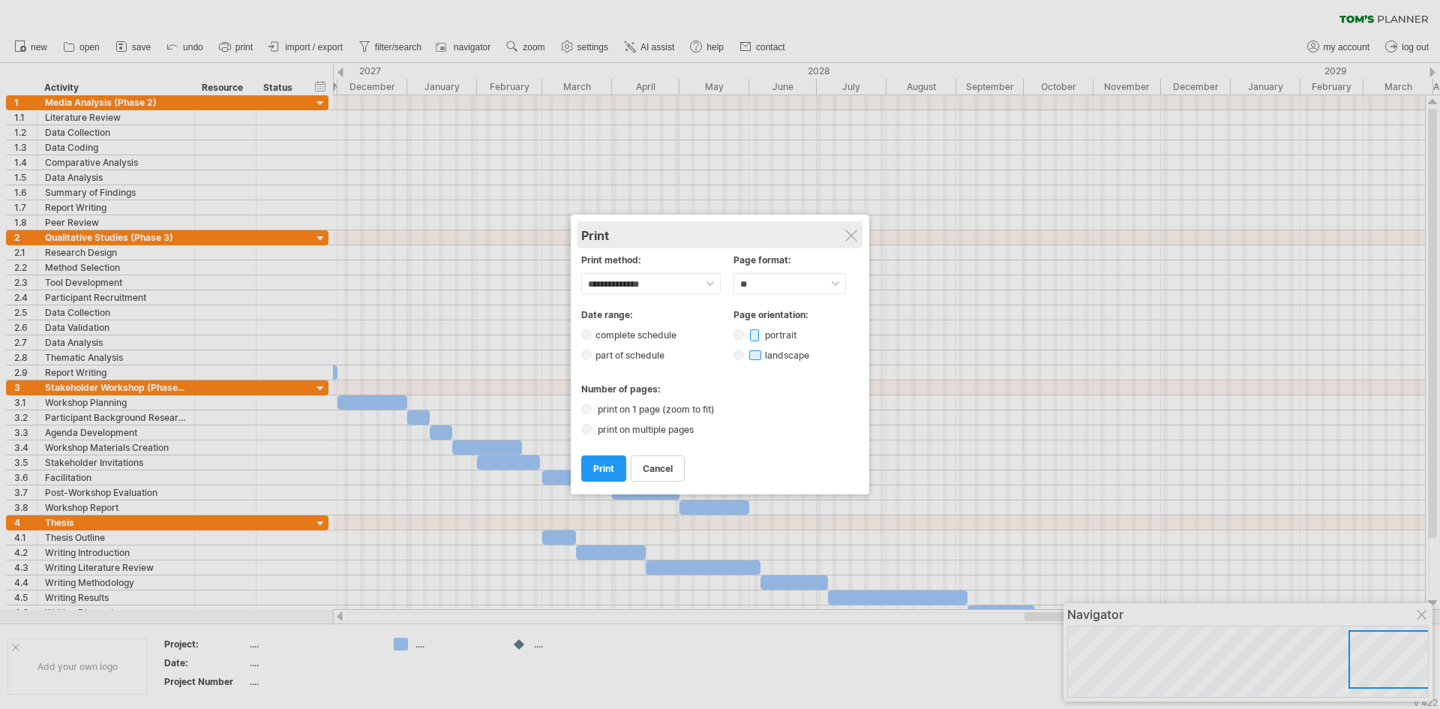
click at [845, 242] on div "Print" at bounding box center [720, 235] width 278 height 15
click at [851, 230] on div at bounding box center [851, 236] width 12 height 12
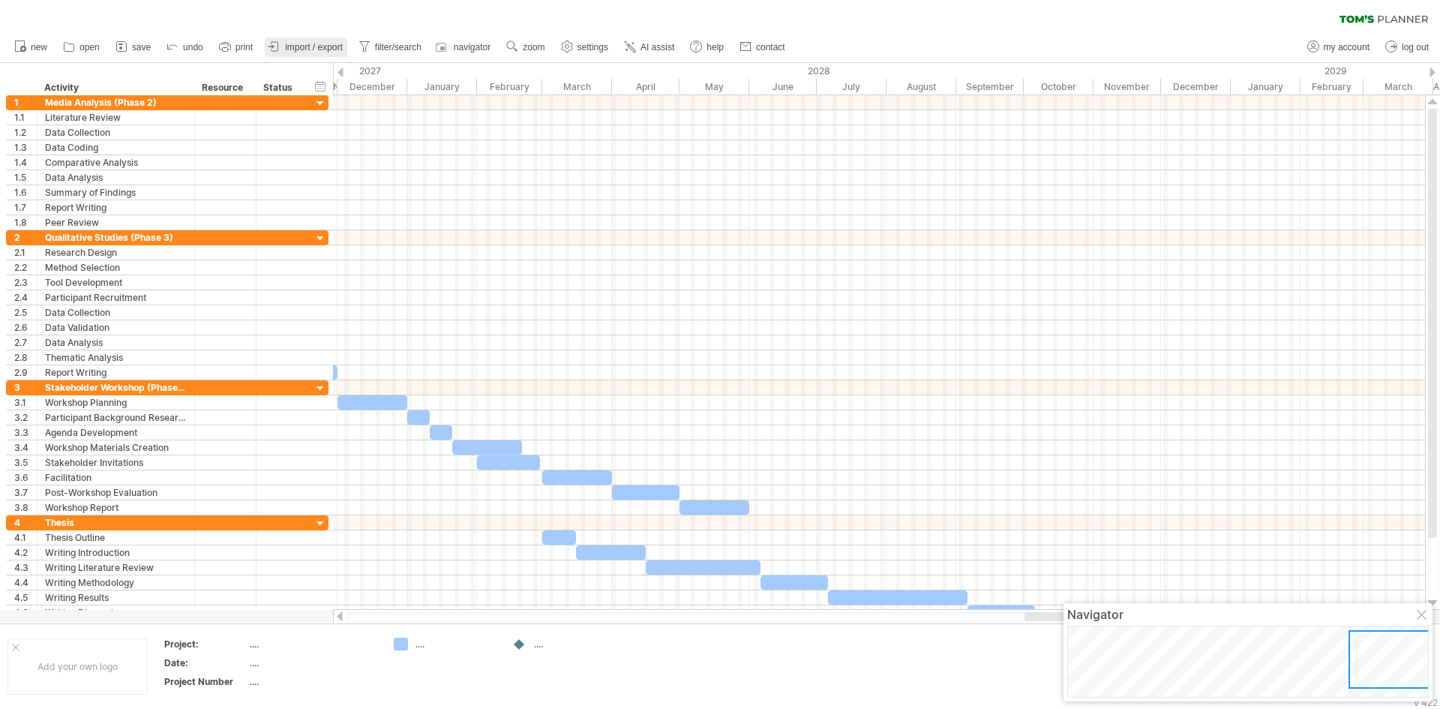
click at [318, 45] on span "import / export" at bounding box center [314, 47] width 58 height 11
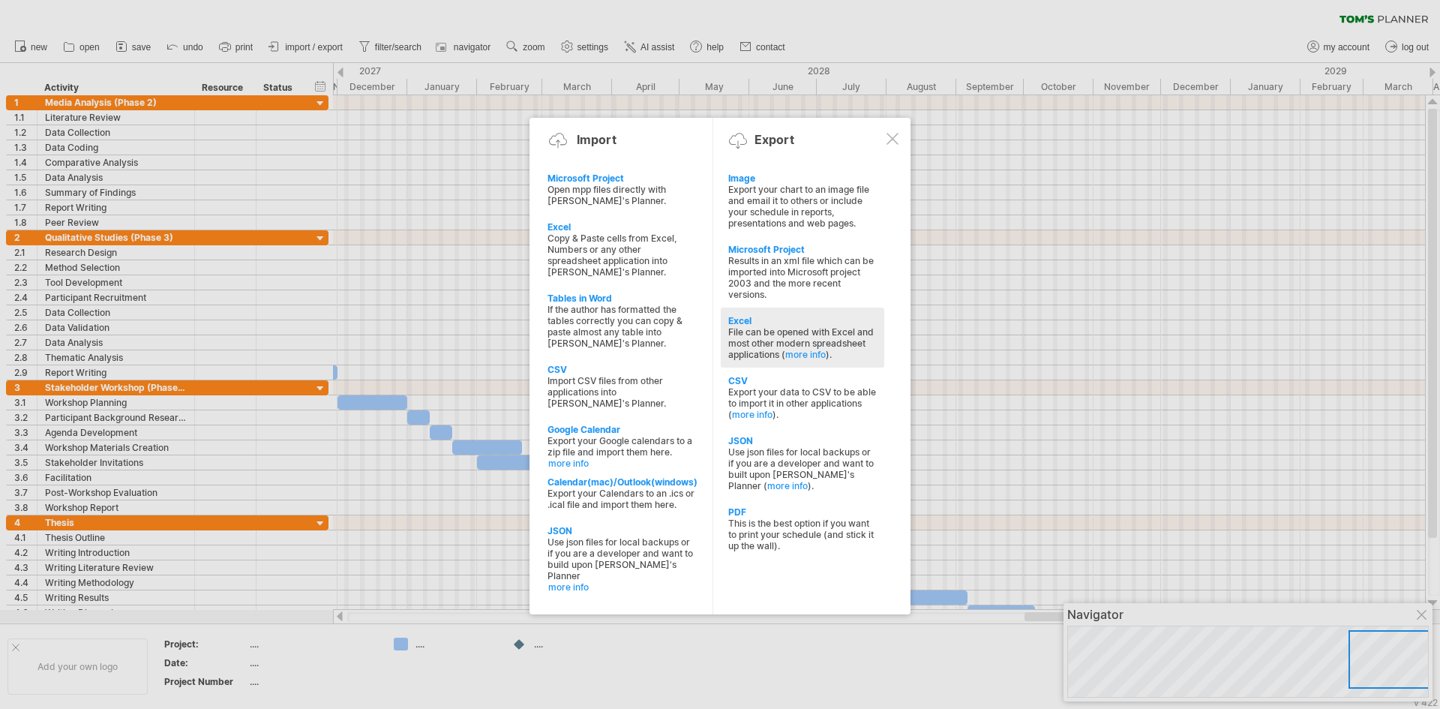
click at [764, 327] on div "File can be opened with Excel and most other modern spreadsheet applications ( …" at bounding box center [802, 343] width 149 height 34
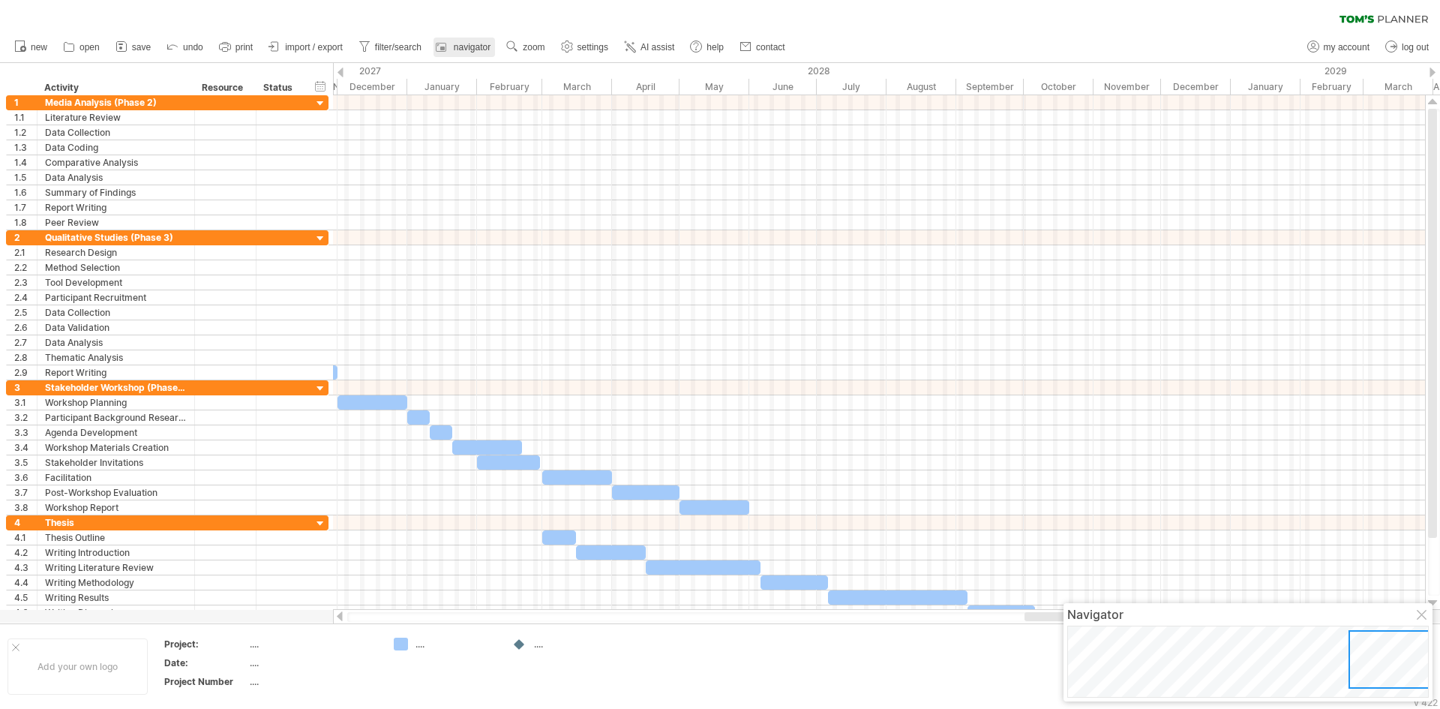
click at [467, 47] on span "navigator" at bounding box center [472, 47] width 37 height 11
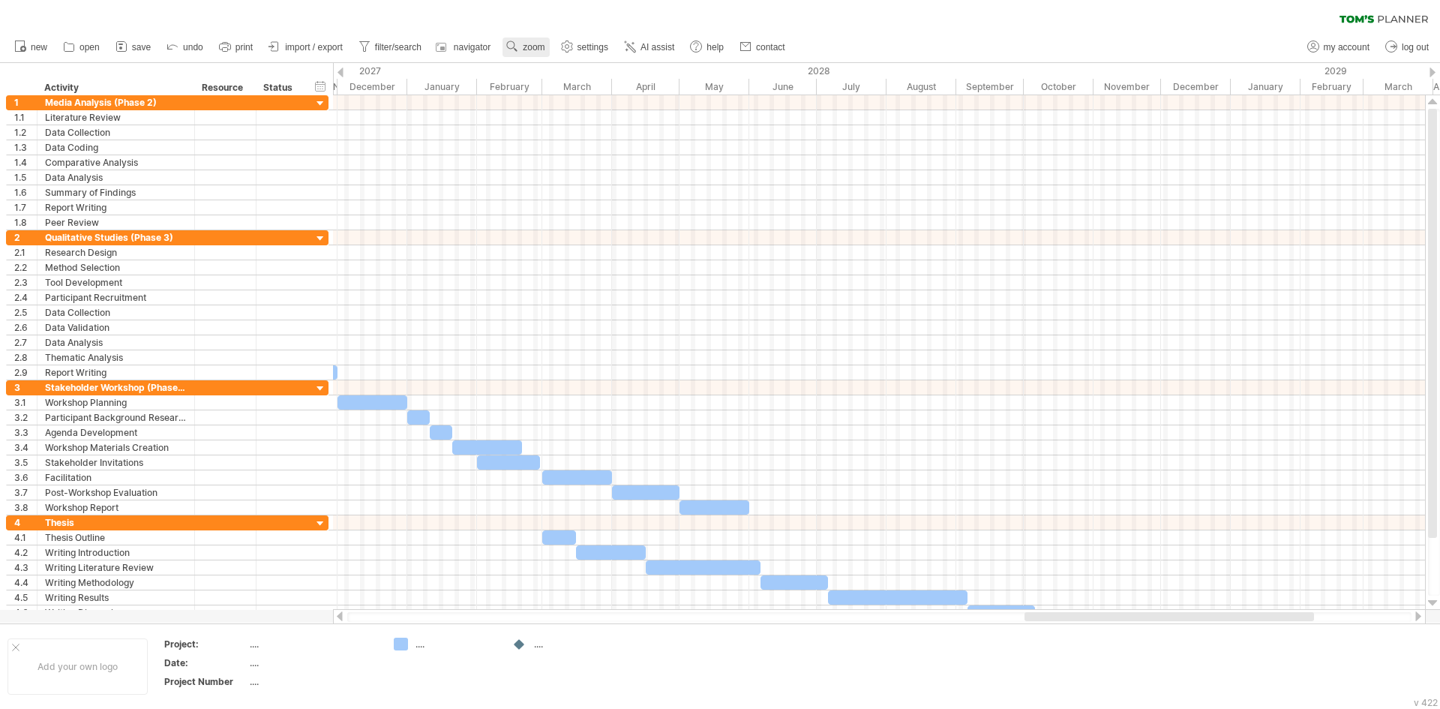
click at [540, 47] on span "zoom" at bounding box center [534, 47] width 22 height 11
click at [577, 62] on div "Month" at bounding box center [589, 67] width 83 height 24
click at [600, 44] on span "settings" at bounding box center [593, 47] width 31 height 11
select select "*"
select select "**"
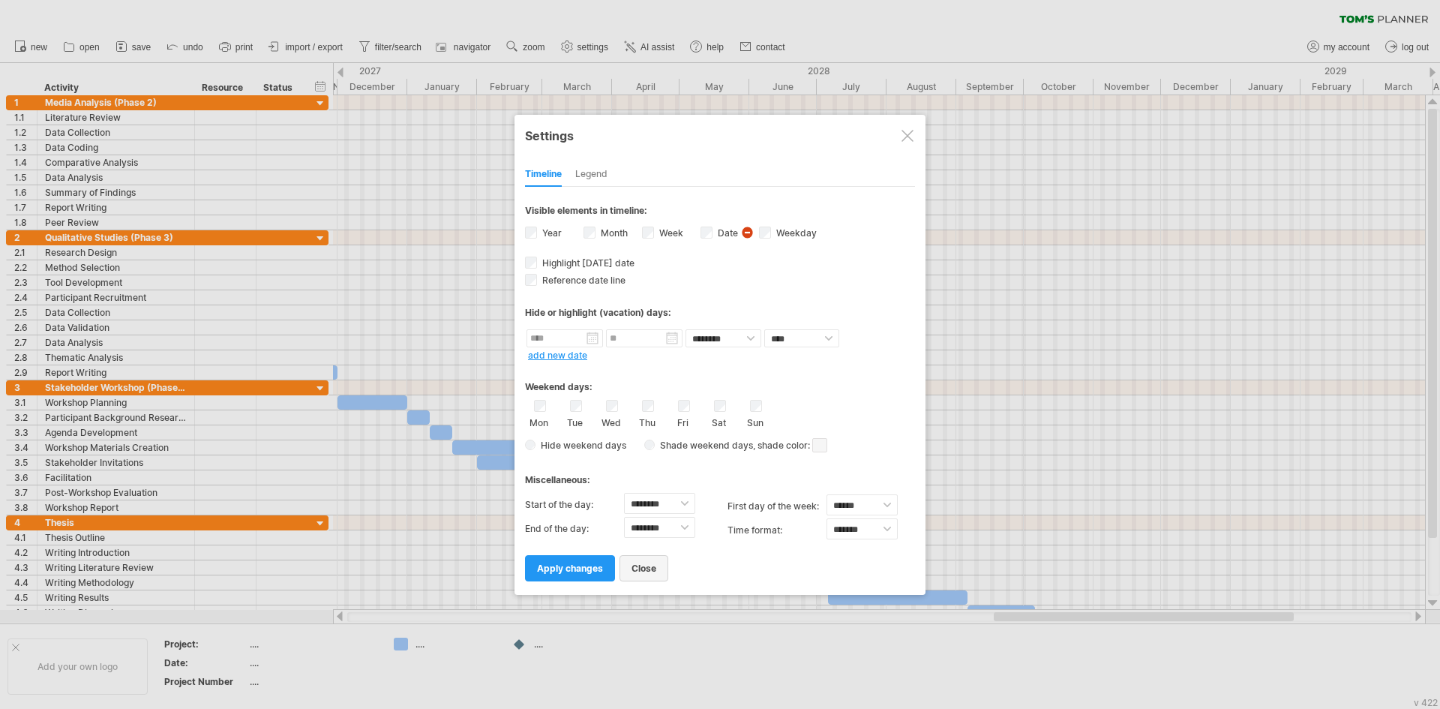
click at [656, 566] on span "close" at bounding box center [644, 568] width 25 height 11
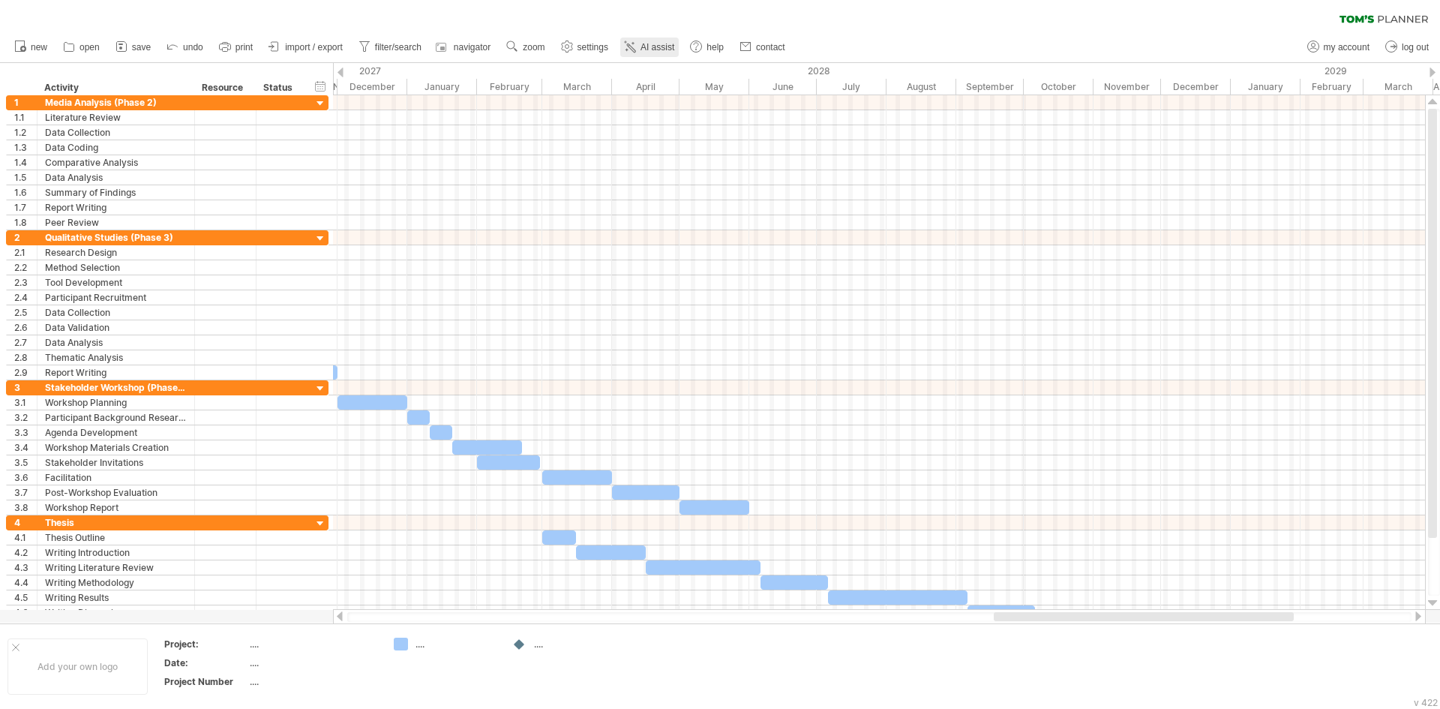
click at [656, 46] on span "AI assist" at bounding box center [658, 47] width 34 height 11
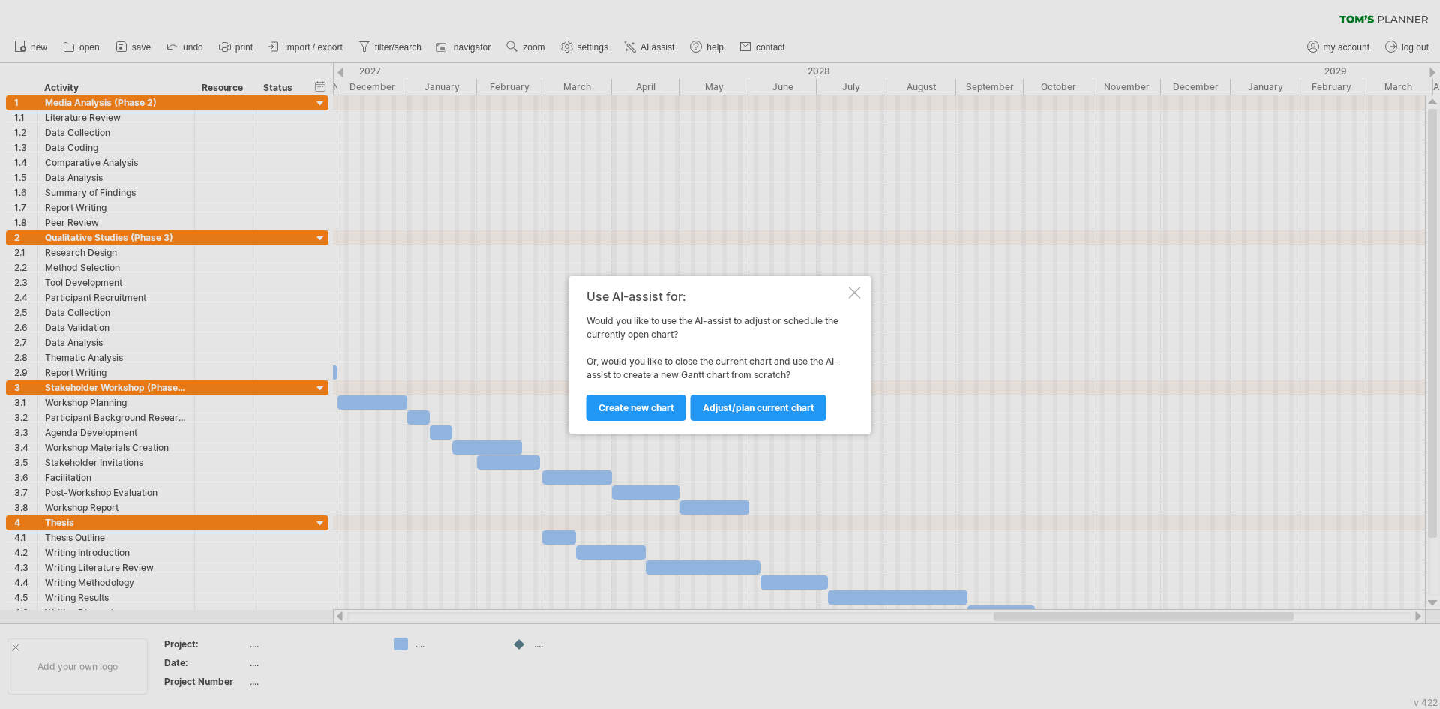
click at [845, 296] on div "Use AI-assist for:" at bounding box center [717, 297] width 260 height 14
click at [854, 293] on div at bounding box center [855, 293] width 12 height 12
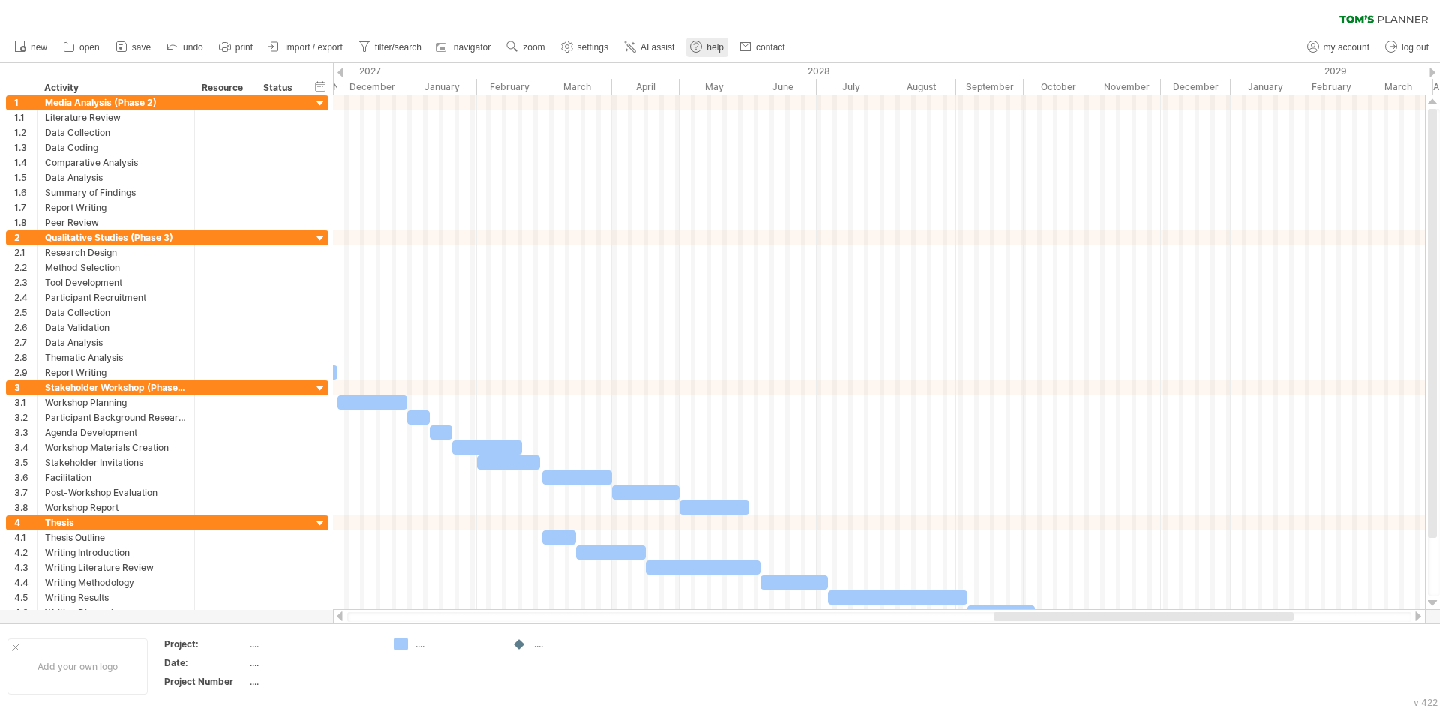
click at [718, 41] on link "help" at bounding box center [707, 48] width 42 height 20
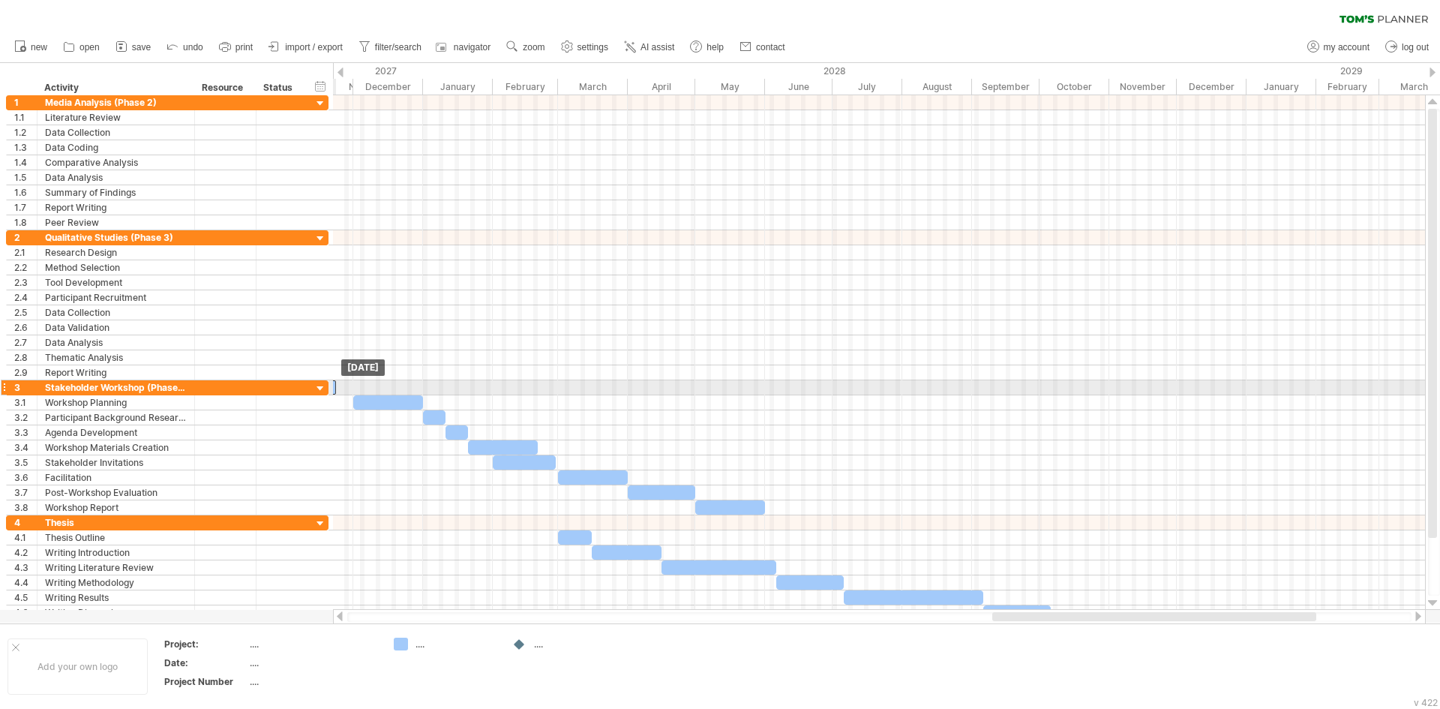
drag, startPoint x: 334, startPoint y: 374, endPoint x: 332, endPoint y: 391, distance: 17.3
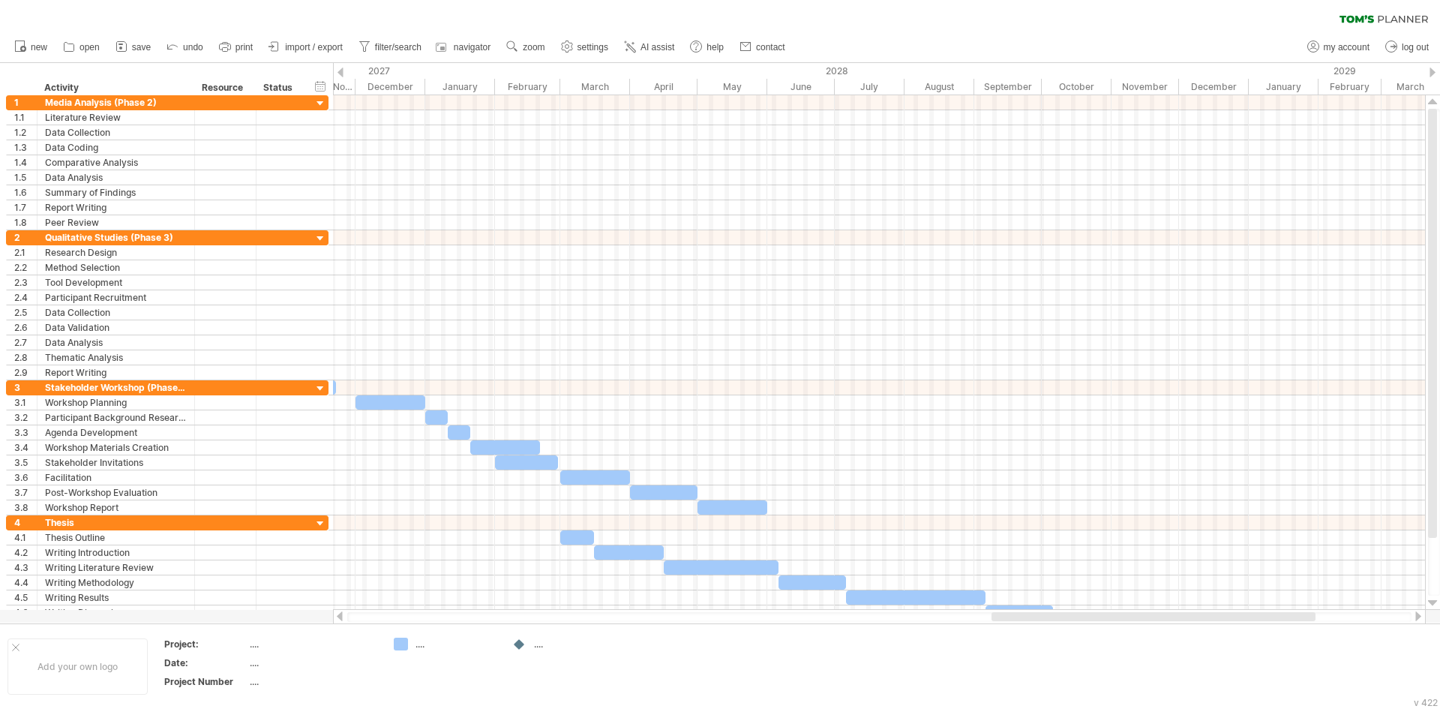
click at [342, 617] on div at bounding box center [340, 616] width 12 height 10
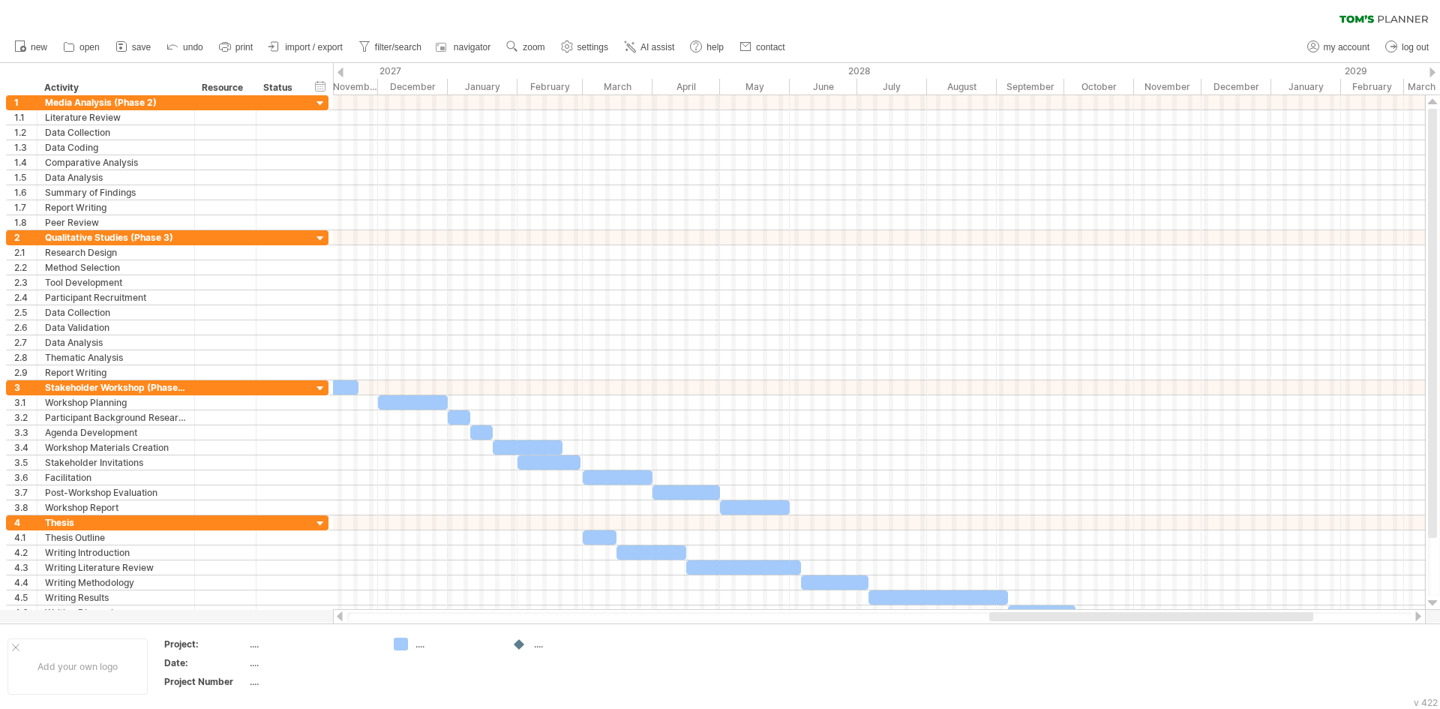
click at [342, 617] on div at bounding box center [340, 616] width 12 height 10
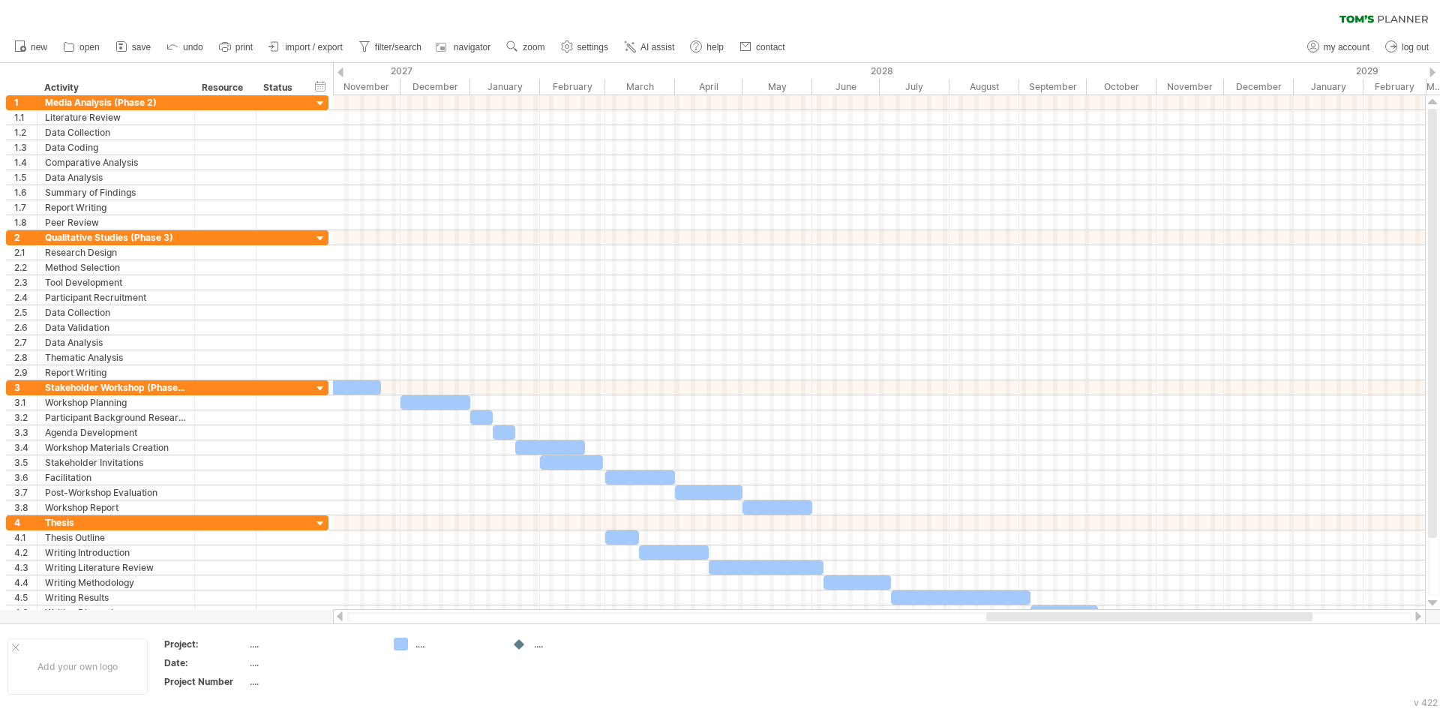
click at [342, 617] on div at bounding box center [340, 616] width 12 height 10
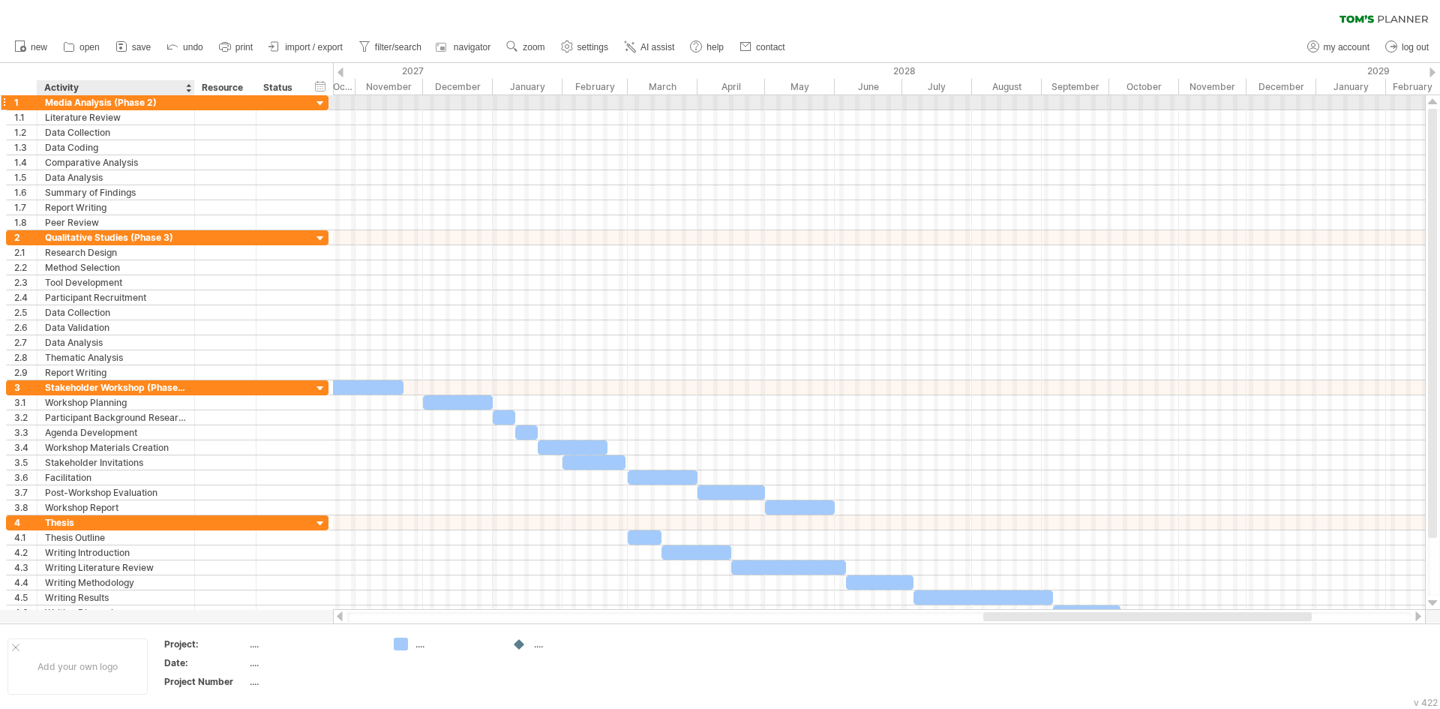
drag, startPoint x: 8, startPoint y: 83, endPoint x: 151, endPoint y: 97, distance: 144.0
click at [151, 97] on div "Trying to reach [DOMAIN_NAME] Connected again... 0% clear filter new 1" at bounding box center [720, 354] width 1440 height 709
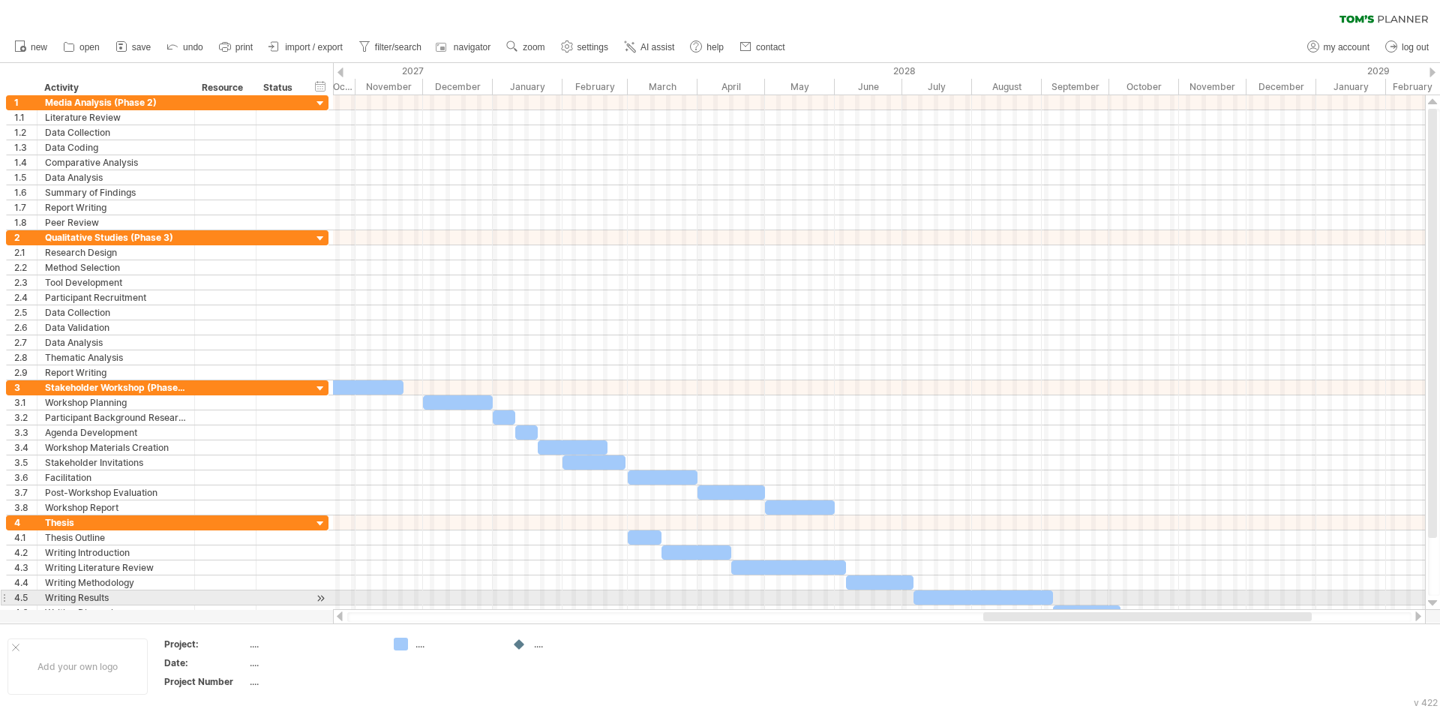
click at [1431, 602] on div at bounding box center [1433, 603] width 10 height 12
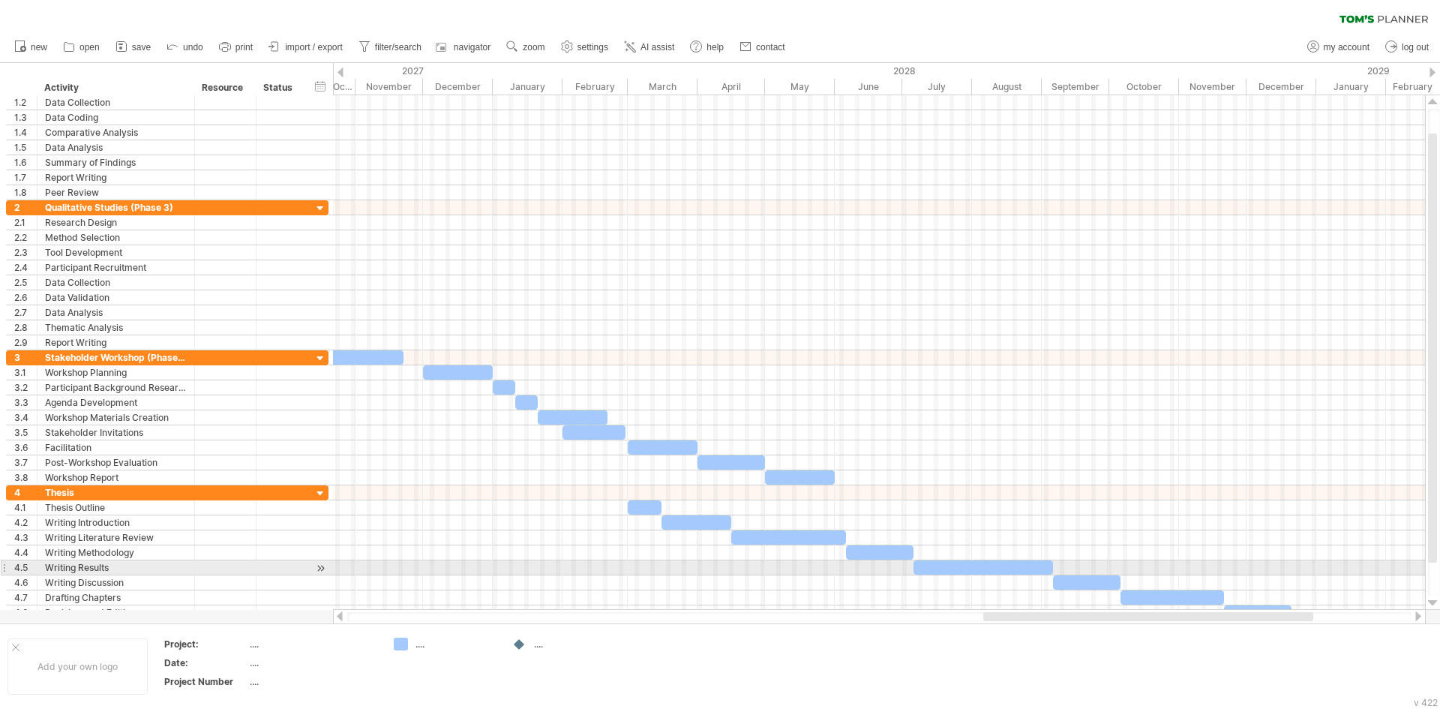
click at [1431, 602] on div at bounding box center [1433, 603] width 10 height 12
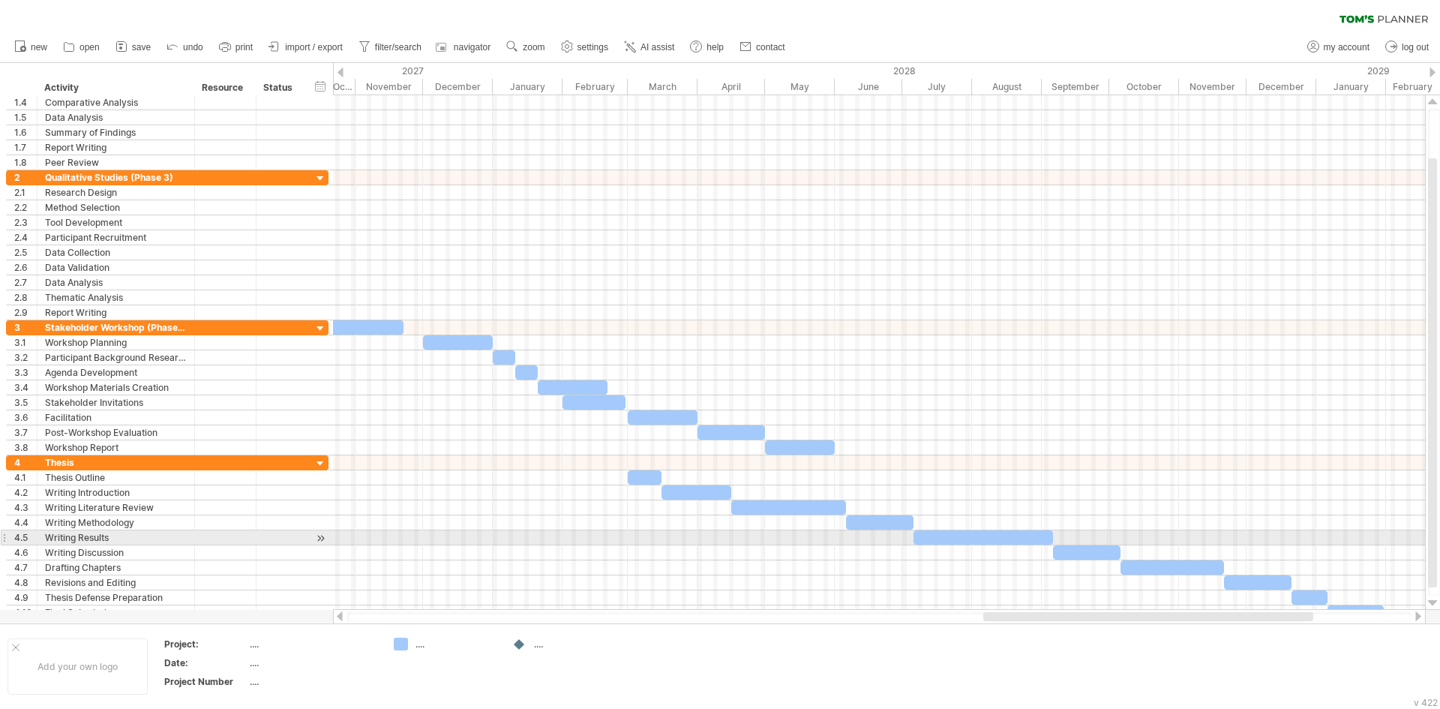
click at [1431, 602] on div at bounding box center [1433, 603] width 10 height 12
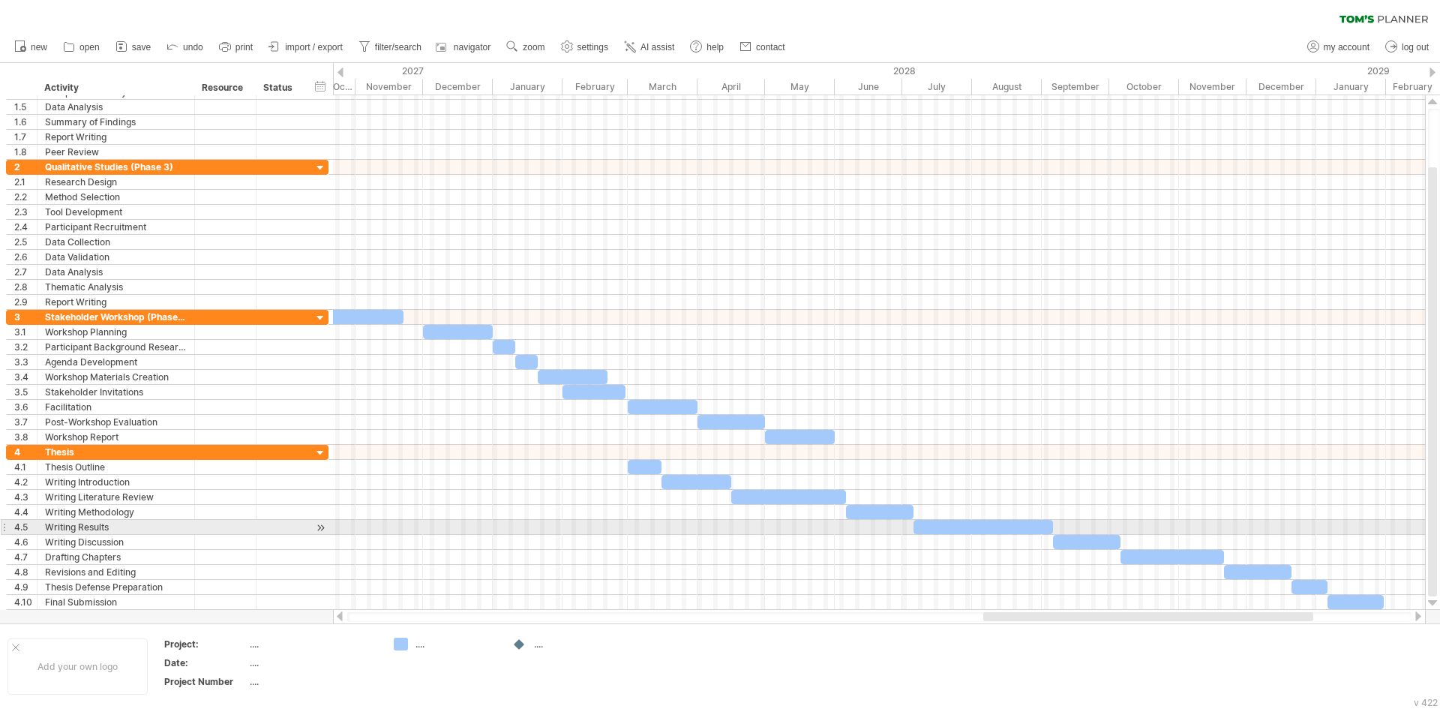
click at [1431, 602] on div at bounding box center [1433, 603] width 10 height 12
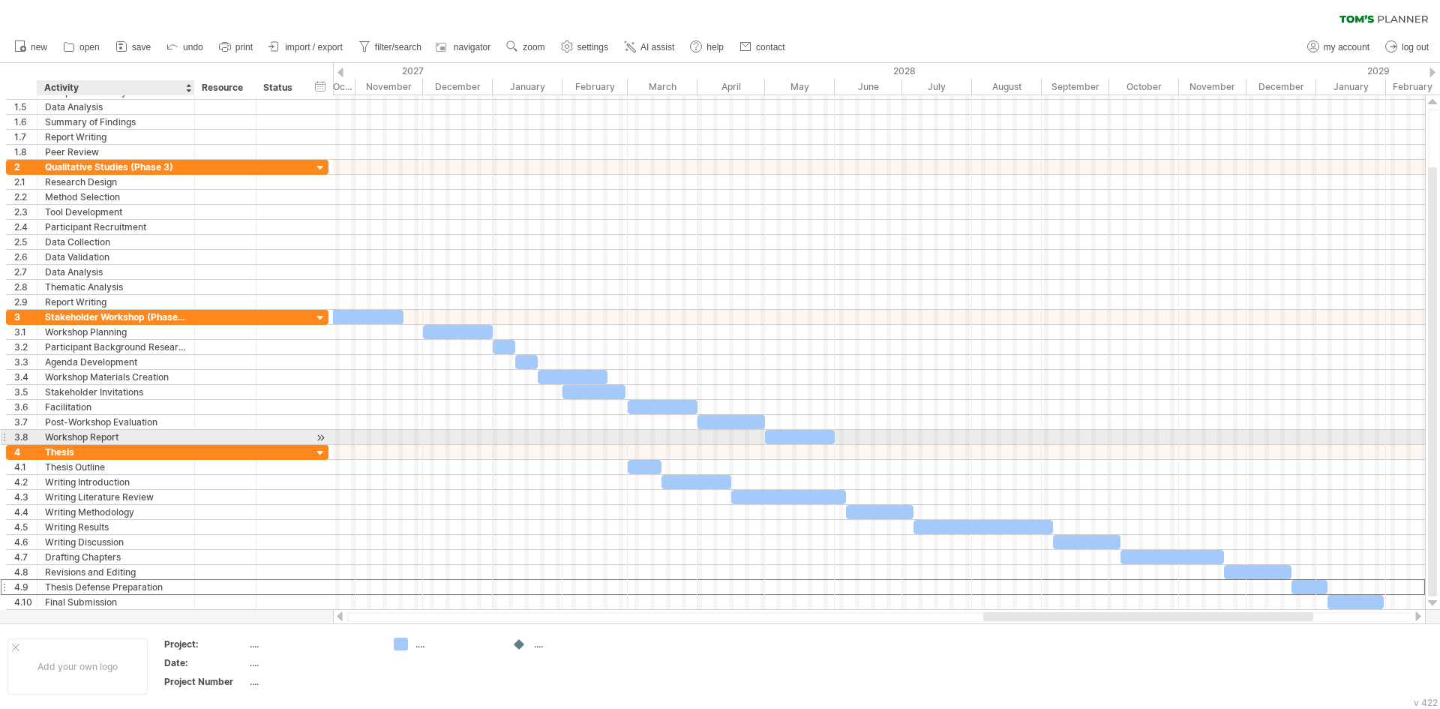
drag, startPoint x: 144, startPoint y: 594, endPoint x: 59, endPoint y: 436, distance: 179.9
click at [59, 436] on div "**********" at bounding box center [167, 347] width 323 height 525
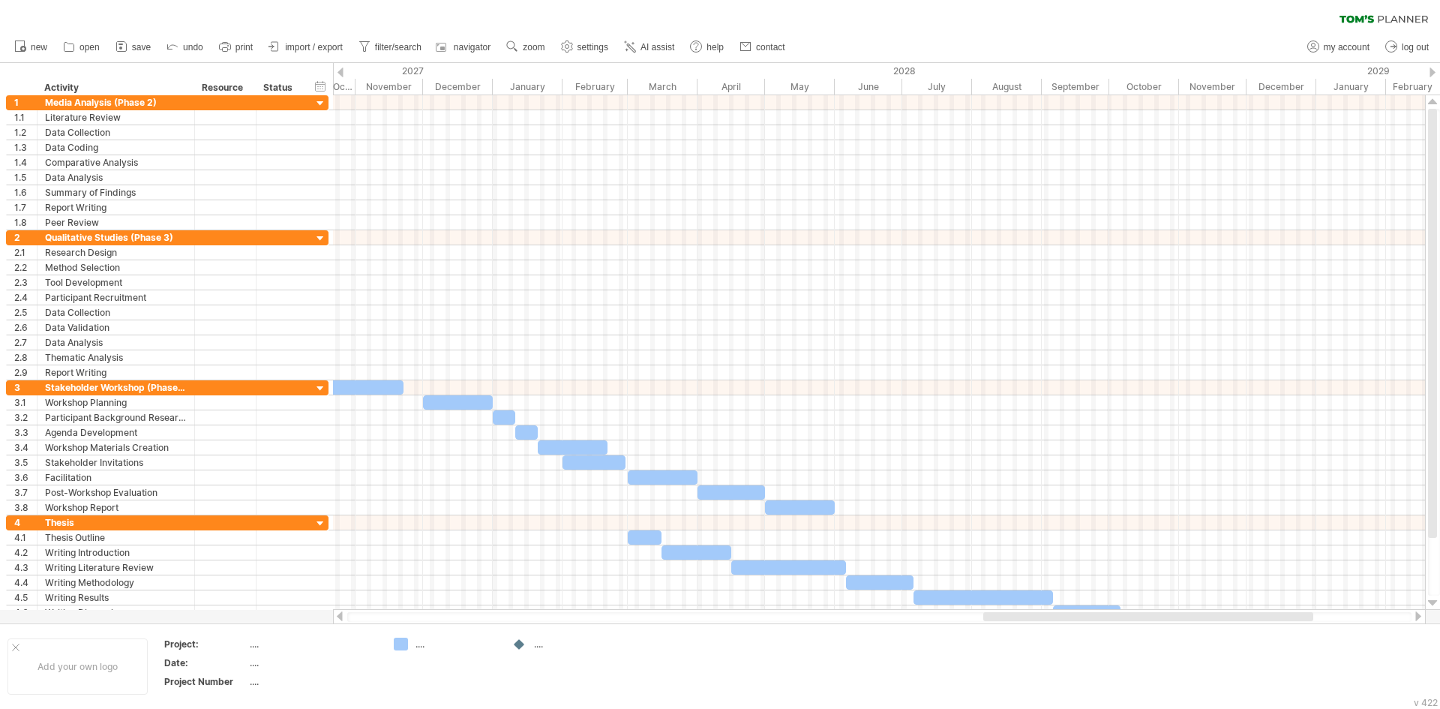
drag, startPoint x: 1434, startPoint y: 176, endPoint x: 1435, endPoint y: 85, distance: 90.8
click at [1435, 85] on div "Trying to reach [DOMAIN_NAME] Connected again... 0% clear filter new 1" at bounding box center [720, 354] width 1440 height 709
click at [137, 47] on span "save" at bounding box center [141, 47] width 19 height 11
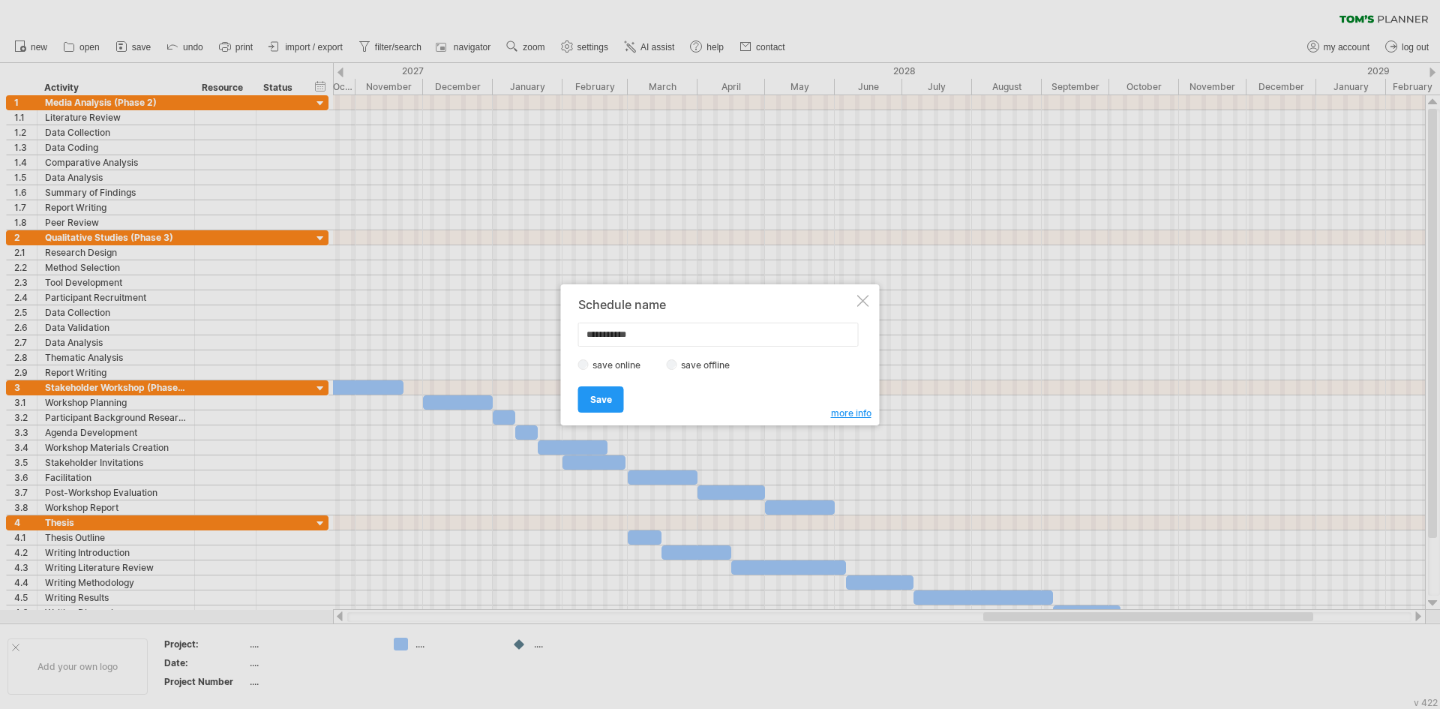
drag, startPoint x: 662, startPoint y: 331, endPoint x: 551, endPoint y: 342, distance: 111.6
click at [551, 342] on div "Trying to reach [DOMAIN_NAME] Connected again... 0% clear filter new 1" at bounding box center [720, 354] width 1440 height 709
type input "*********"
click at [588, 398] on link "Save" at bounding box center [601, 399] width 46 height 26
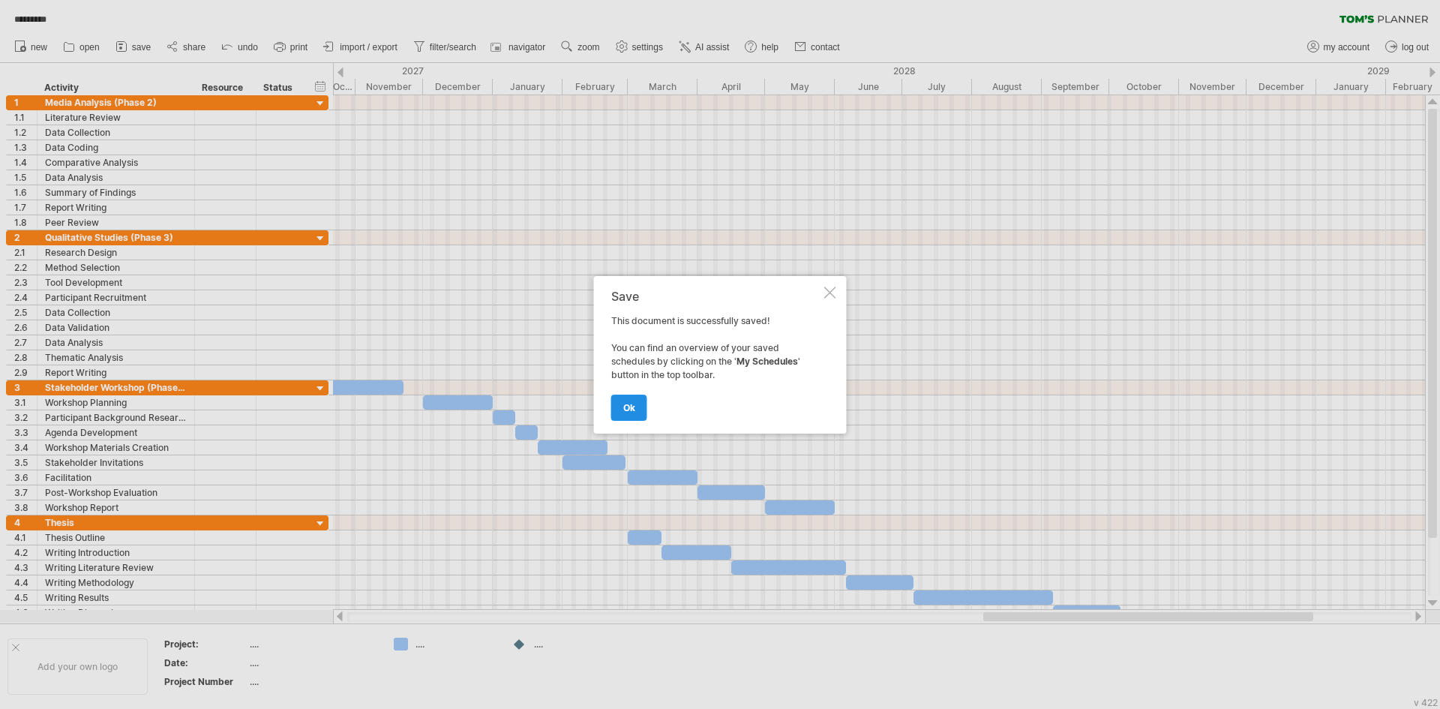
click at [632, 413] on link "ok" at bounding box center [629, 408] width 36 height 26
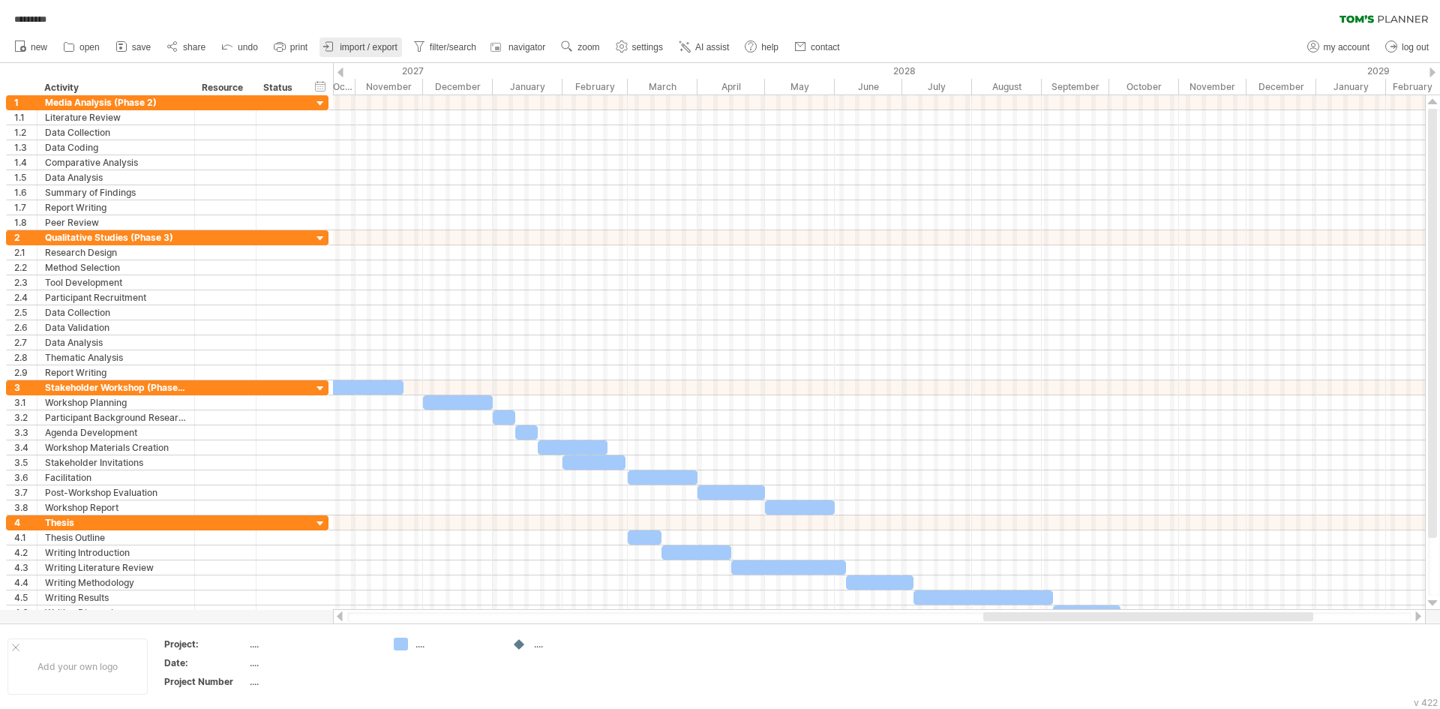
click at [384, 44] on span "import / export" at bounding box center [369, 47] width 58 height 11
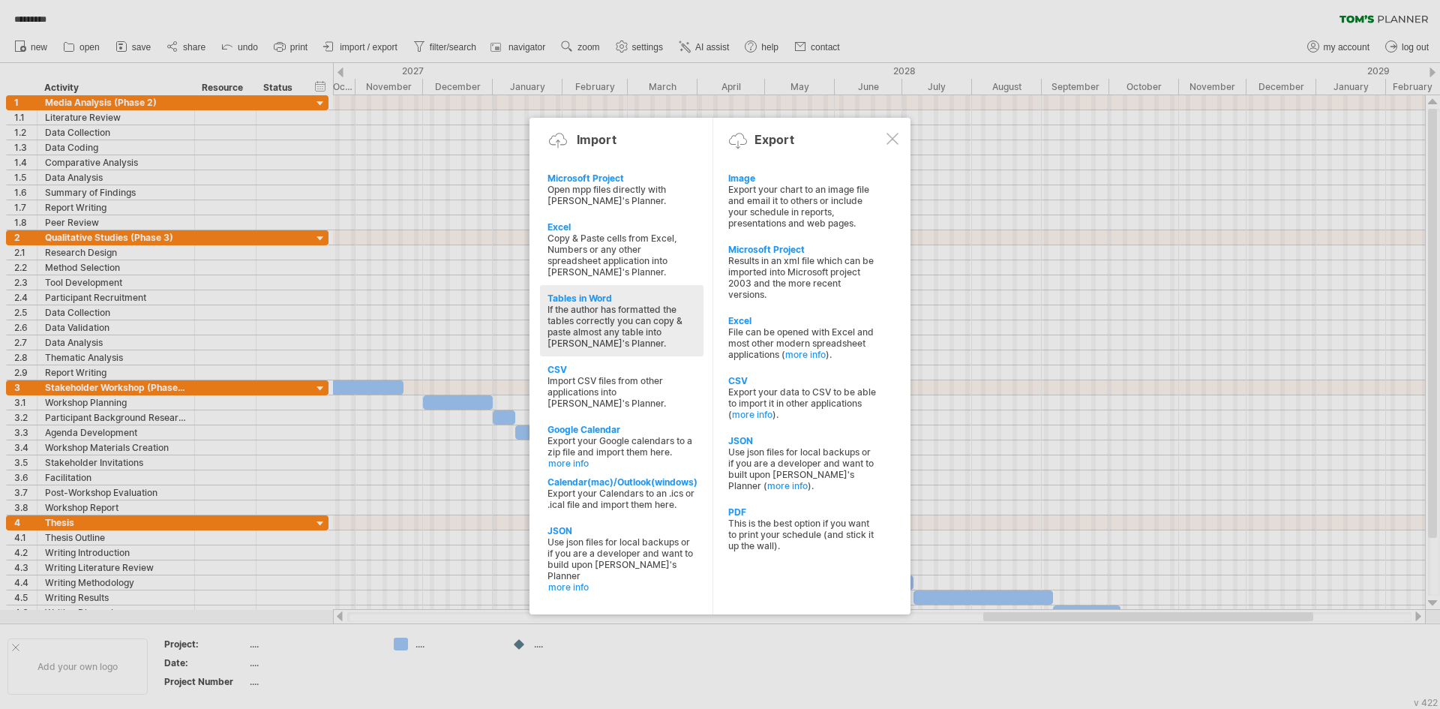
click at [578, 321] on div "If the author has formatted the tables correctly you can copy & paste almost an…" at bounding box center [622, 326] width 149 height 45
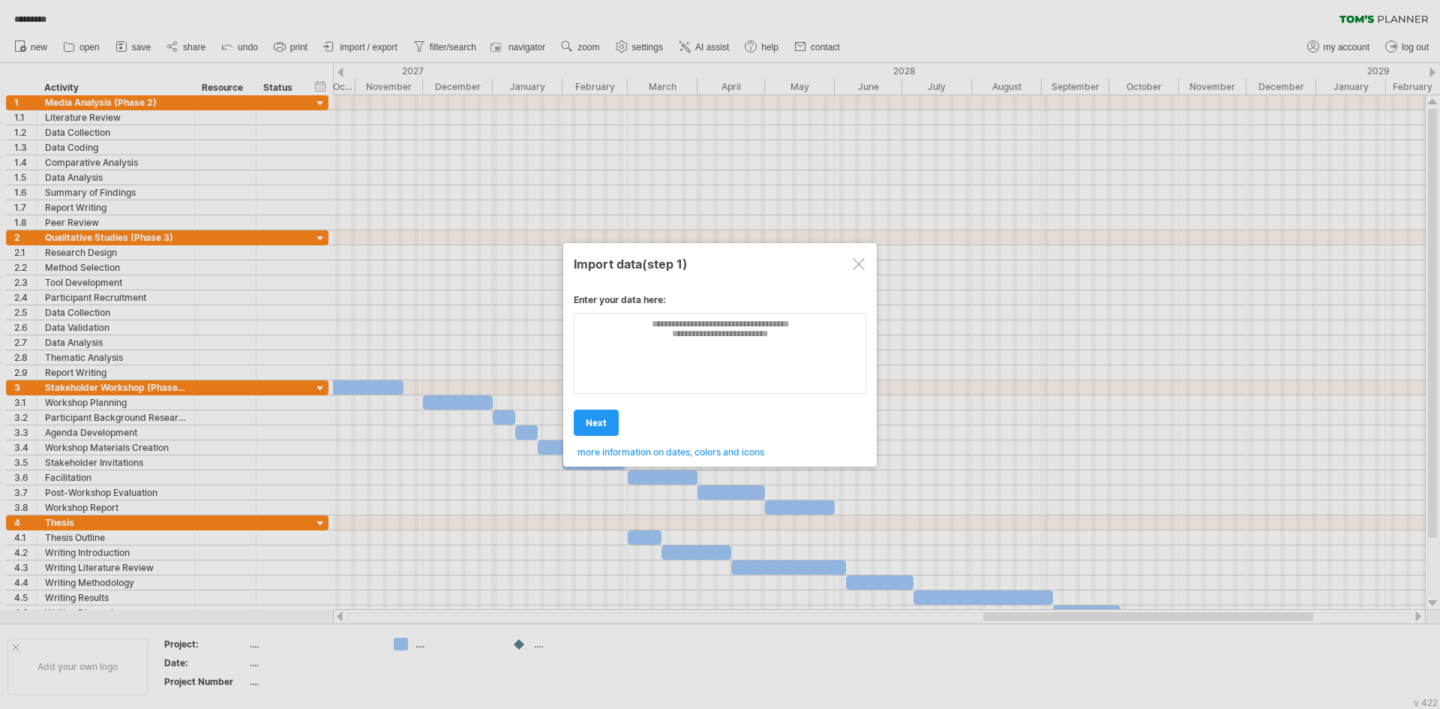
click at [863, 258] on div at bounding box center [859, 264] width 12 height 12
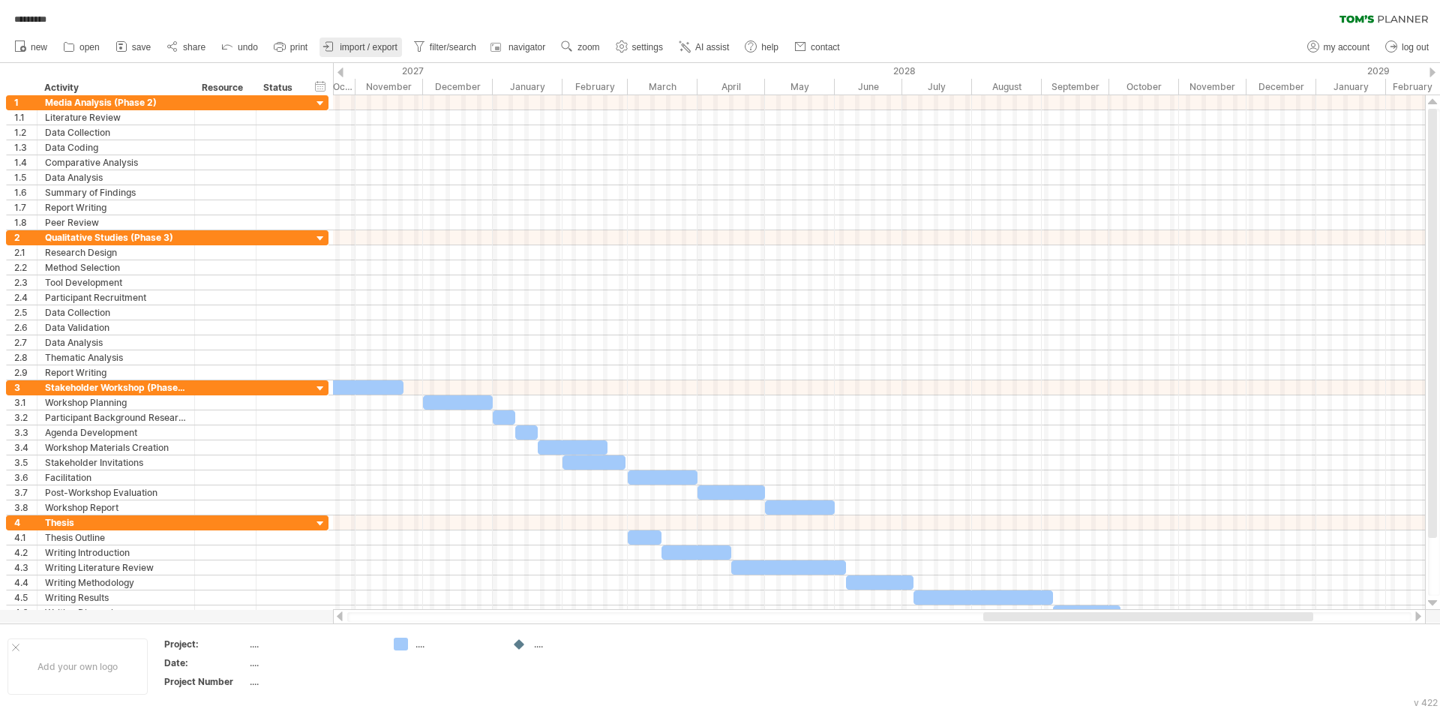
click at [375, 39] on link "import / export" at bounding box center [361, 48] width 83 height 20
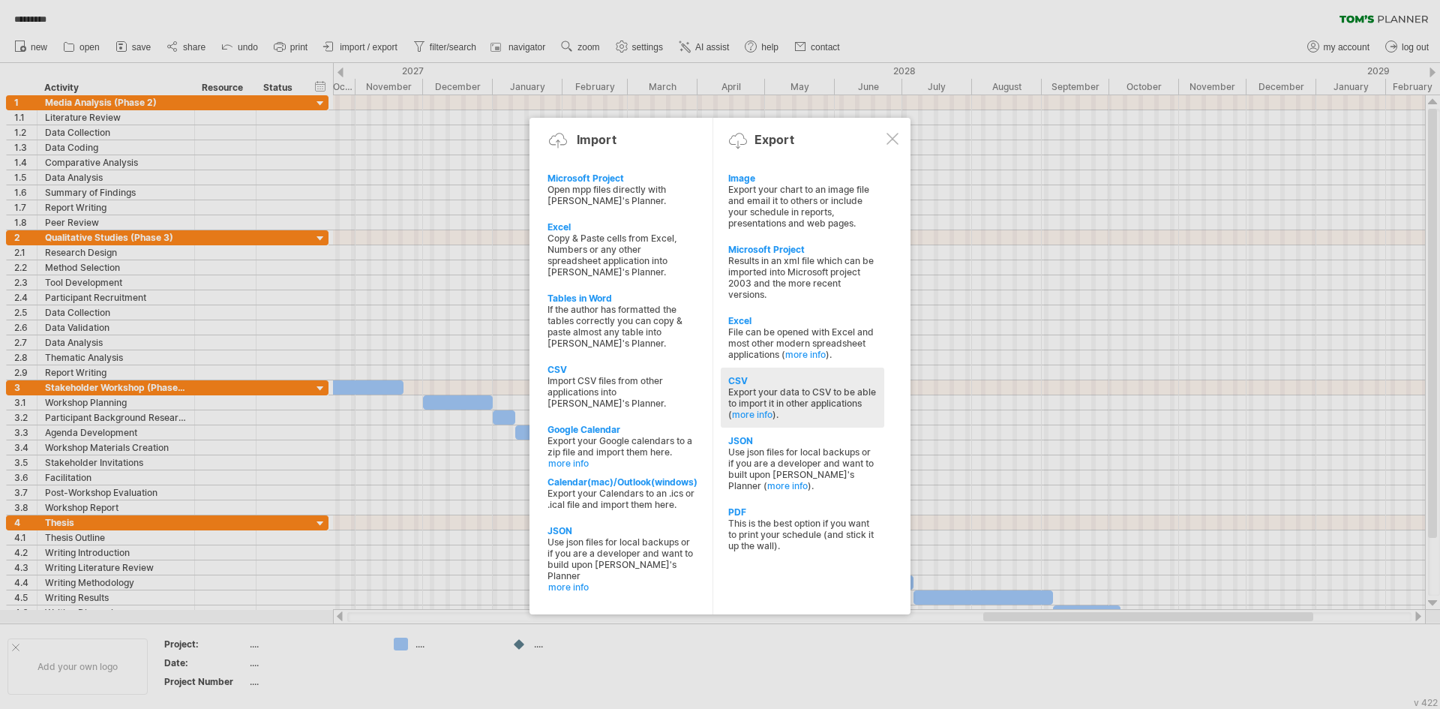
click at [815, 404] on div "Export your data to CSV to be able to import it in other applications ( more in…" at bounding box center [802, 403] width 149 height 34
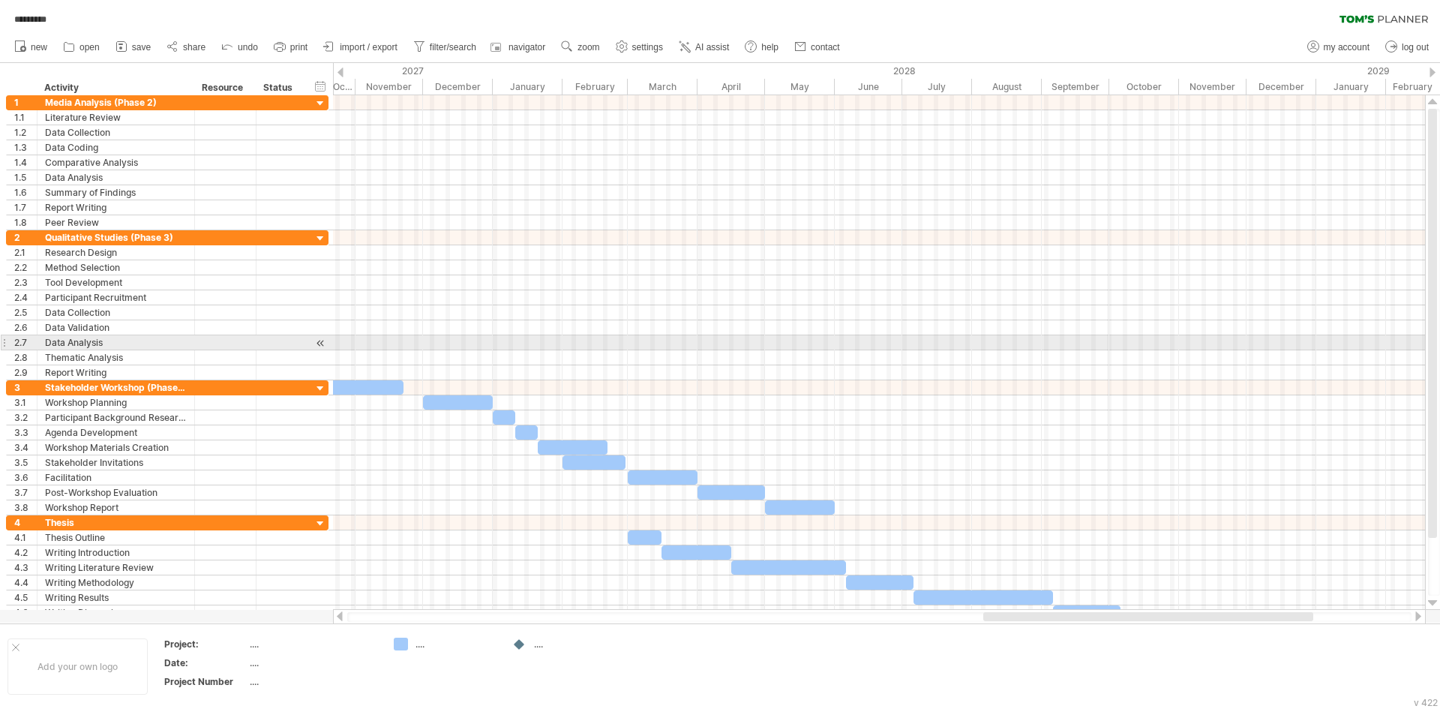
click at [668, 347] on div at bounding box center [879, 342] width 1092 height 15
